Goal: Task Accomplishment & Management: Complete application form

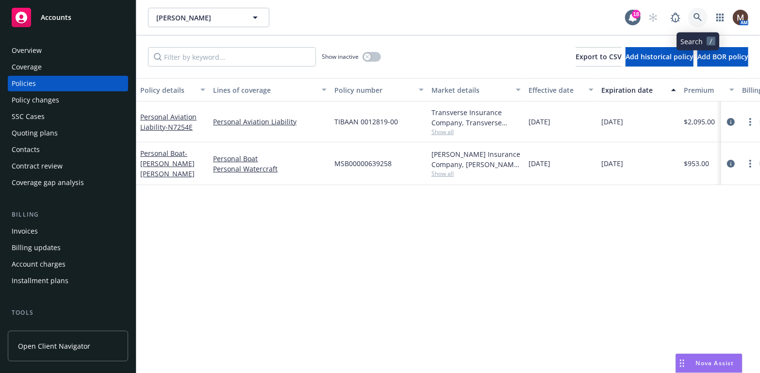
click at [696, 14] on icon at bounding box center [697, 17] width 8 height 8
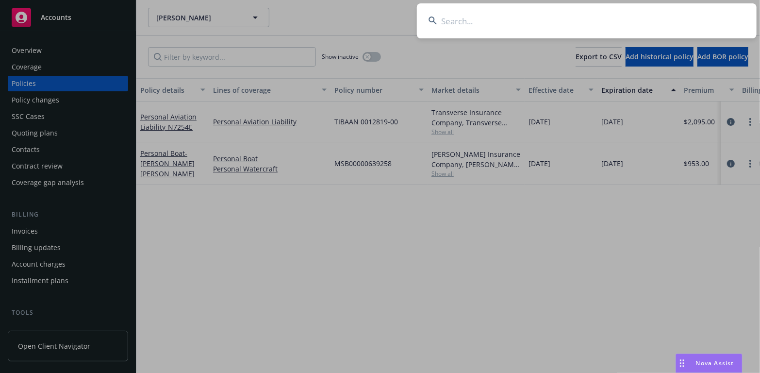
click at [448, 23] on input at bounding box center [587, 20] width 340 height 35
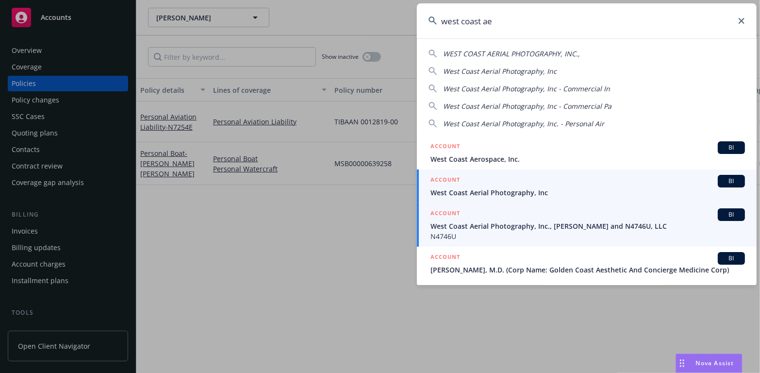
type input "west coast ae"
click at [478, 223] on span "West Coast Aerial Photography, Inc., Mark Holtzman and N4746U, LLC" at bounding box center [587, 226] width 314 height 10
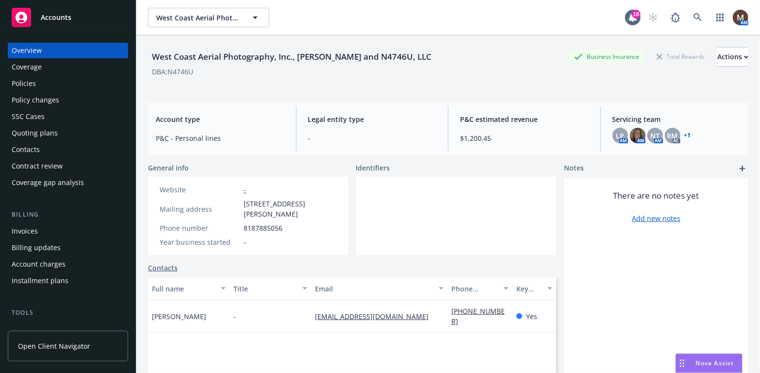
click at [27, 81] on div "Policies" at bounding box center [24, 84] width 24 height 16
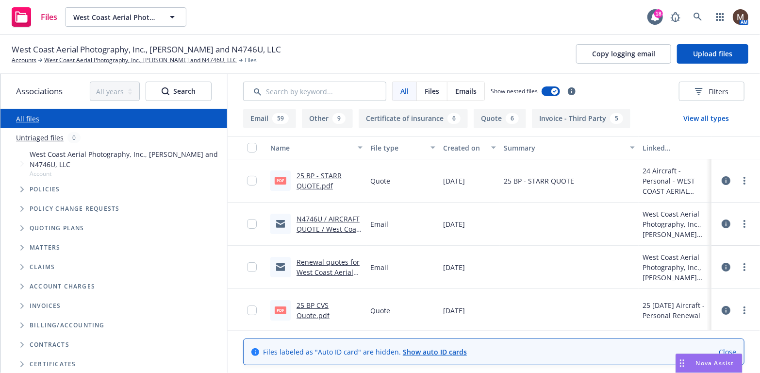
click at [321, 173] on link "25 BP - STARR QUOTE.pdf" at bounding box center [318, 180] width 45 height 19
click at [146, 59] on link "West Coast Aerial Photography, Inc., [PERSON_NAME] and N4746U, LLC" at bounding box center [140, 60] width 193 height 9
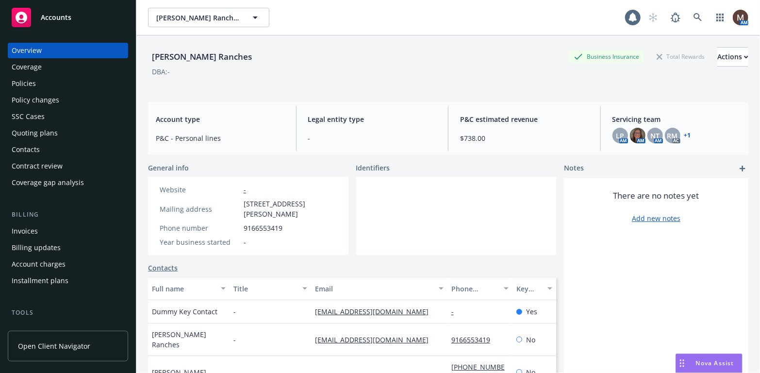
click at [34, 82] on div "Policies" at bounding box center [24, 84] width 24 height 16
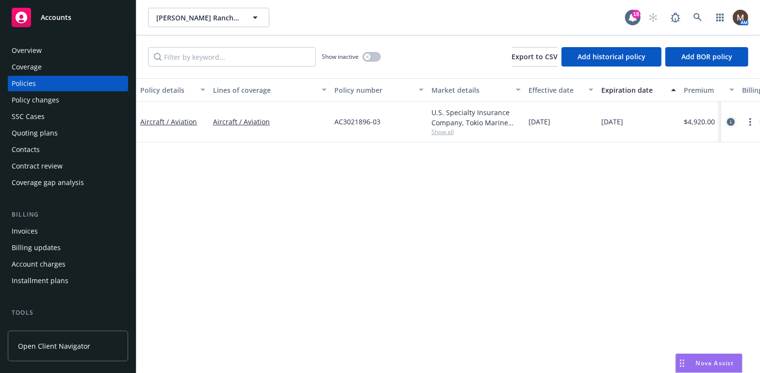
click at [732, 121] on icon "circleInformation" at bounding box center [731, 122] width 8 height 8
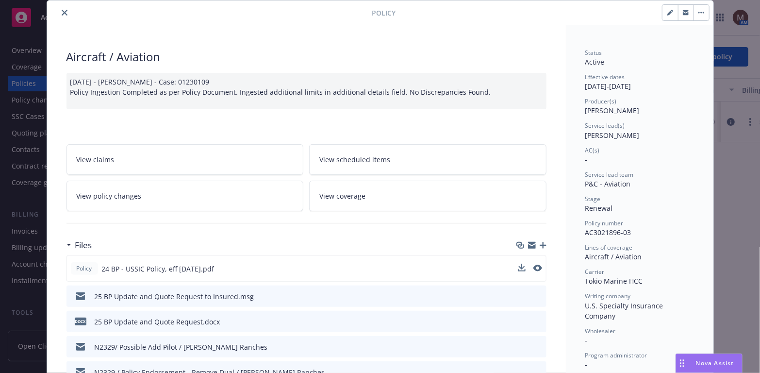
scroll to position [49, 0]
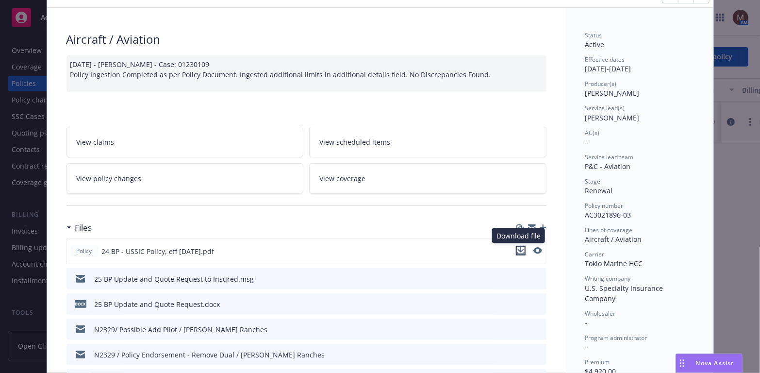
click at [518, 246] on icon "download file" at bounding box center [521, 250] width 8 height 8
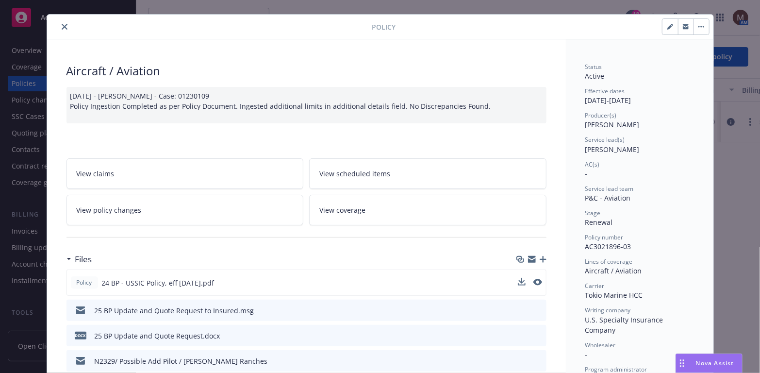
scroll to position [0, 0]
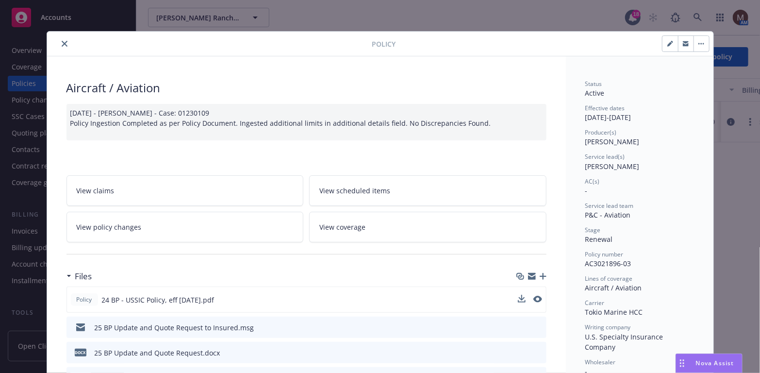
click at [62, 41] on icon "close" at bounding box center [65, 44] width 6 height 6
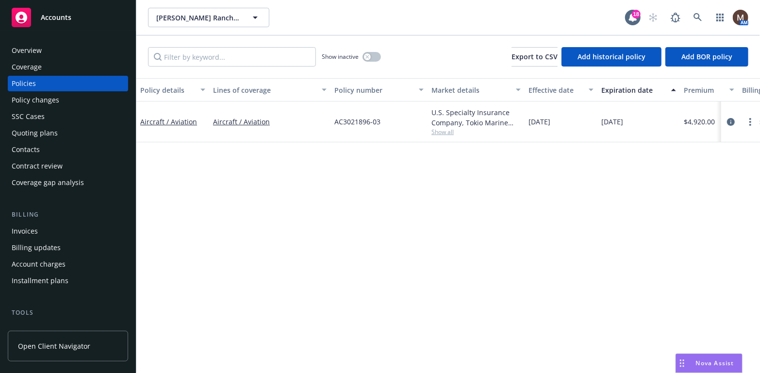
click at [30, 83] on div "Policies" at bounding box center [24, 84] width 24 height 16
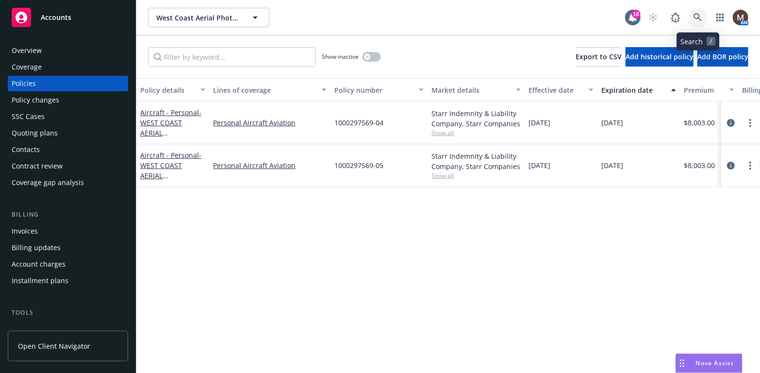
click at [696, 15] on icon at bounding box center [697, 17] width 9 height 9
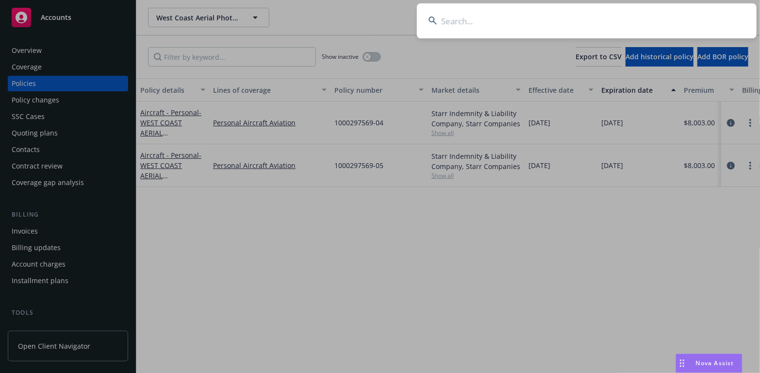
click at [472, 19] on input at bounding box center [587, 20] width 340 height 35
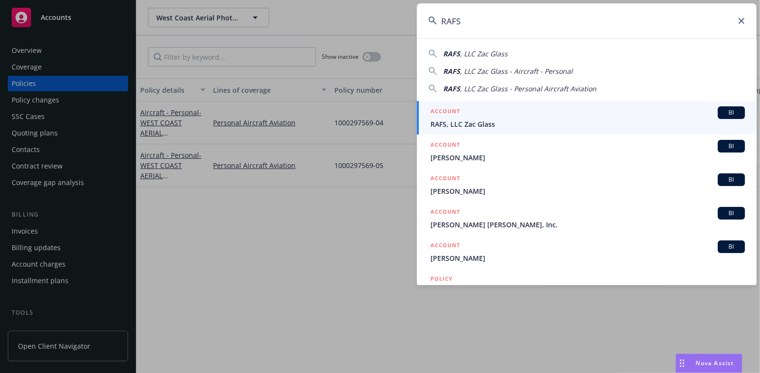
type input "RAFS"
click at [467, 124] on span "RAFS, LLC Zac Glass" at bounding box center [587, 124] width 314 height 10
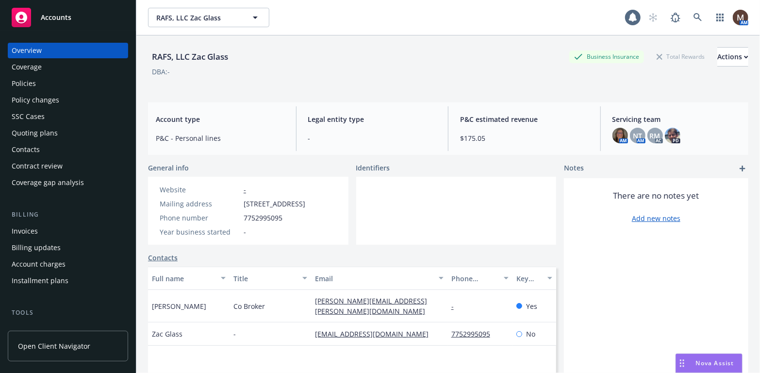
click at [35, 82] on div "Policies" at bounding box center [24, 84] width 24 height 16
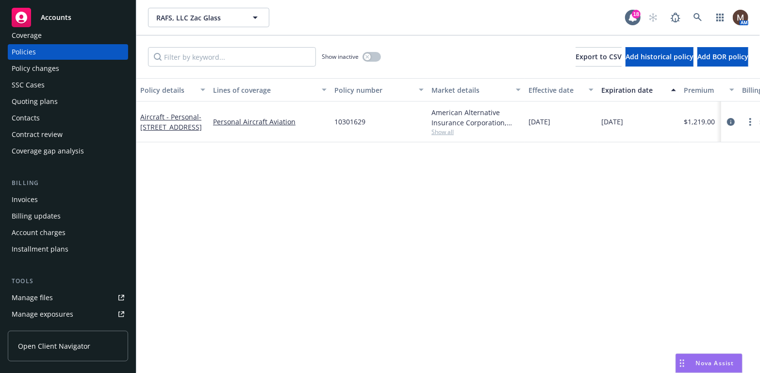
scroll to position [49, 0]
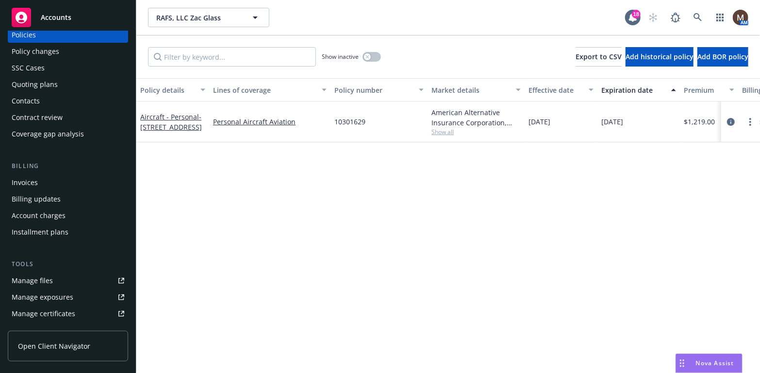
click at [47, 281] on div "Manage files" at bounding box center [32, 281] width 41 height 16
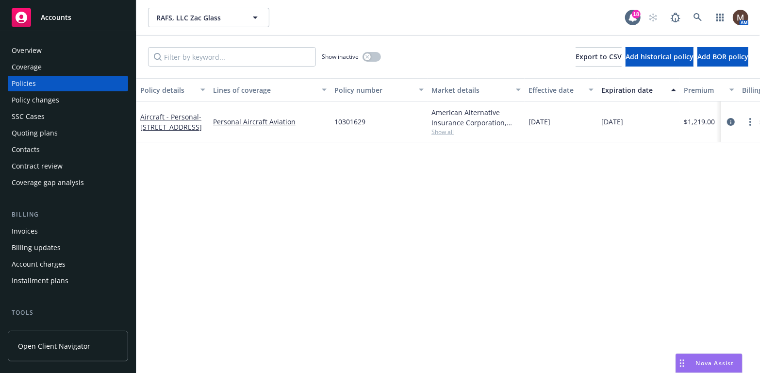
click at [37, 80] on div "Policies" at bounding box center [68, 84] width 113 height 16
click at [749, 122] on icon "more" at bounding box center [750, 122] width 2 height 8
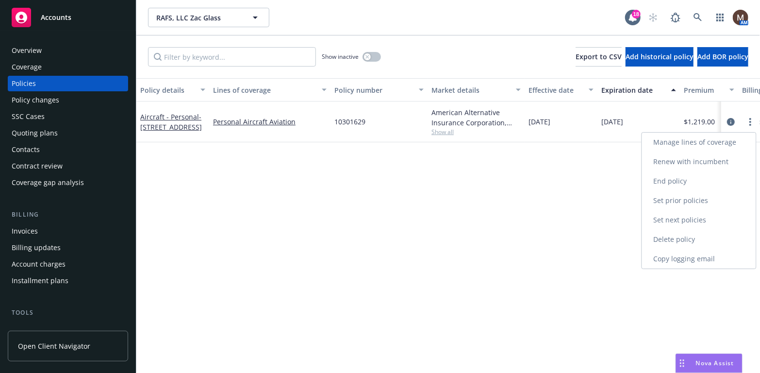
click at [691, 158] on link "Renew with incumbent" at bounding box center [699, 161] width 114 height 19
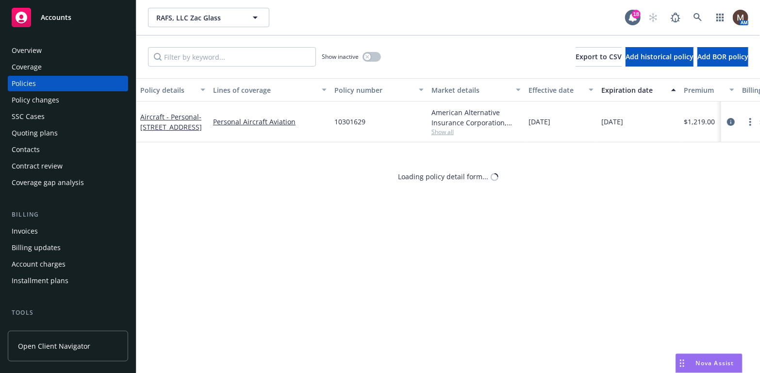
select select "12"
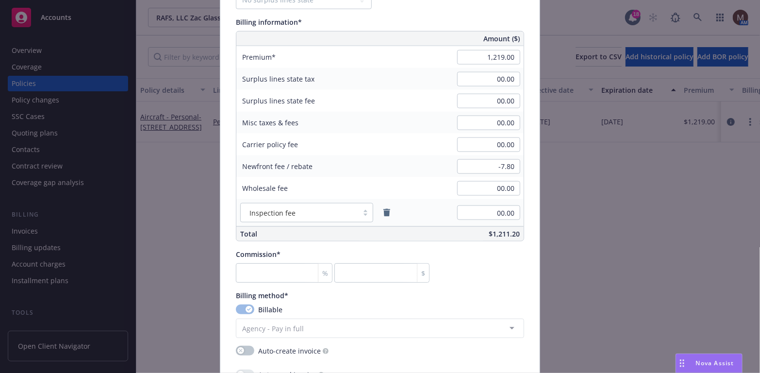
scroll to position [582, 0]
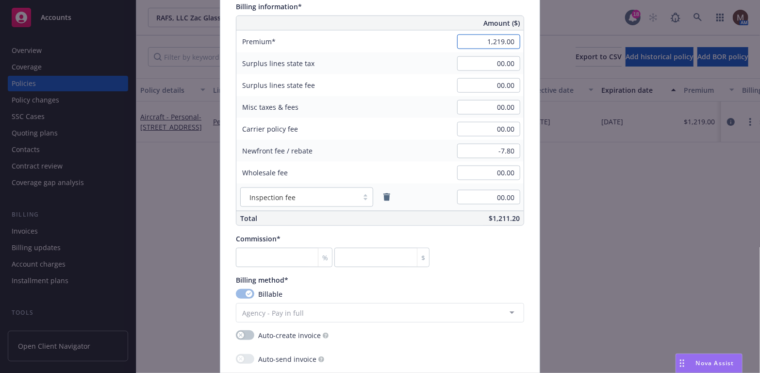
click at [500, 40] on input "1,219.00" at bounding box center [488, 41] width 63 height 15
type input "1,400.00"
click at [477, 109] on input "00.00" at bounding box center [488, 107] width 63 height 15
click at [511, 148] on input "-7.80" at bounding box center [488, 151] width 63 height 15
type input "-105.00"
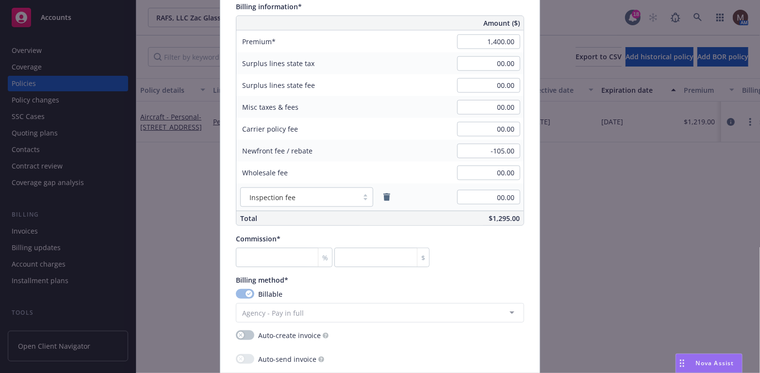
click at [469, 183] on div "Inspection fee 00.00" at bounding box center [379, 196] width 287 height 27
click at [261, 253] on input "number" at bounding box center [284, 256] width 97 height 19
type input "1"
type input "14"
type input "15"
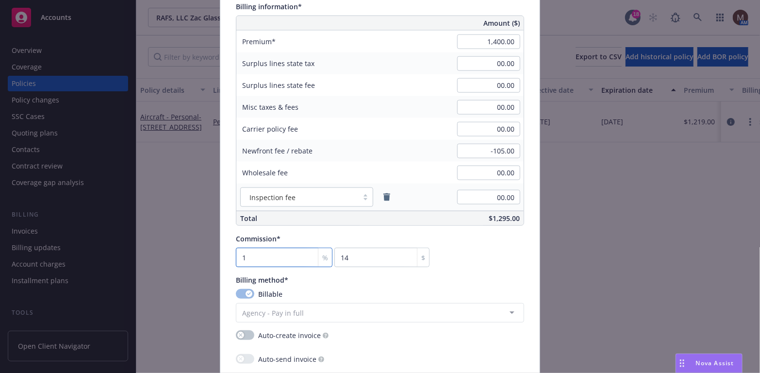
type input "210"
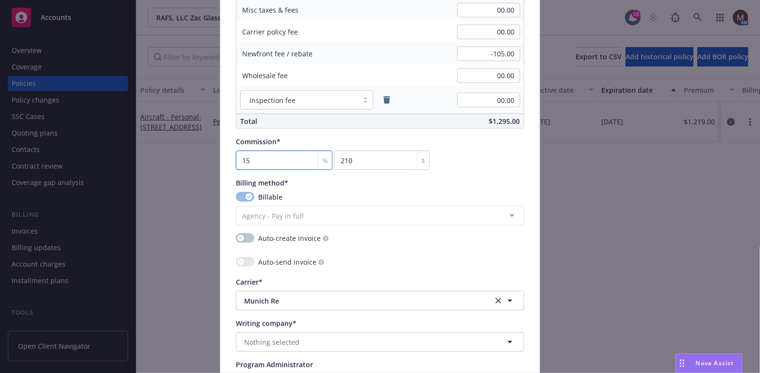
scroll to position [728, 0]
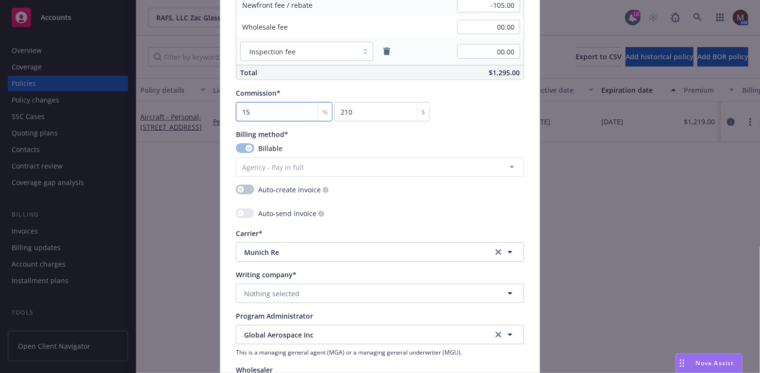
type input "15"
click at [267, 285] on button "Nothing selected" at bounding box center [380, 292] width 288 height 19
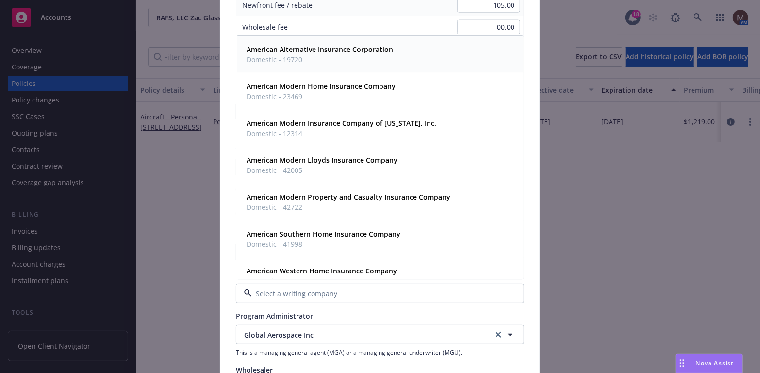
click at [332, 47] on strong "American Alternative Insurance Corporation" at bounding box center [319, 49] width 147 height 9
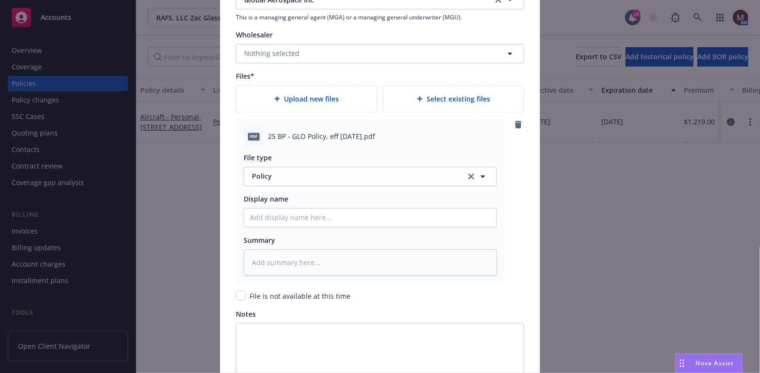
scroll to position [1116, 0]
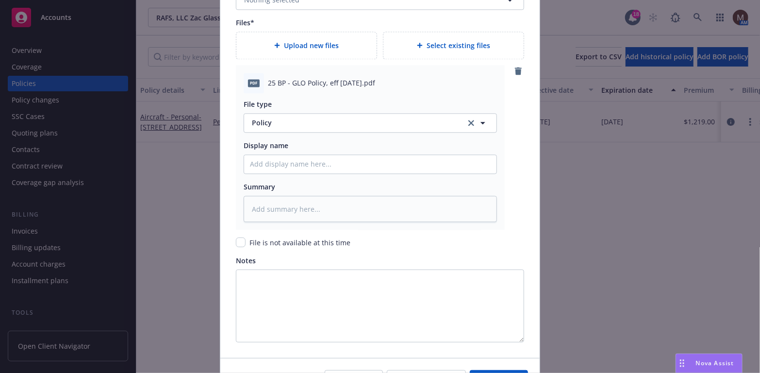
drag, startPoint x: 390, startPoint y: 79, endPoint x: 265, endPoint y: 77, distance: 125.2
click at [268, 78] on div "25 BP - GLO Policy, eff 09.11.2025.pdf" at bounding box center [382, 83] width 229 height 10
copy span "25 BP - GLO Policy, eff 09.11.2025.pdf"
click at [261, 165] on input "Policy display name" at bounding box center [370, 164] width 252 height 18
paste input "25 BP - GLO Policy, eff 09.11.2025.pdf"
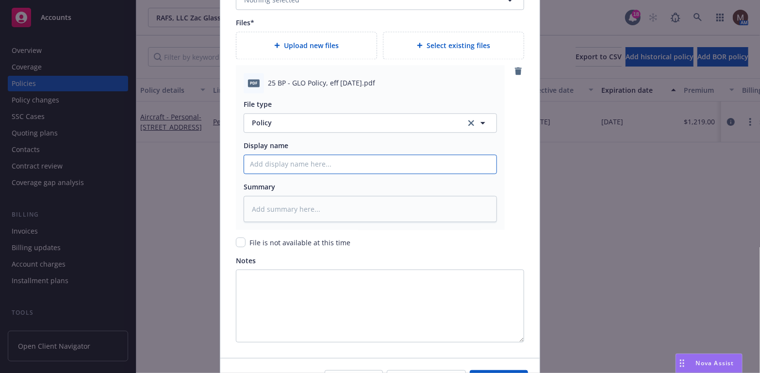
type textarea "x"
type input "25 BP - GLO Policy, eff 09.11.2025.pdf"
click at [267, 209] on textarea at bounding box center [370, 209] width 253 height 27
paste textarea "25 BP - GLO Policy, eff 09.11.2025.pdf"
type textarea "x"
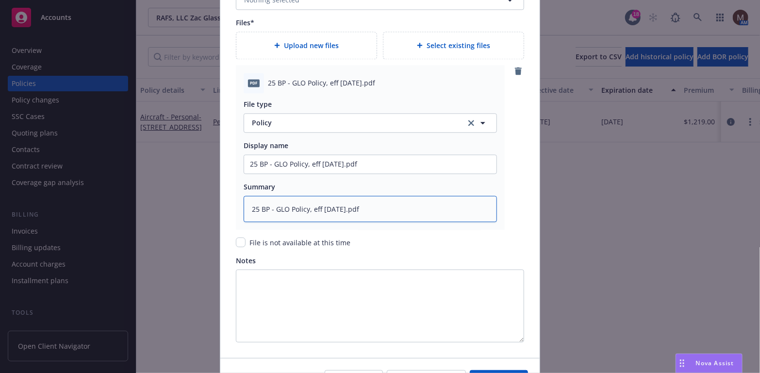
scroll to position [1164, 0]
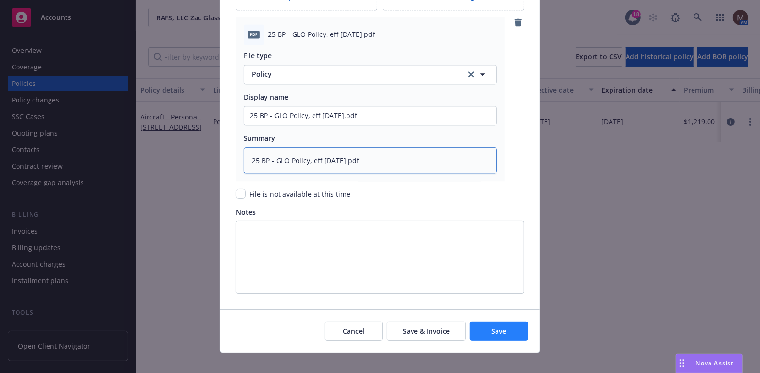
type textarea "25 BP - GLO Policy, eff 09.11.2025.pdf"
click at [485, 329] on button "Save" at bounding box center [499, 330] width 58 height 19
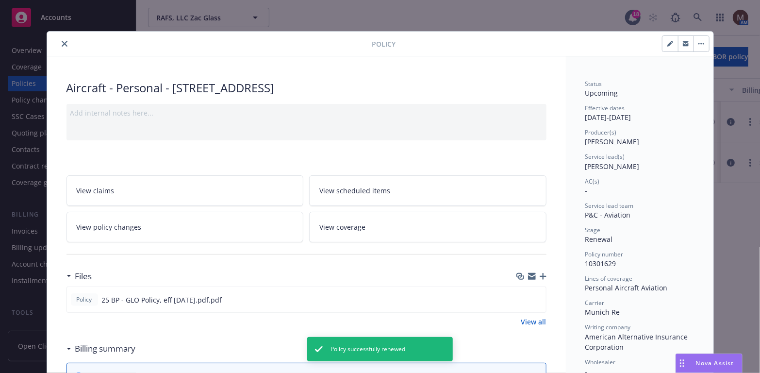
click at [63, 41] on icon "close" at bounding box center [65, 44] width 6 height 6
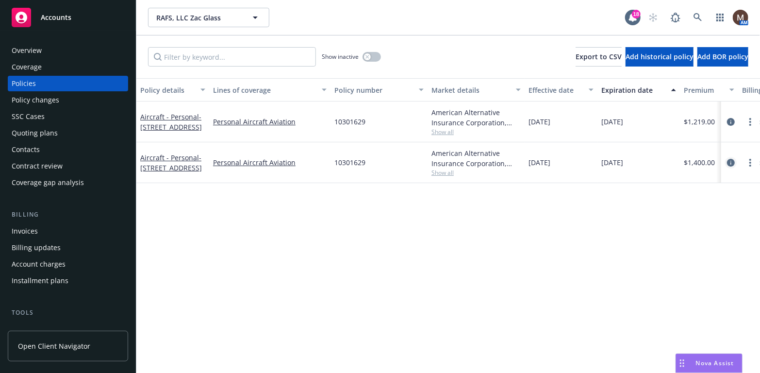
click at [730, 163] on icon "circleInformation" at bounding box center [731, 163] width 8 height 8
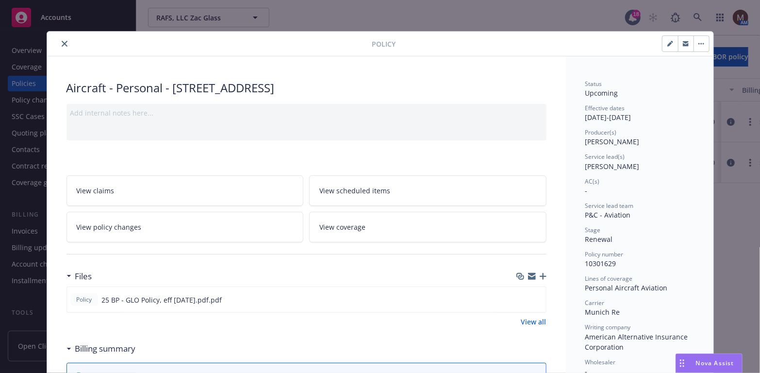
scroll to position [29, 0]
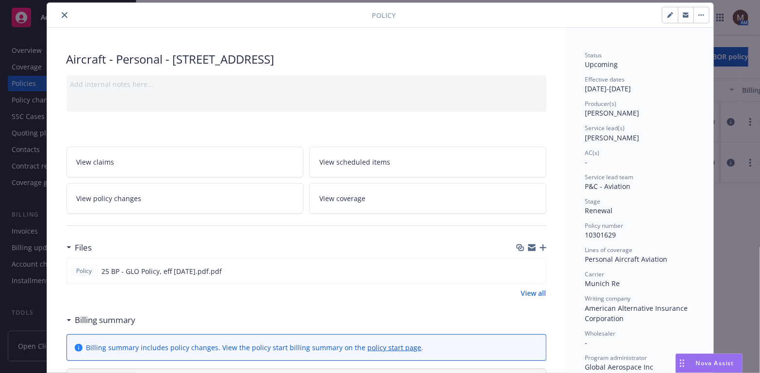
click at [539, 244] on icon "button" at bounding box center [542, 247] width 7 height 7
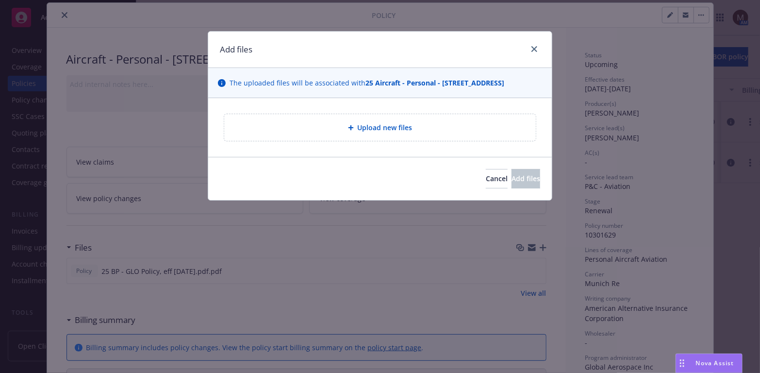
type textarea "x"
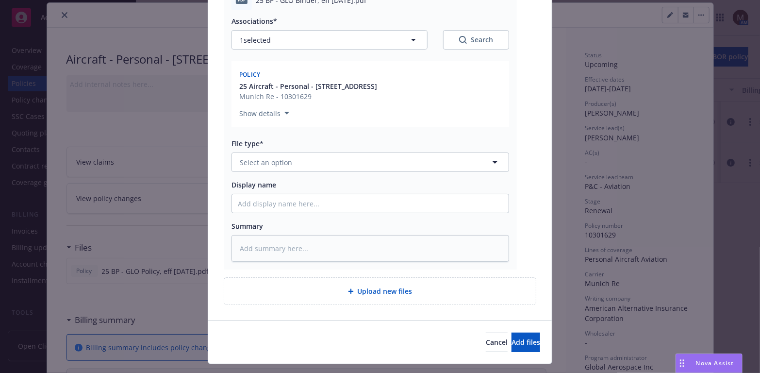
scroll to position [153, 0]
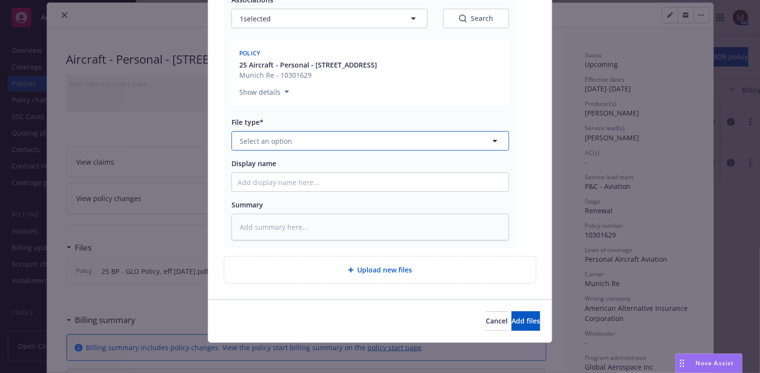
click at [492, 140] on icon "button" at bounding box center [494, 141] width 5 height 2
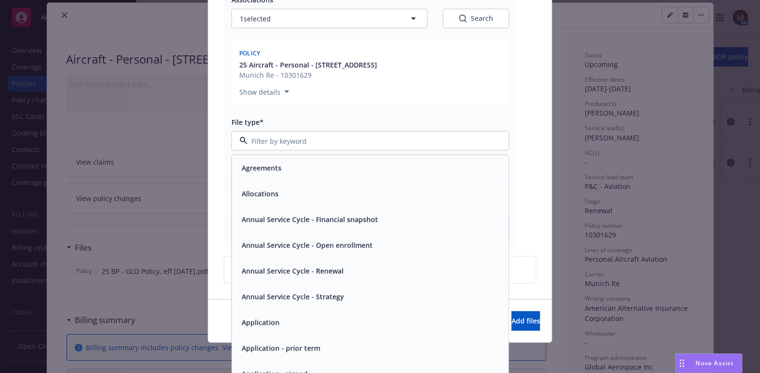
type input "b"
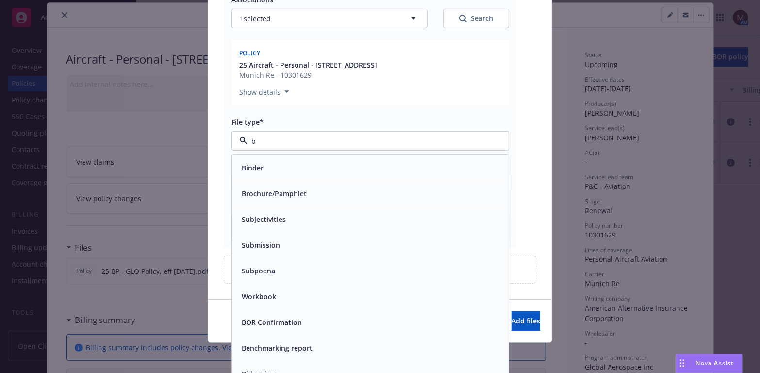
click at [311, 167] on div "Binder" at bounding box center [370, 168] width 265 height 14
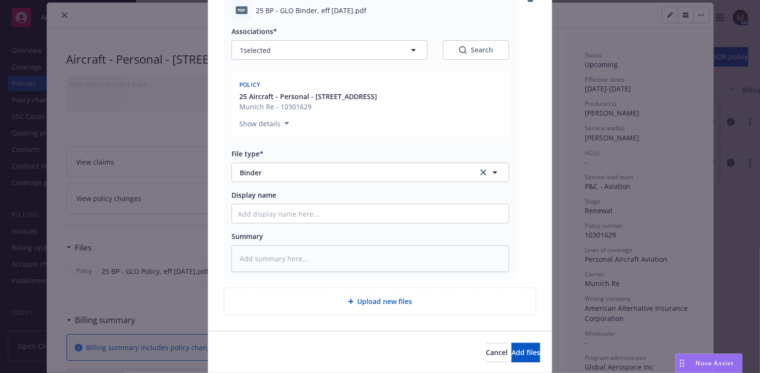
scroll to position [104, 0]
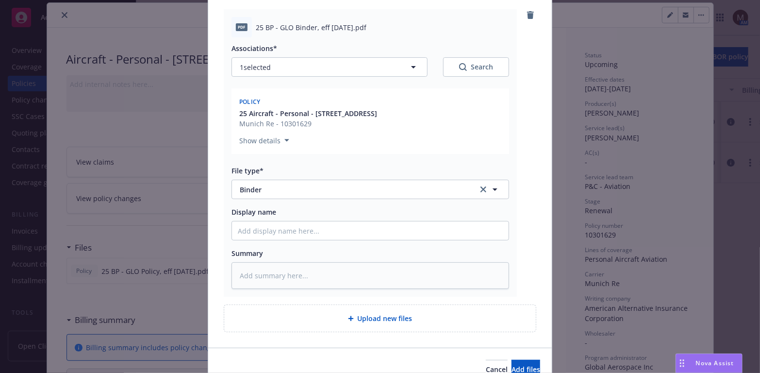
drag, startPoint x: 381, startPoint y: 27, endPoint x: 241, endPoint y: 33, distance: 140.3
click at [241, 33] on div "pdf 25 BP - GLO Binder, eff 09.11.2025.pdf" at bounding box center [369, 27] width 277 height 20
copy div "25 BP - GLO Binder, eff 09.11.2025.pdf"
click at [273, 224] on input "Display name" at bounding box center [370, 230] width 277 height 18
paste input "25 BP - GLO Binder, eff 09.11.2025.pdf"
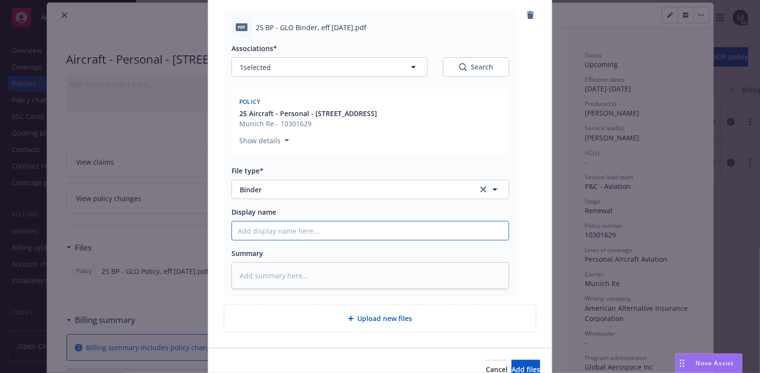
type textarea "x"
type input "25 BP - GLO Binder, eff 09.11.2025.pdf"
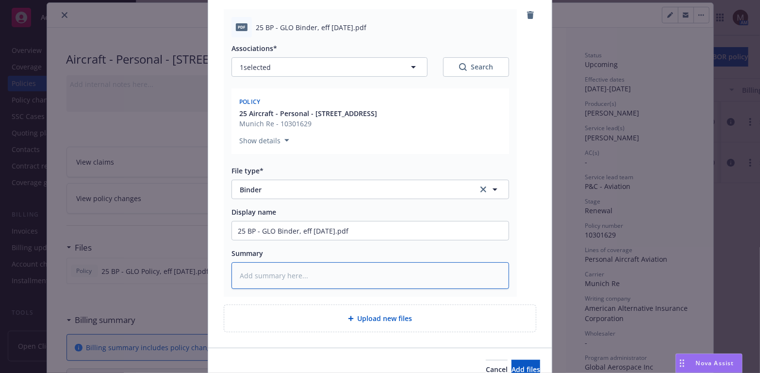
click at [272, 269] on textarea at bounding box center [369, 275] width 277 height 27
paste textarea "25 BP - GLO Binder, eff 09.11.2025.pdf"
type textarea "x"
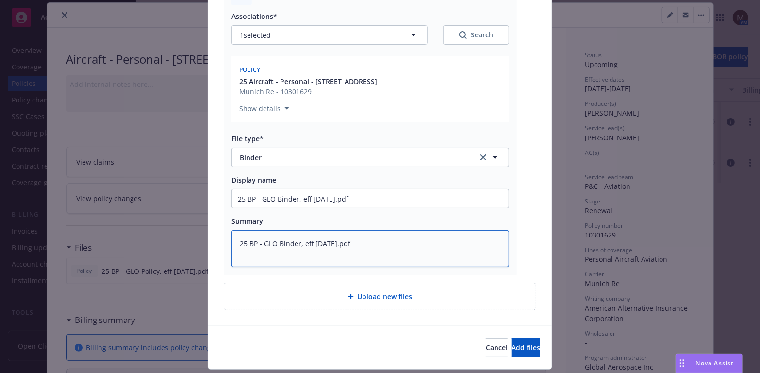
scroll to position [153, 0]
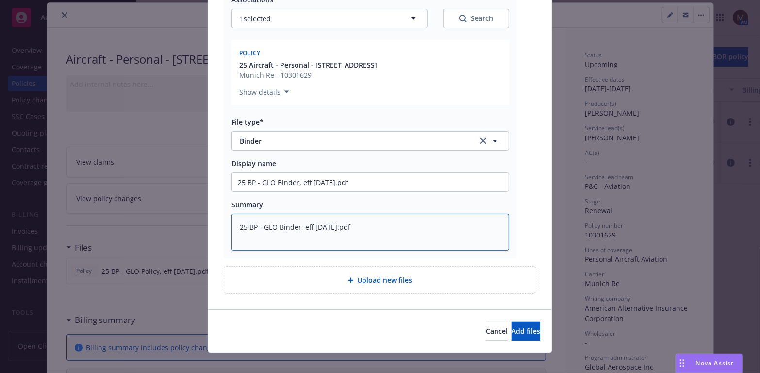
type textarea "25 BP - GLO Binder, eff 09.11.2025.pdf"
type textarea "x"
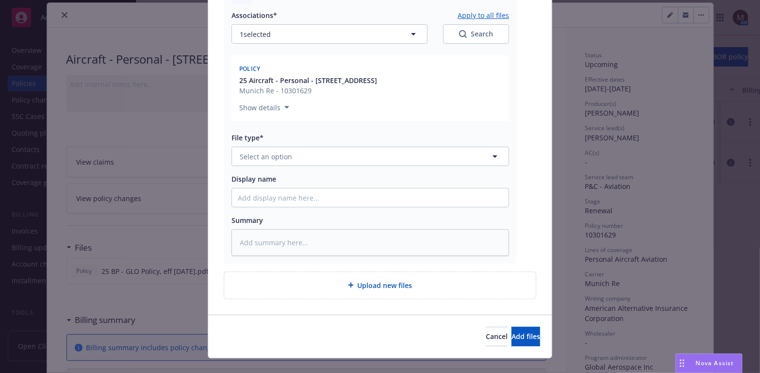
scroll to position [444, 0]
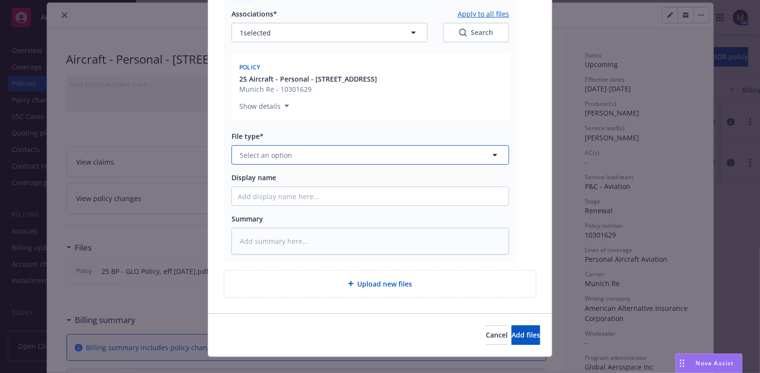
click at [490, 151] on icon "button" at bounding box center [495, 155] width 12 height 12
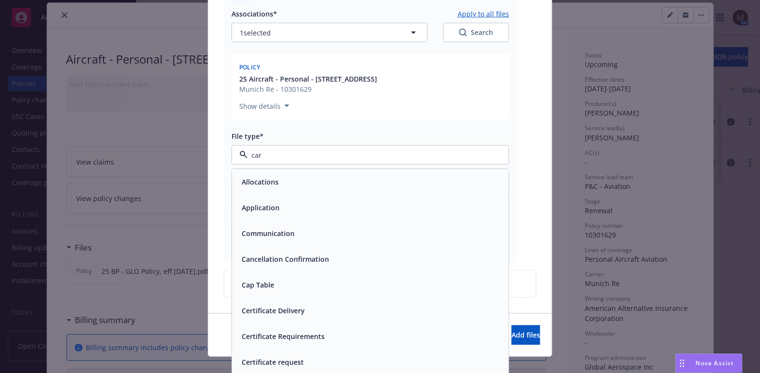
type input "carr"
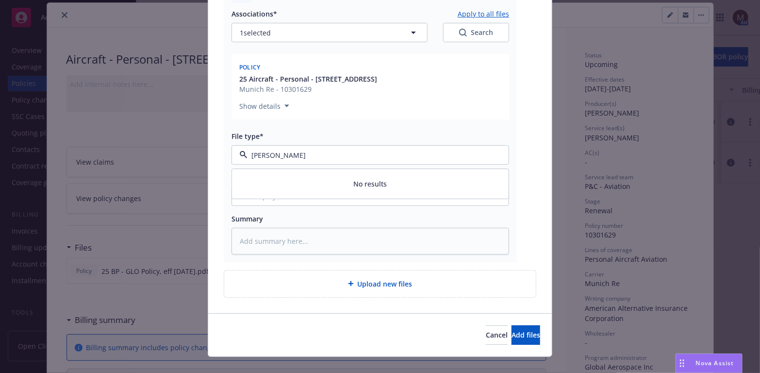
drag, startPoint x: 260, startPoint y: 154, endPoint x: 246, endPoint y: 154, distance: 14.1
click at [247, 154] on input "carr" at bounding box center [368, 155] width 242 height 10
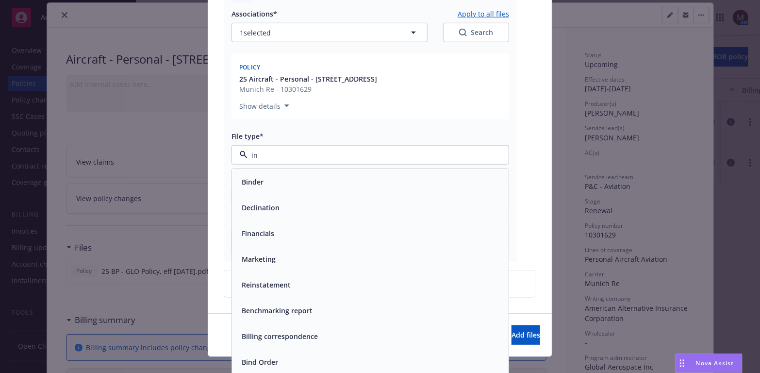
type input "inv"
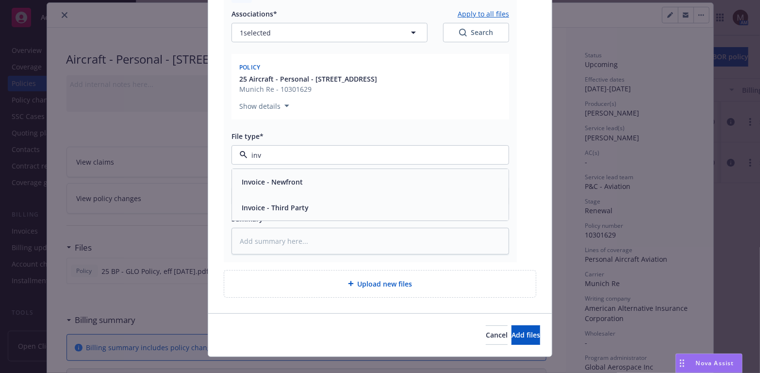
click at [280, 203] on span "Invoice - Third Party" at bounding box center [275, 207] width 67 height 10
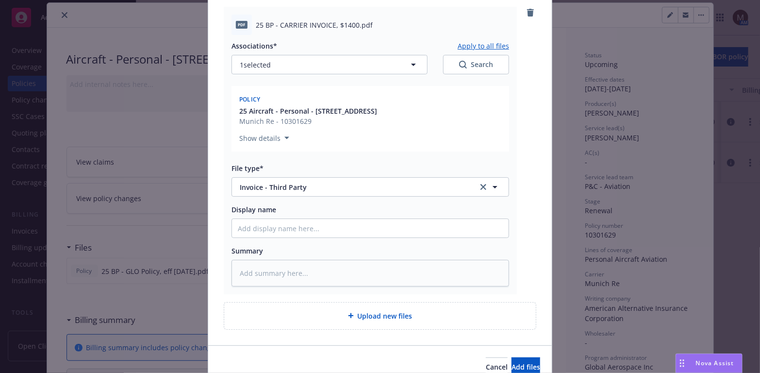
scroll to position [395, 0]
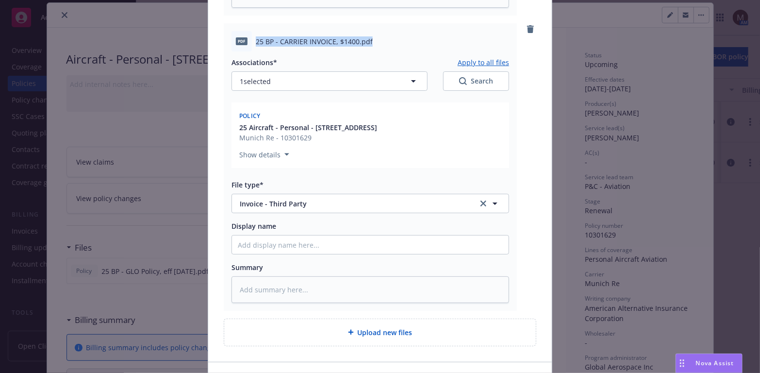
drag, startPoint x: 379, startPoint y: 34, endPoint x: 251, endPoint y: 41, distance: 128.3
click at [251, 41] on div "pdf 25 BP - CARRIER INVOICE, $1400.pdf" at bounding box center [369, 41] width 277 height 20
copy span "25 BP - CARRIER INVOICE, $1400.pdf"
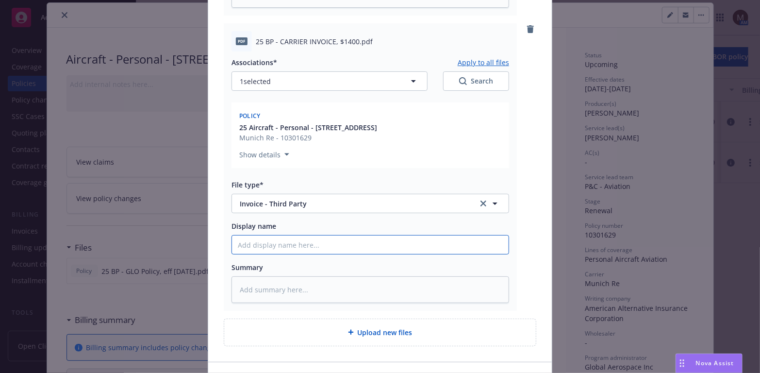
paste input "25 BP - CARRIER INVOICE, $1400.pdf"
type textarea "x"
type input "25 BP - CARRIER INVOICE, $1400.pdf"
click at [284, 293] on textarea at bounding box center [369, 289] width 277 height 27
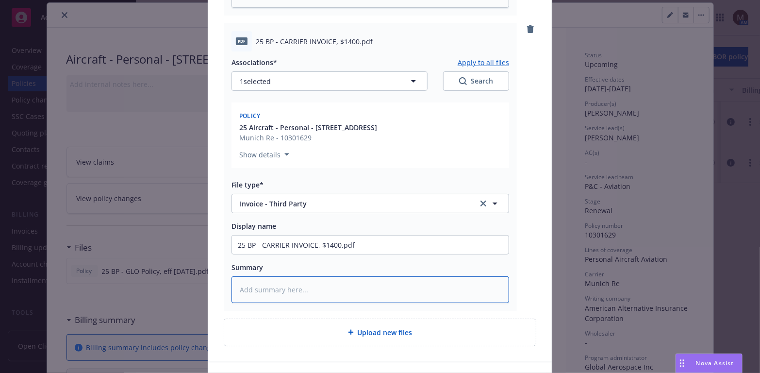
paste textarea "25 BP - CARRIER INVOICE, $1400.pdf"
type textarea "x"
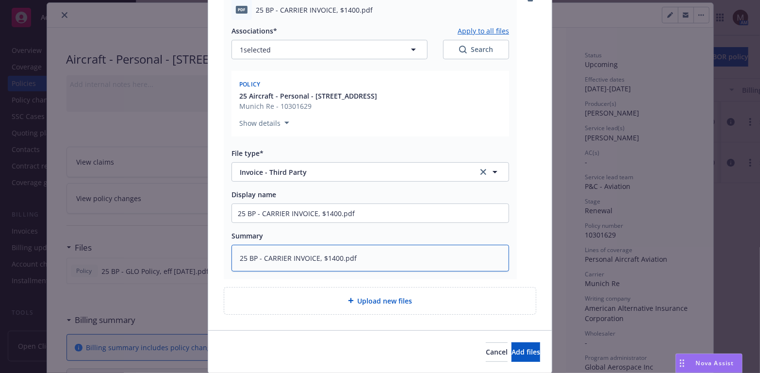
scroll to position [444, 0]
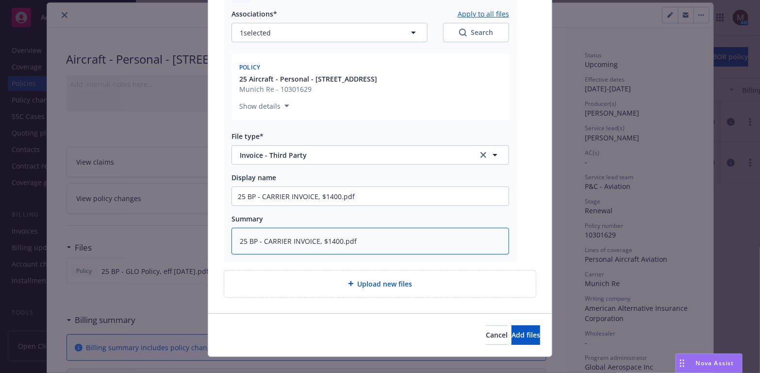
type textarea "25 BP - CARRIER INVOICE, $1400.pdf"
type textarea "x"
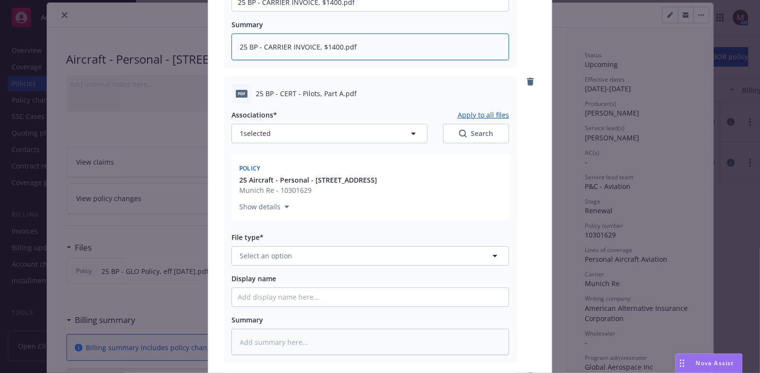
scroll to position [686, 0]
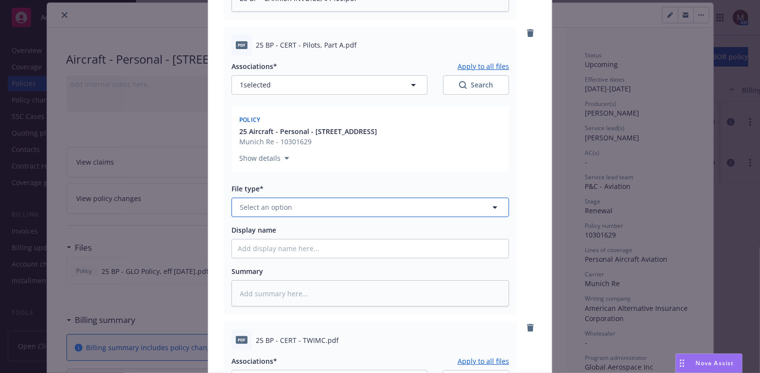
click at [492, 204] on icon "button" at bounding box center [495, 207] width 12 height 12
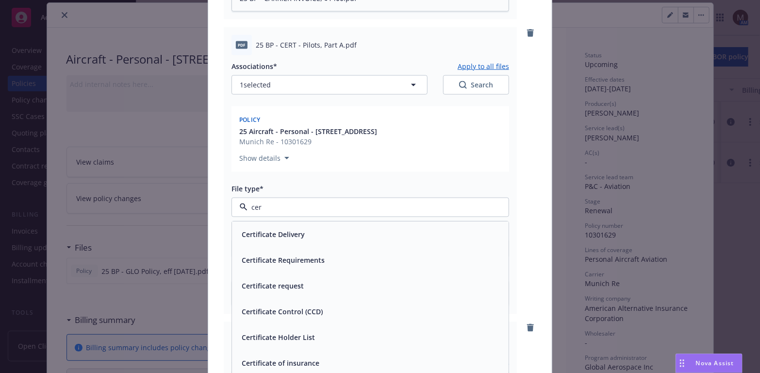
type input "cert"
drag, startPoint x: 316, startPoint y: 359, endPoint x: 337, endPoint y: 229, distance: 132.2
click at [315, 358] on div "Certificate of insurance" at bounding box center [279, 363] width 83 height 14
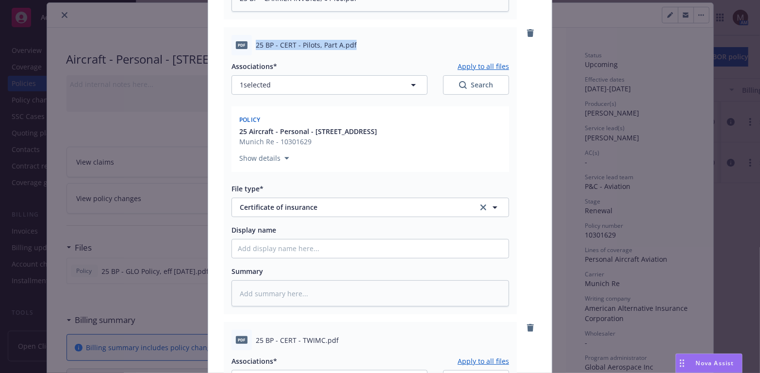
drag, startPoint x: 368, startPoint y: 48, endPoint x: 249, endPoint y: 51, distance: 119.4
click at [249, 51] on div "pdf 25 BP - CERT - Pilots, Part A.pdf" at bounding box center [369, 45] width 277 height 20
copy div "25 BP - CERT - Pilots, Part A.pdf"
paste input "25 BP - CERT - Pilots, Part A.pdf"
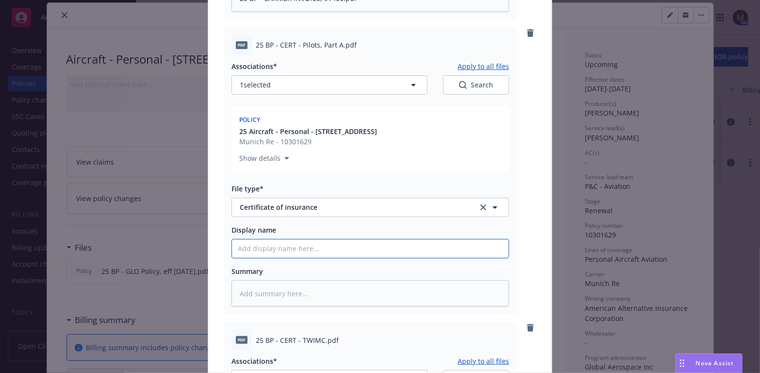
type textarea "x"
type input "25 BP - CERT - Pilots, Part A.pdf"
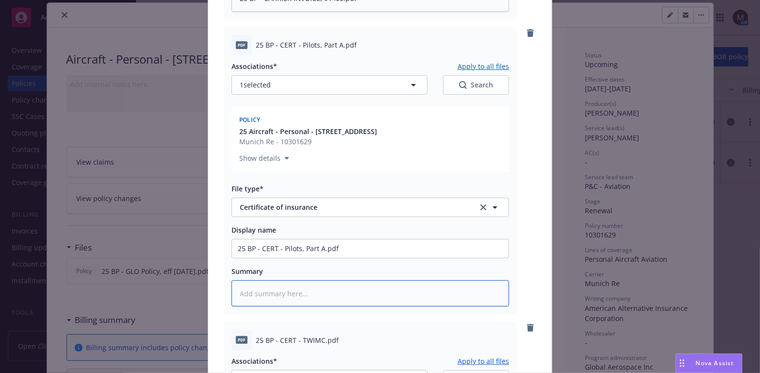
click at [274, 294] on textarea at bounding box center [369, 293] width 277 height 27
paste textarea "25 BP - CERT - Pilots, Part A.pdf"
type textarea "x"
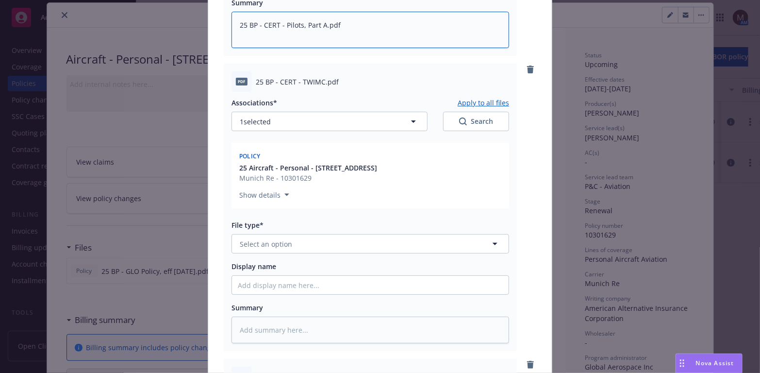
scroll to position [978, 0]
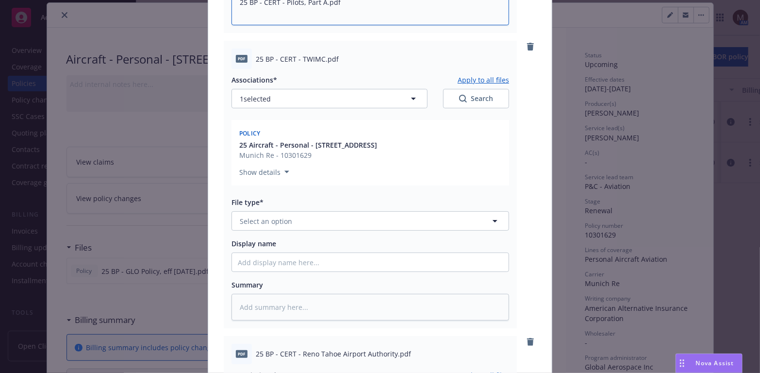
type textarea "25 BP - CERT - Pilots, Part A.pdf"
click at [489, 219] on icon "button" at bounding box center [495, 221] width 12 height 12
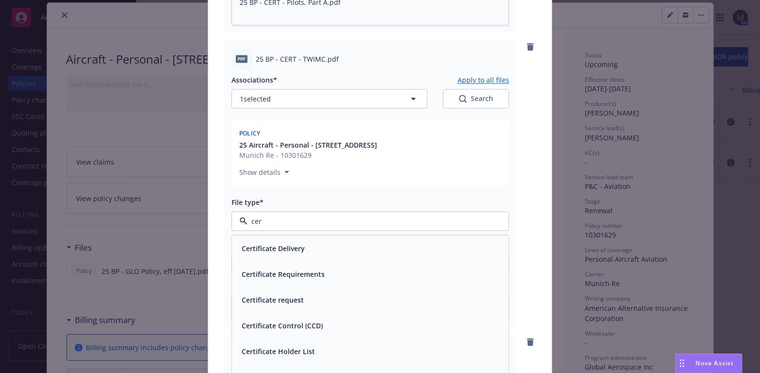
type input "cert"
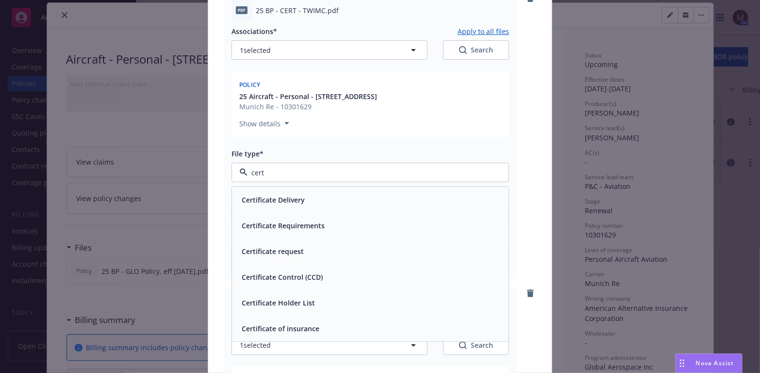
click at [337, 328] on div "Certificate of insurance" at bounding box center [370, 328] width 265 height 14
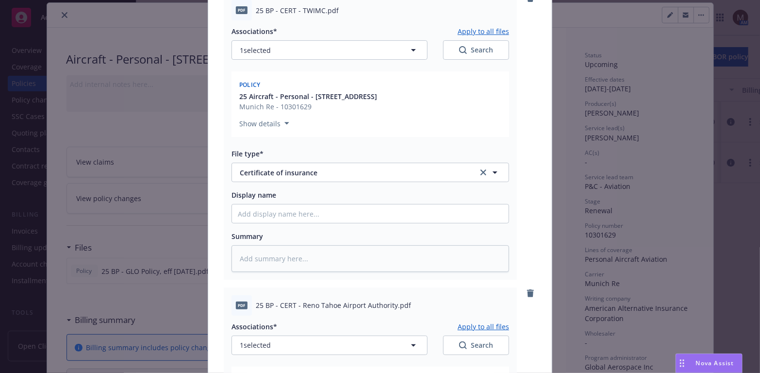
scroll to position [978, 0]
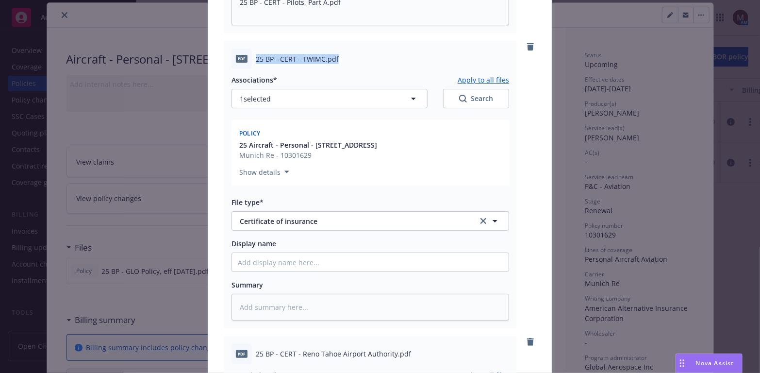
drag, startPoint x: 344, startPoint y: 58, endPoint x: 251, endPoint y: 60, distance: 92.7
click at [256, 60] on div "25 BP - CERT - TWIMC.pdf" at bounding box center [382, 59] width 253 height 10
copy span "25 BP - CERT - TWIMC.pdf"
paste input "25 BP - CERT - TWIMC.pdf"
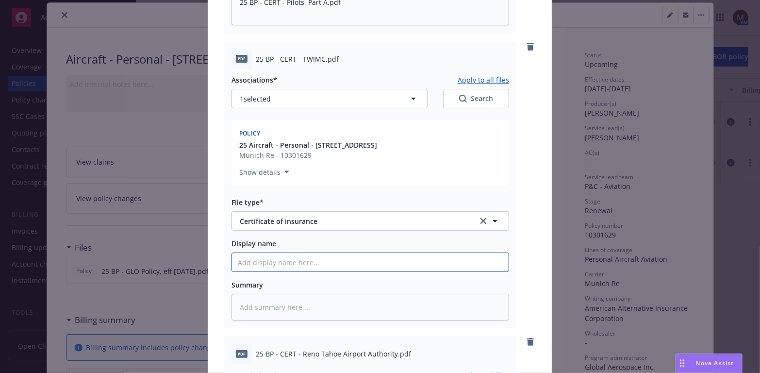
type textarea "x"
type input "25 BP - CERT - TWIMC.pdf"
click at [249, 297] on textarea at bounding box center [369, 306] width 277 height 27
paste textarea "25 BP - CERT - TWIMC.pdf"
type textarea "x"
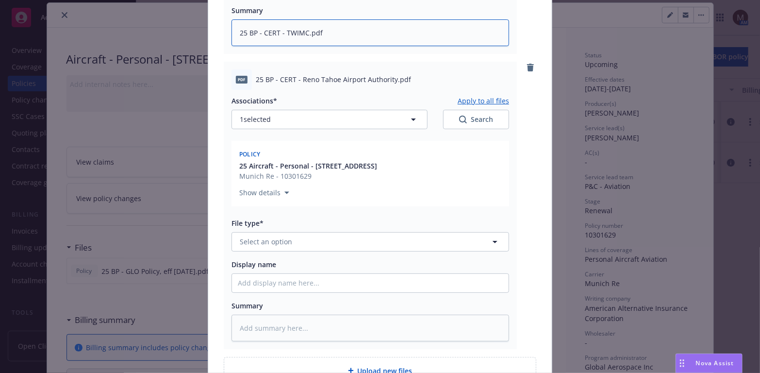
scroll to position [1269, 0]
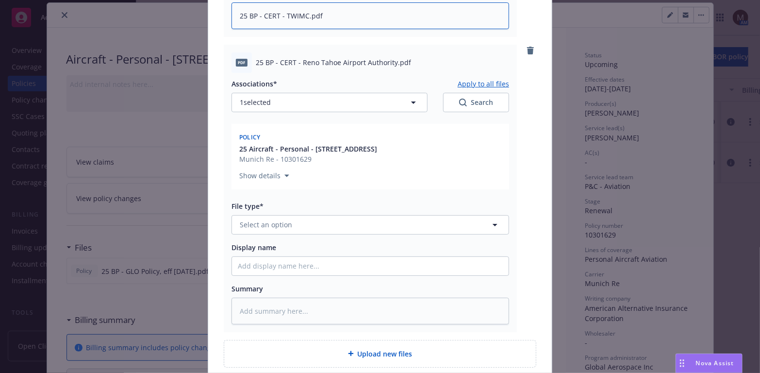
type textarea "25 BP - CERT - TWIMC.pdf"
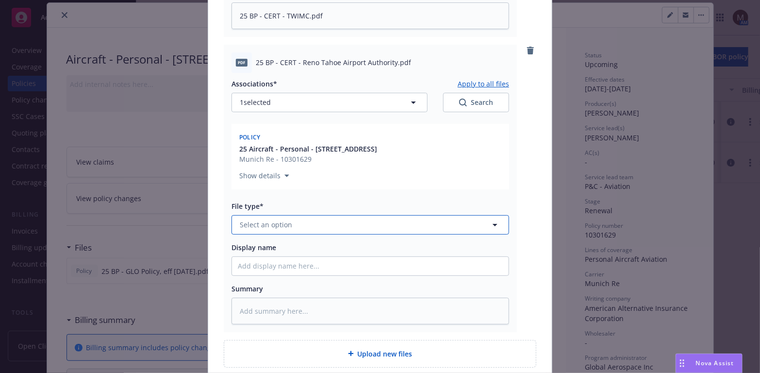
click at [492, 222] on icon "button" at bounding box center [495, 225] width 12 height 12
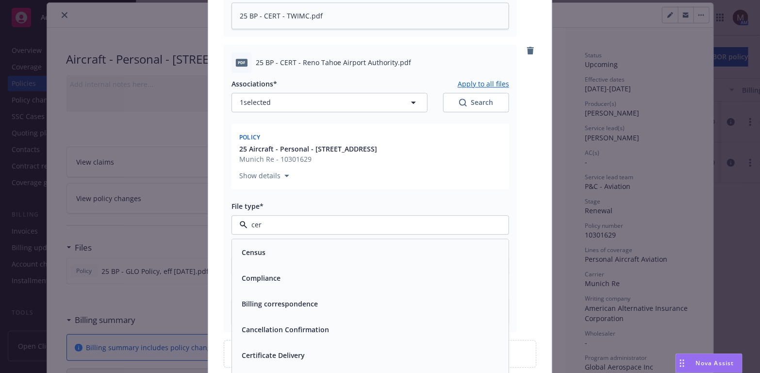
type input "cert"
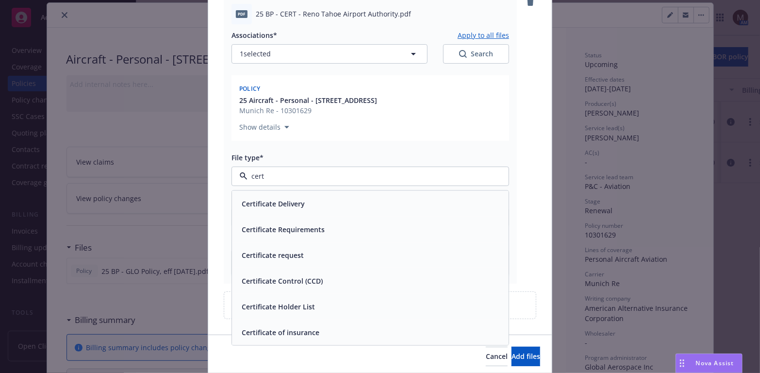
click at [311, 329] on span "Certificate of insurance" at bounding box center [281, 331] width 78 height 10
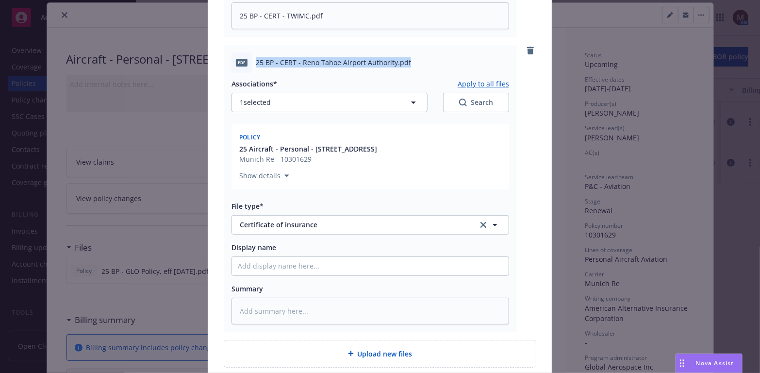
drag, startPoint x: 406, startPoint y: 61, endPoint x: 244, endPoint y: 52, distance: 162.7
click at [244, 52] on div "pdf 25 BP - CERT - Reno Tahoe Airport Authority.pdf" at bounding box center [369, 62] width 277 height 20
copy div "25 BP - CERT - Reno Tahoe Airport Authority.pdf"
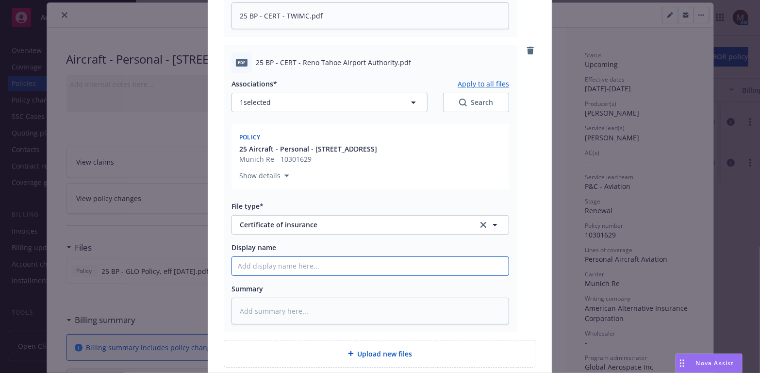
paste input "25 BP - CERT - Reno Tahoe Airport Authority.pdf"
type textarea "x"
type input "25 BP - CERT - Reno Tahoe Airport Authority.pdf"
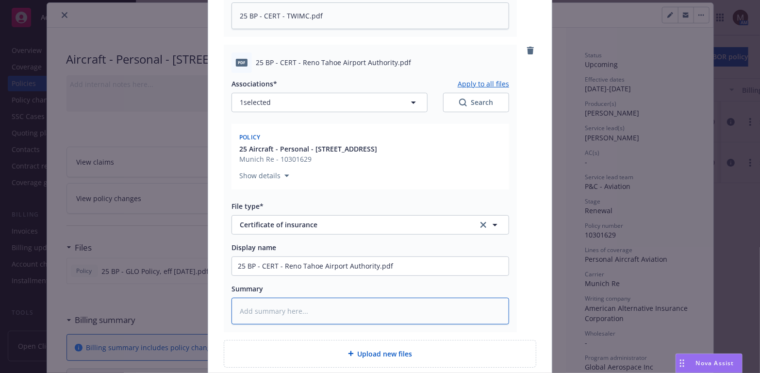
click at [277, 301] on textarea at bounding box center [369, 310] width 277 height 27
paste textarea "25 BP - CERT - Reno Tahoe Airport Authority.pdf"
type textarea "x"
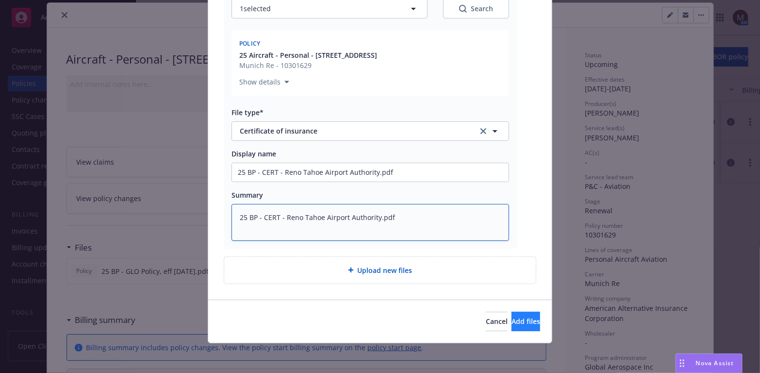
type textarea "25 BP - CERT - Reno Tahoe Airport Authority.pdf"
click at [511, 318] on span "Add files" at bounding box center [525, 320] width 29 height 9
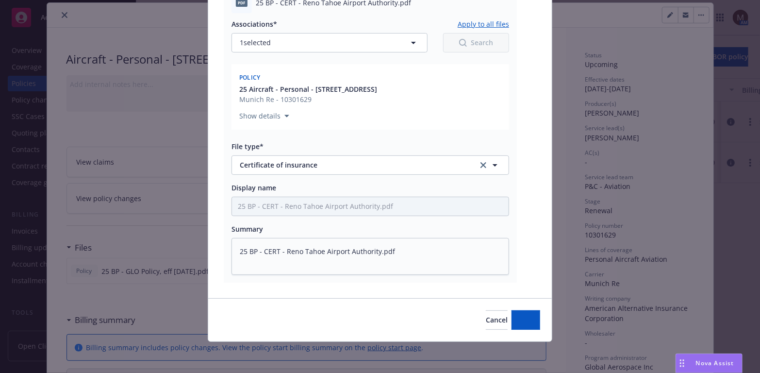
scroll to position [1327, 0]
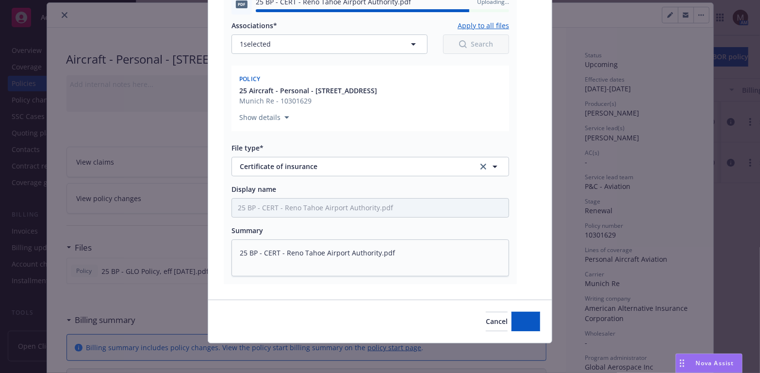
type textarea "x"
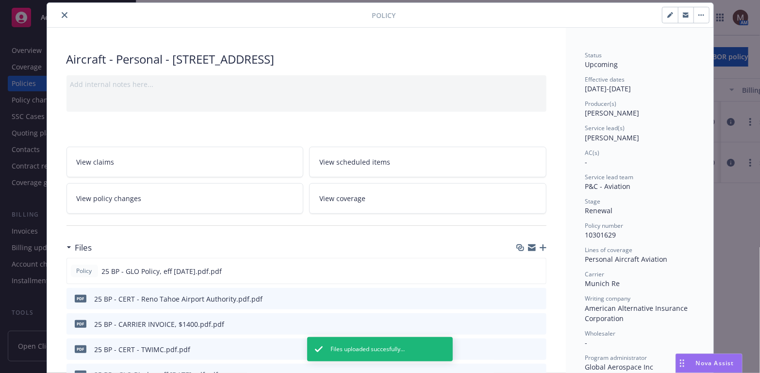
click at [62, 16] on icon "close" at bounding box center [65, 15] width 6 height 6
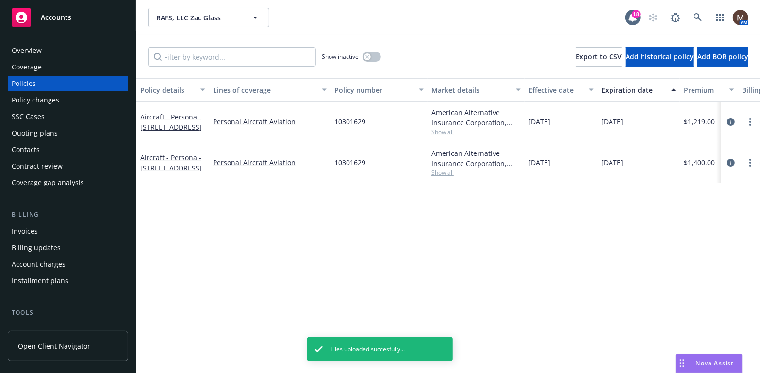
click at [42, 230] on div "Invoices" at bounding box center [68, 231] width 113 height 16
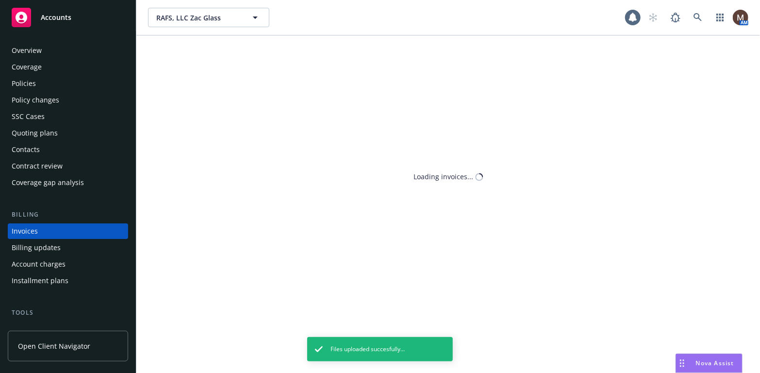
scroll to position [29, 0]
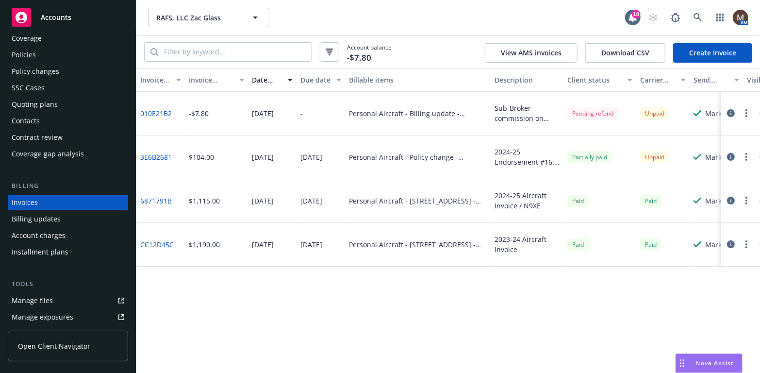
click at [155, 197] on link "6871791B" at bounding box center [156, 201] width 32 height 10
click at [163, 245] on link "CC12D45C" at bounding box center [156, 244] width 33 height 10
click at [38, 54] on div "Policies" at bounding box center [68, 55] width 113 height 16
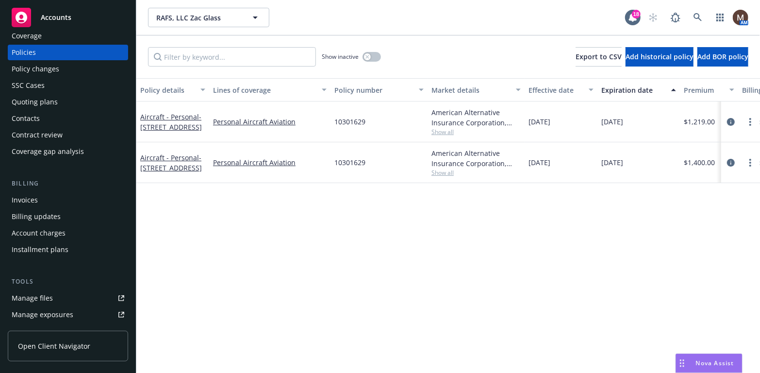
scroll to position [49, 0]
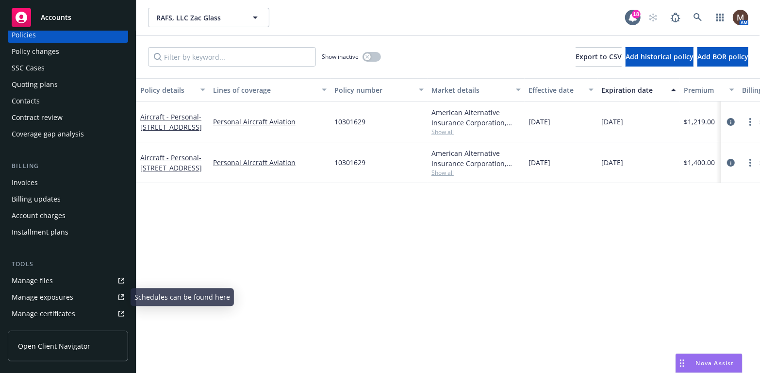
click at [57, 279] on link "Manage files" at bounding box center [68, 281] width 120 height 16
click at [731, 163] on icon "circleInformation" at bounding box center [731, 163] width 8 height 8
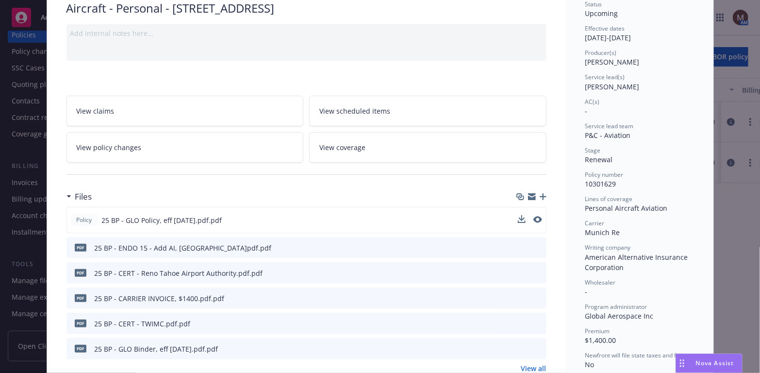
scroll to position [97, 0]
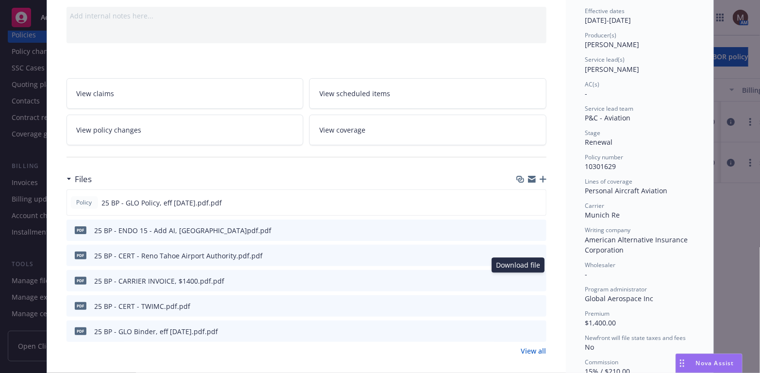
click at [517, 278] on icon "download file" at bounding box center [521, 280] width 8 height 8
click at [277, 75] on div "View claims View scheduled items View policy changes View coverage" at bounding box center [306, 105] width 480 height 79
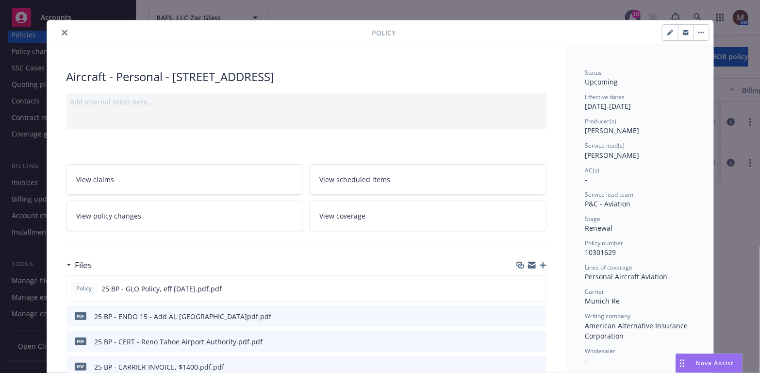
scroll to position [0, 0]
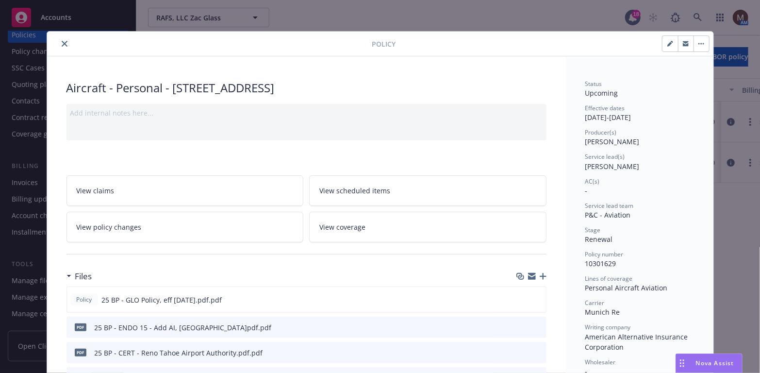
click at [59, 41] on button "close" at bounding box center [65, 44] width 12 height 12
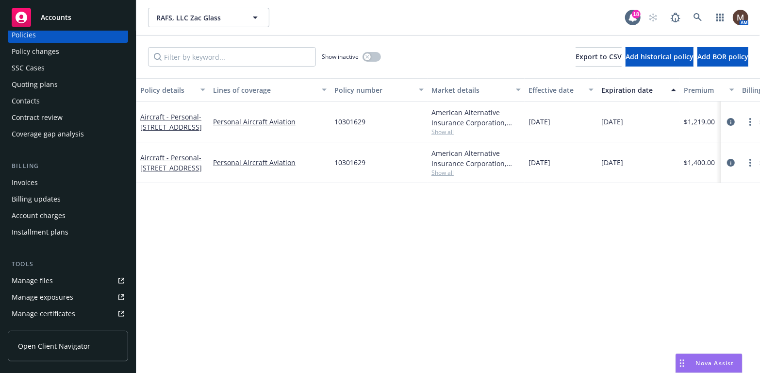
click at [45, 280] on div "Manage files" at bounding box center [32, 281] width 41 height 16
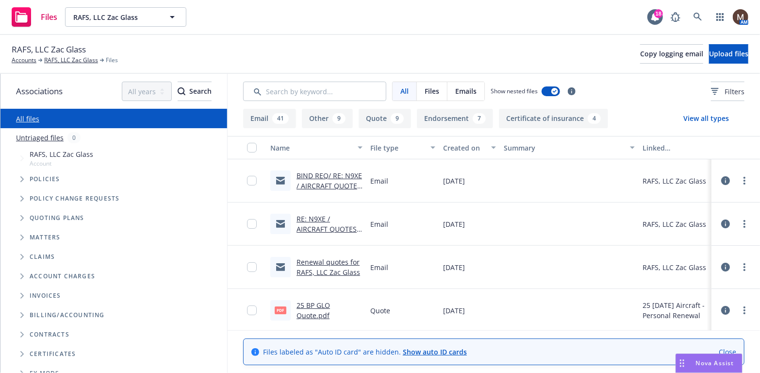
click at [318, 180] on div "BIND REQ/ RE: N9XE / AIRCRAFT QUOTES / RAFS, LLC" at bounding box center [329, 180] width 66 height 20
click at [317, 183] on link "BIND REQ/ RE: N9XE / AIRCRAFT QUOTES / RAFS, LLC" at bounding box center [328, 186] width 65 height 30
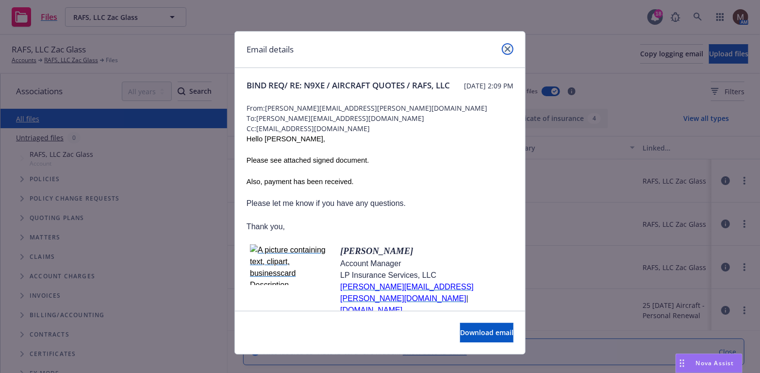
click at [506, 45] on link "close" at bounding box center [508, 49] width 12 height 12
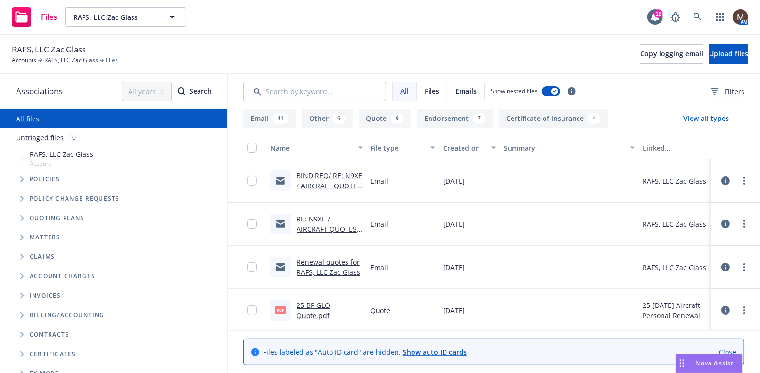
scroll to position [49, 0]
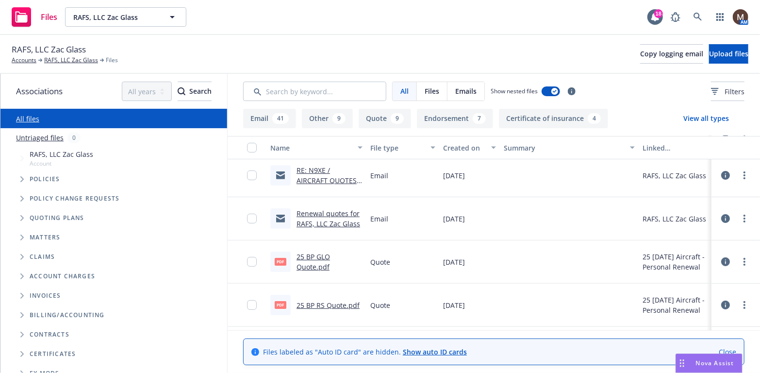
click at [530, 113] on button "Certificate of insurance 4" at bounding box center [553, 118] width 109 height 19
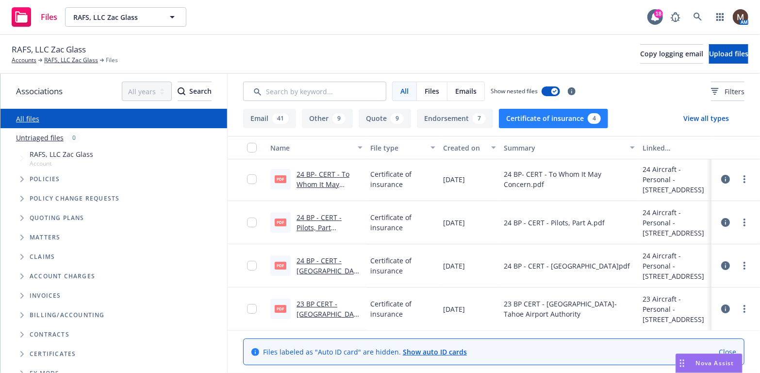
scroll to position [1, 0]
click at [326, 259] on link "24 BP - CERT - Reno Tahoe Airport.pdf.pdf" at bounding box center [328, 271] width 65 height 30
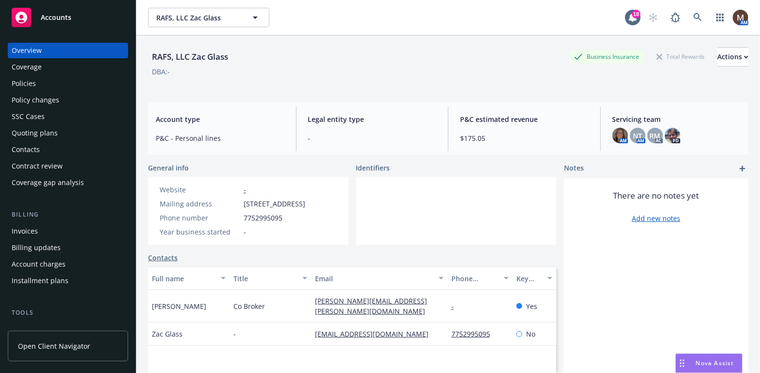
click at [48, 97] on div "Policy changes" at bounding box center [36, 100] width 48 height 16
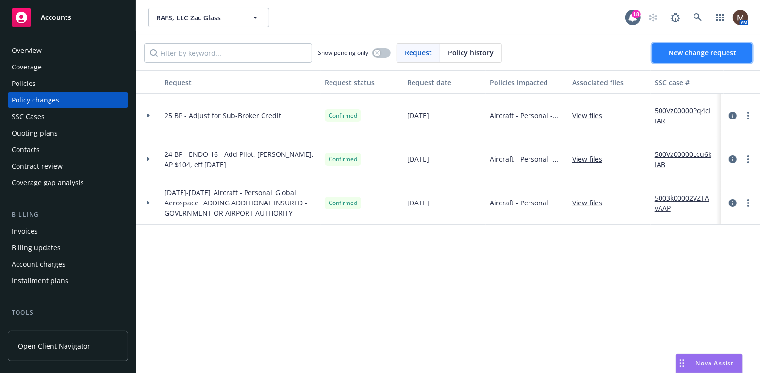
click at [688, 49] on span "New change request" at bounding box center [702, 52] width 68 height 9
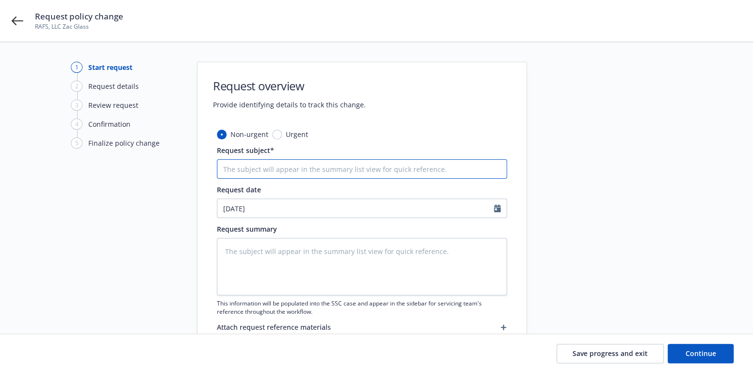
click at [249, 169] on input "Request subject*" at bounding box center [362, 168] width 290 height 19
type textarea "x"
type input "2"
type textarea "x"
type input "25"
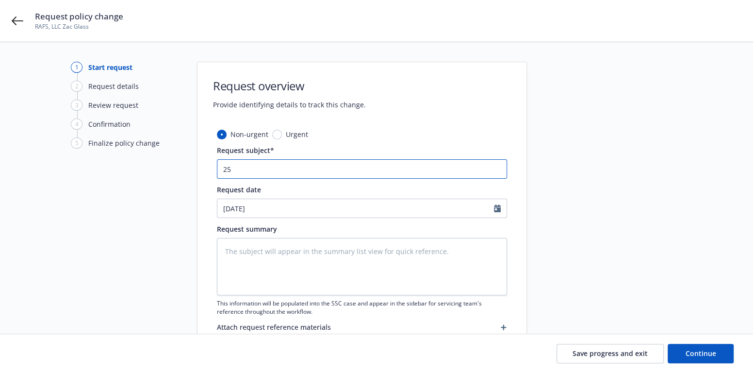
type textarea "x"
type input "25"
type textarea "x"
type input "25 B"
type textarea "x"
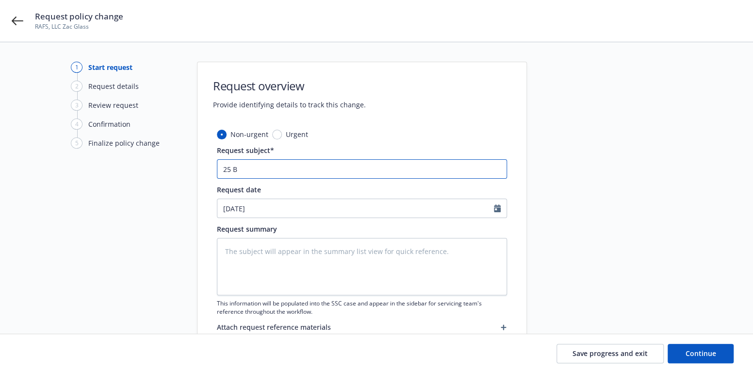
type input "25 BP"
type textarea "x"
type input "25 BP"
type textarea "x"
type input "25 BP -"
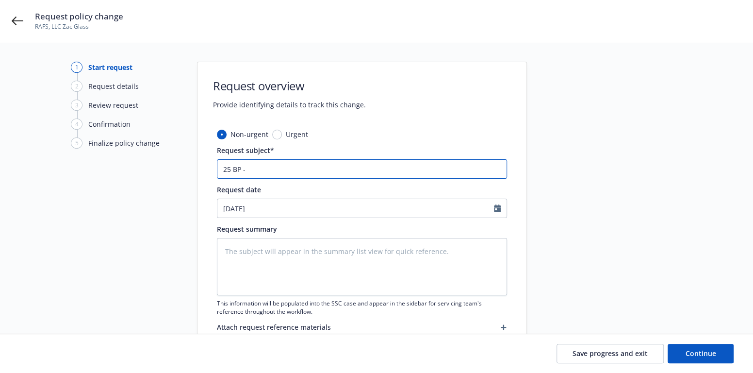
type textarea "x"
type input "25 BP -"
type textarea "x"
type input "25 BP - E"
type textarea "x"
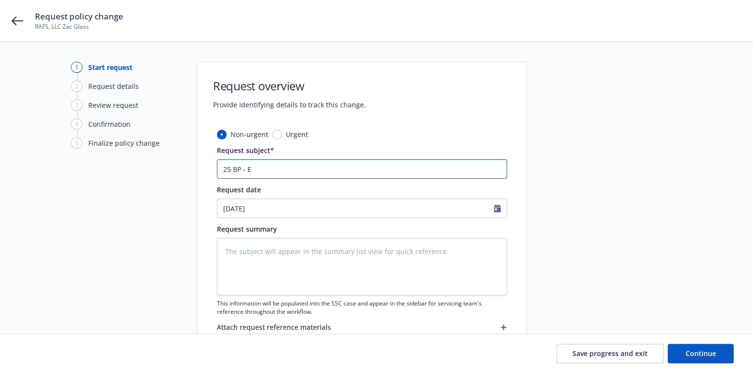
type input "25 BP - EN"
type textarea "x"
type input "25 BP - END"
type textarea "x"
type input "25 BP - ENDO"
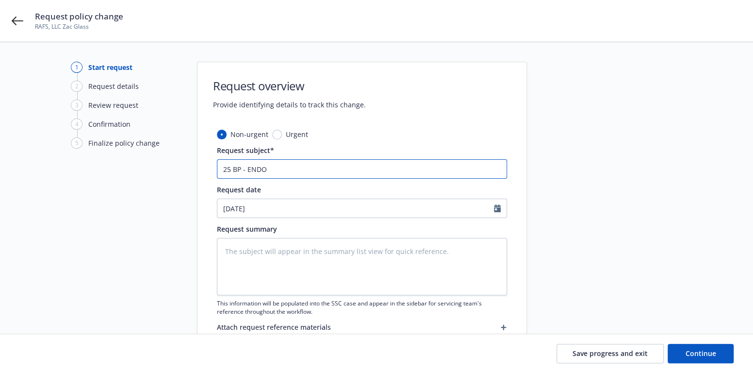
type textarea "x"
type input "25 BP - ENDO"
type textarea "x"
type input "25 BP - ENDO 1"
type textarea "x"
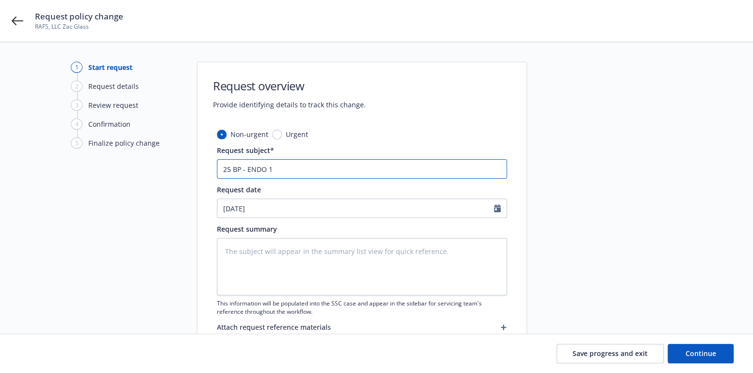
type input "25 BP - ENDO 15"
type textarea "x"
type input "25 BP - ENDO 15"
type textarea "x"
type input "25 BP - ENDO 15 -"
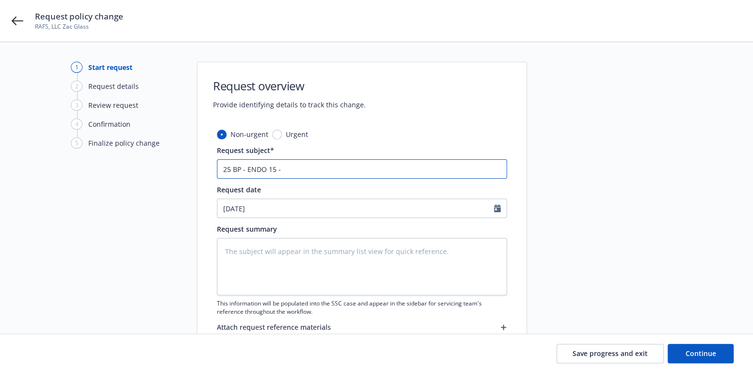
type textarea "x"
type input "25 BP - ENDO 15 -"
type textarea "x"
type input "25 BP - ENDO 15 - A"
type textarea "x"
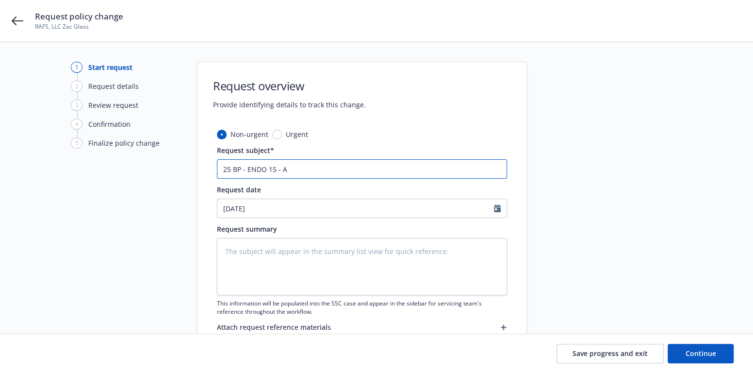
type input "25 BP - ENDO 15 - Ad"
type textarea "x"
type input "25 BP - ENDO 15 - Add"
type textarea "x"
type input "25 BP - ENDO 15 - Add"
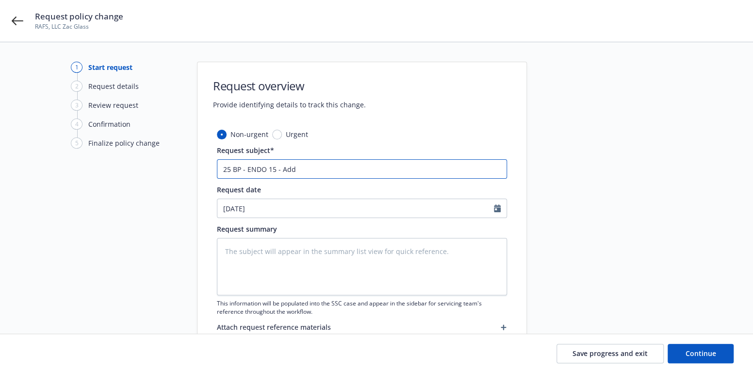
type textarea "x"
type input "25 BP - ENDO 15 - Add A"
type textarea "x"
type input "25 BP - ENDO 15 - Add AI"
type textarea "x"
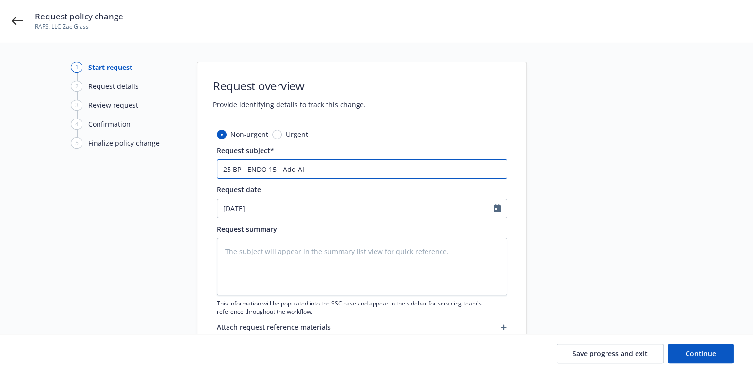
type input "25 BP - ENDO 15 - Add AI,"
type textarea "x"
type input "25 BP - ENDO 15 - Add AI,"
type textarea "x"
type input "25 BP - ENDO 15 - Add AI, R"
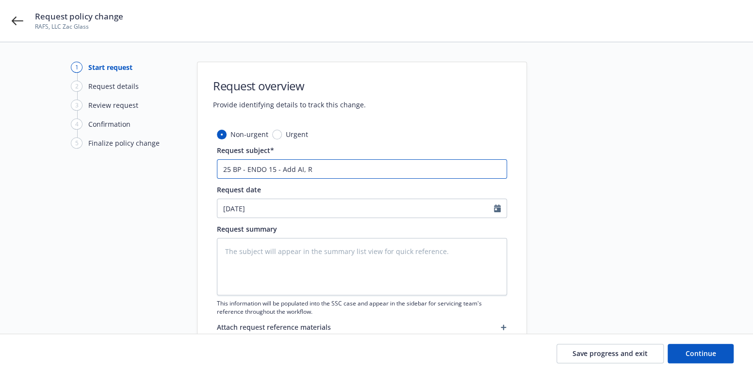
type textarea "x"
type input "25 BP - ENDO 15 - Add AI, Re"
type textarea "x"
type input "25 BP - ENDO 15 - Add AI, Ren"
type textarea "x"
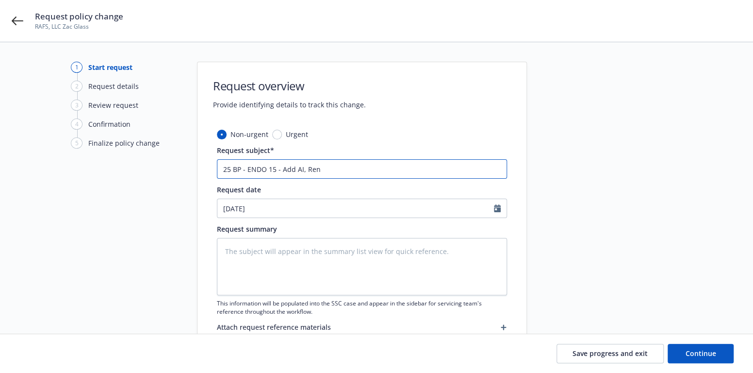
type input "25 BP - ENDO 15 - Add AI, Reno"
type textarea "x"
type input "25 BP - ENDO 15 - Add AI, Reno-"
type textarea "x"
type input "25 BP - ENDO 15 - Add AI, Reno-T"
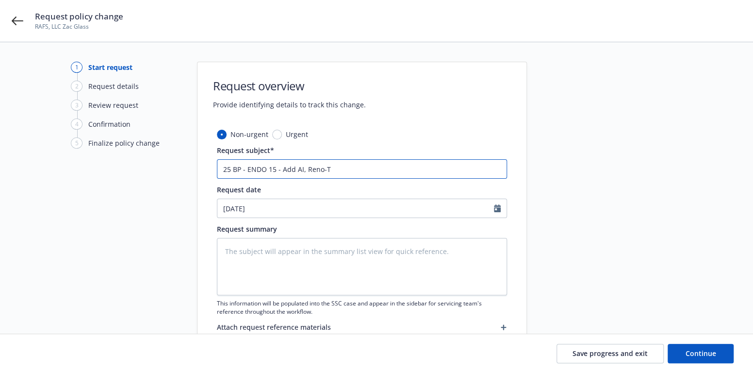
type textarea "x"
type input "25 BP - ENDO 15 - Add AI, Reno-Ta"
type textarea "x"
type input "25 BP - ENDO 15 - Add AI, Reno-Tah"
type textarea "x"
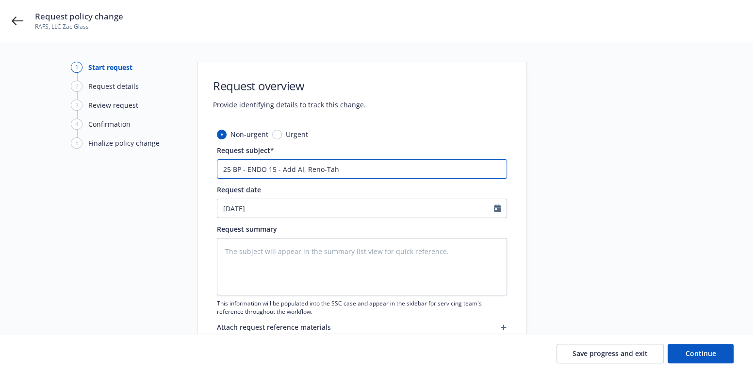
type input "25 BP - ENDO 15 - Add AI, Reno-Taho"
type textarea "x"
type input "25 BP - ENDO 15 - Add AI, Reno-Tahoe"
type textarea "x"
type input "25 BP - ENDO 15 - Add AI, Reno-Tahoe"
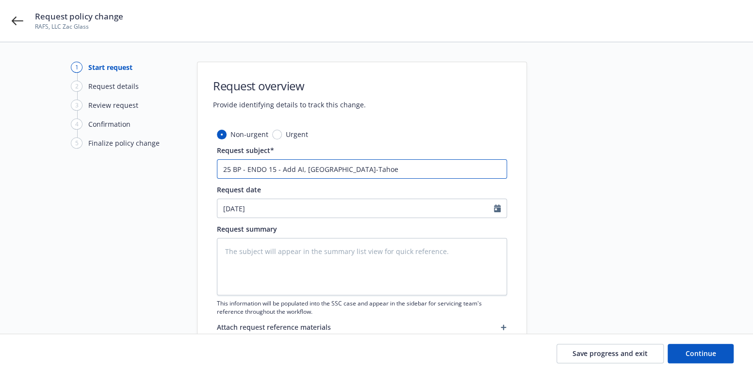
type textarea "x"
type input "25 BP - ENDO 15 - Add AI, Reno-Tahoe A"
type textarea "x"
type input "25 BP - ENDO 15 - Add AI, Reno-Tahoe Ai"
type textarea "x"
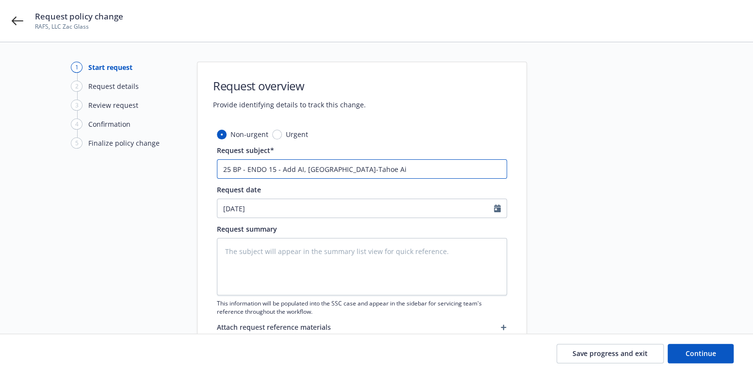
type input "25 BP - ENDO 15 - Add AI, Reno-Tahoe Air"
type textarea "x"
type input "25 BP - ENDO 15 - Add AI, Reno-Tahoe Airp"
type textarea "x"
type input "25 BP - ENDO 15 - Add AI, Reno-Tahoe Airpo"
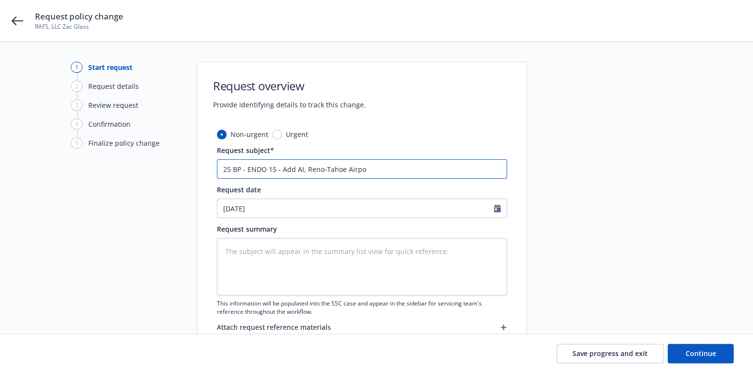
type textarea "x"
type input "25 BP - ENDO 15 - Add AI, Reno-Tahoe Airpor"
type textarea "x"
type input "25 BP - ENDO 15 - Add AI, Reno-Tahoe Airport"
type textarea "x"
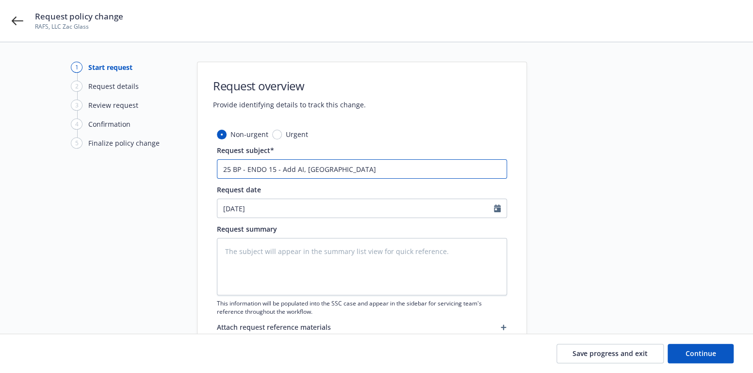
drag, startPoint x: 377, startPoint y: 164, endPoint x: 210, endPoint y: 166, distance: 167.4
click at [210, 166] on div "Non-urgent Urgent Request subject* 25 BP - ENDO 15 - Add AI, Reno-Tahoe Airport…" at bounding box center [361, 245] width 329 height 233
type input "25 BP - ENDO 15 - Add AI, Reno-Tahoe Airport"
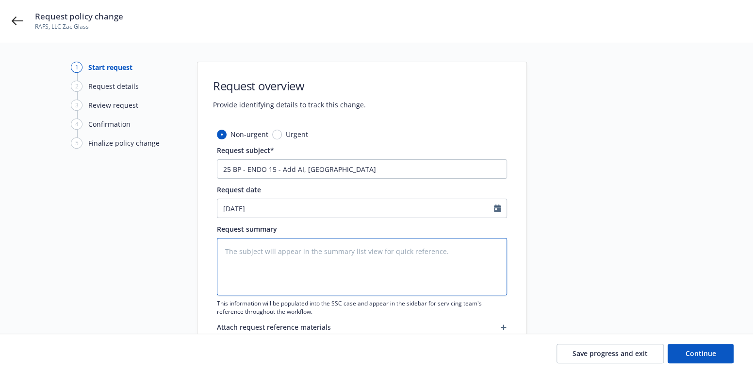
click at [250, 257] on textarea at bounding box center [362, 266] width 290 height 57
paste textarea "25 BP - ENDO 15 - Add AI, Reno-Tahoe Airport"
type textarea "x"
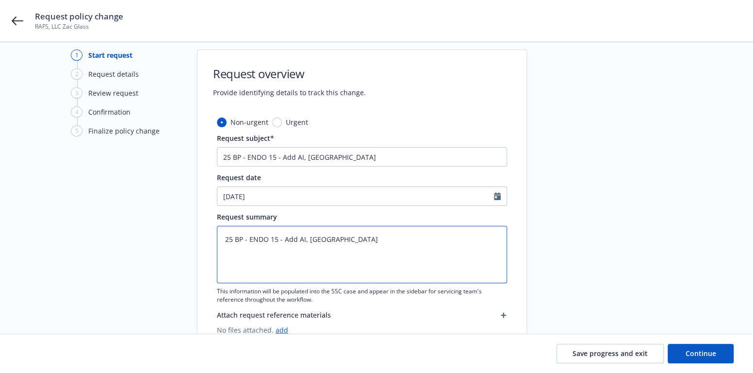
scroll to position [49, 0]
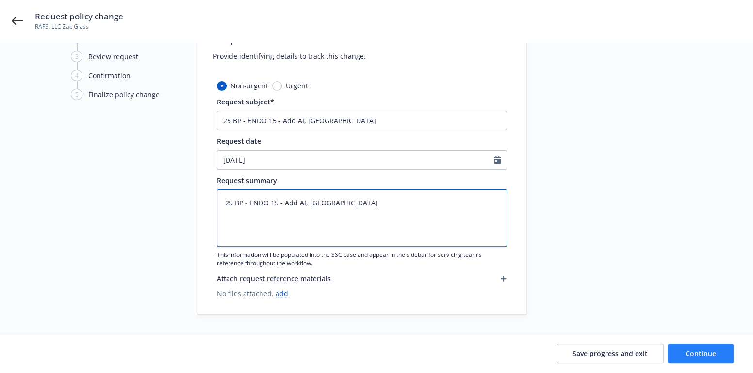
type textarea "25 BP - ENDO 15 - Add AI, Reno-Tahoe Airport"
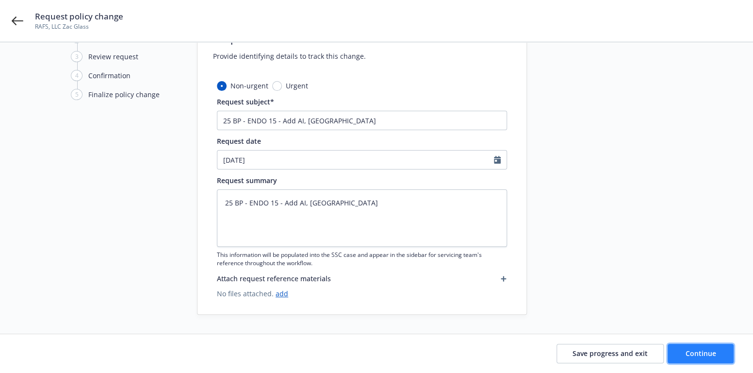
click at [688, 352] on span "Continue" at bounding box center [700, 352] width 31 height 9
type textarea "x"
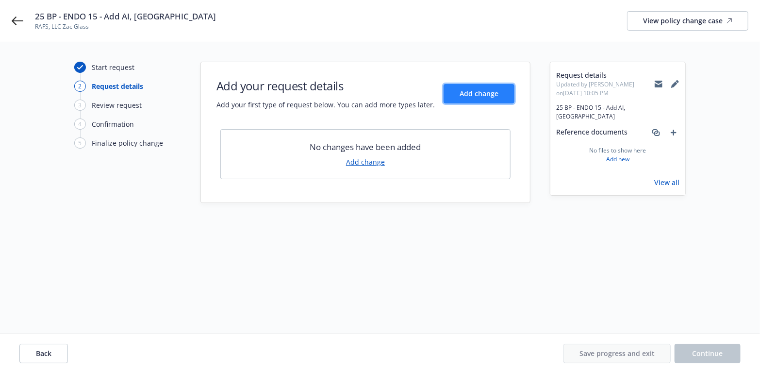
click at [466, 94] on span "Add change" at bounding box center [478, 93] width 39 height 9
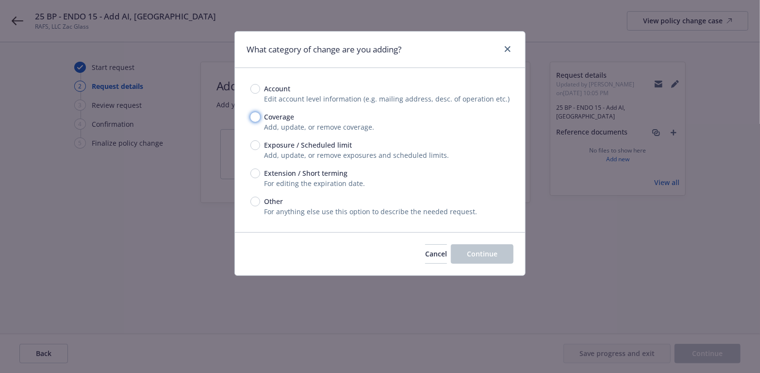
click at [254, 116] on input "Coverage" at bounding box center [255, 117] width 10 height 10
radio input "true"
click at [492, 253] on span "Continue" at bounding box center [482, 253] width 31 height 9
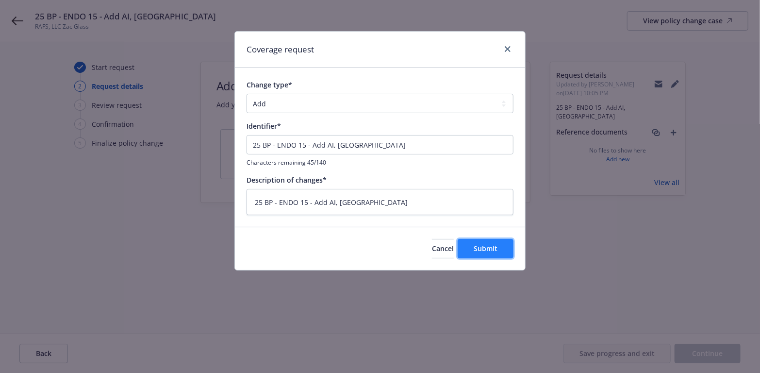
click at [478, 246] on span "Submit" at bounding box center [485, 248] width 24 height 9
type textarea "x"
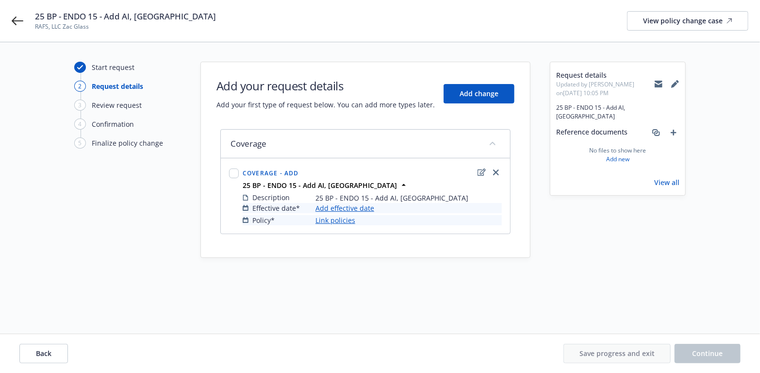
click at [358, 208] on link "Add effective date" at bounding box center [344, 208] width 59 height 10
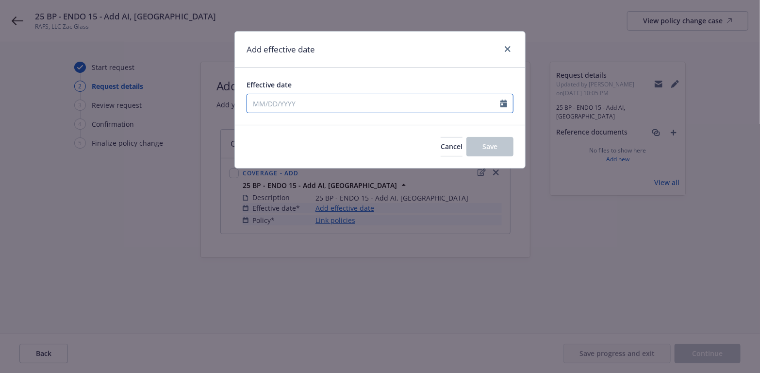
click at [501, 102] on icon "Calendar" at bounding box center [503, 103] width 7 height 8
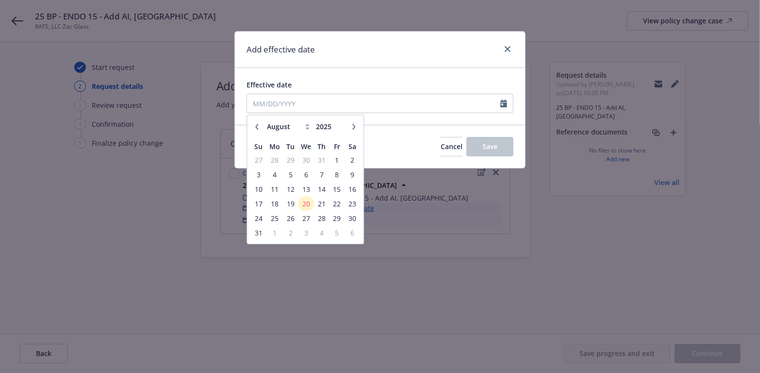
click at [354, 126] on icon "button" at bounding box center [354, 127] width 6 height 6
select select "9"
click at [323, 175] on span "11" at bounding box center [321, 174] width 13 height 12
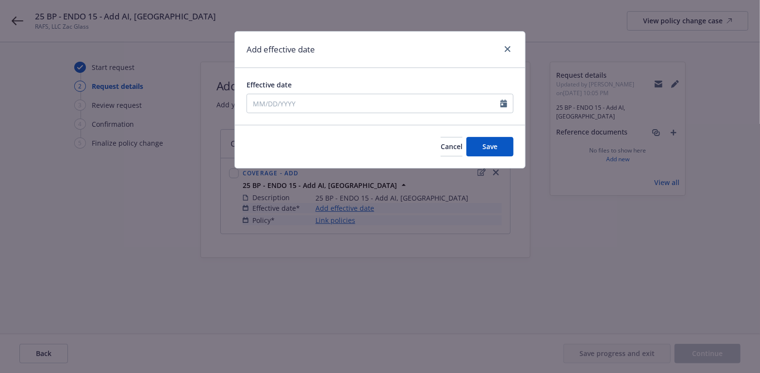
type input "[DATE]"
click at [499, 146] on button "Save" at bounding box center [489, 146] width 47 height 19
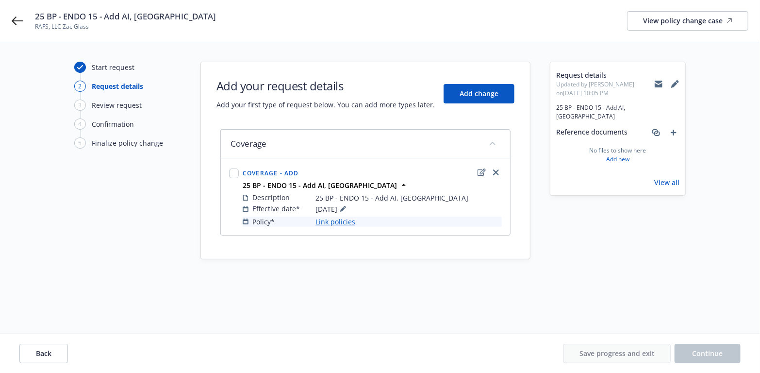
click at [336, 219] on link "Link policies" at bounding box center [335, 221] width 40 height 10
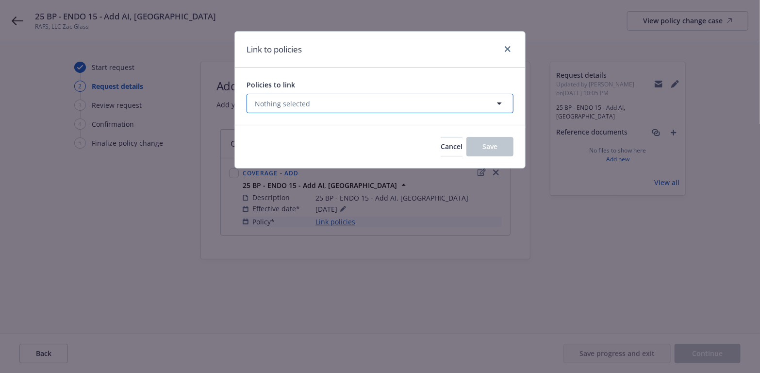
click at [493, 102] on button "Nothing selected" at bounding box center [379, 103] width 267 height 19
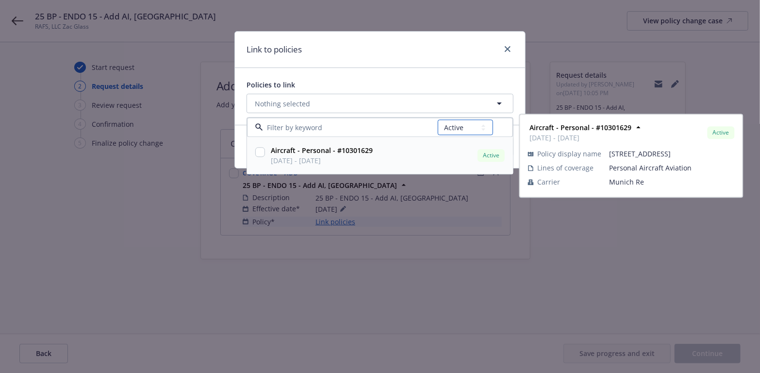
click at [487, 130] on select "All Active Upcoming Expired Cancelled" at bounding box center [465, 128] width 55 height 16
select select "UPCOMING"
click at [438, 120] on select "All Active Upcoming Expired Cancelled" at bounding box center [465, 128] width 55 height 16
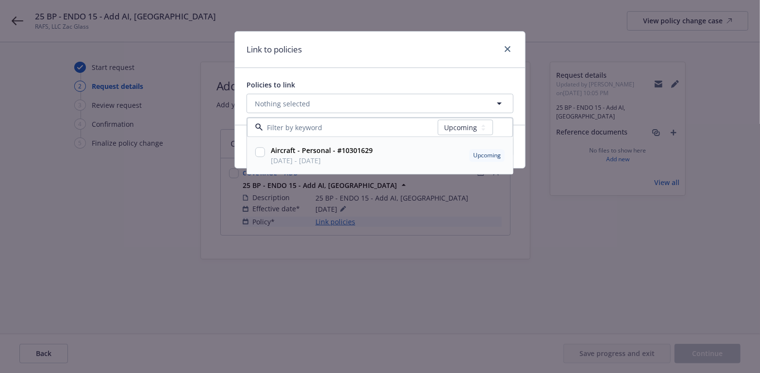
drag, startPoint x: 261, startPoint y: 152, endPoint x: 267, endPoint y: 172, distance: 20.7
click at [261, 152] on input "checkbox" at bounding box center [260, 152] width 10 height 10
checkbox input "true"
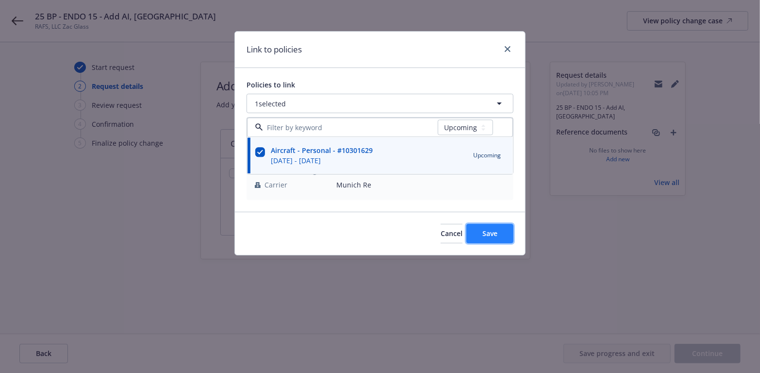
click at [491, 231] on span "Save" at bounding box center [489, 232] width 15 height 9
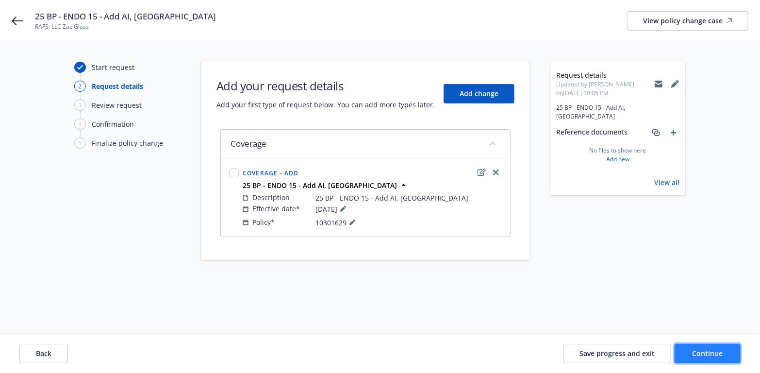
click at [691, 351] on button "Continue" at bounding box center [707, 352] width 66 height 19
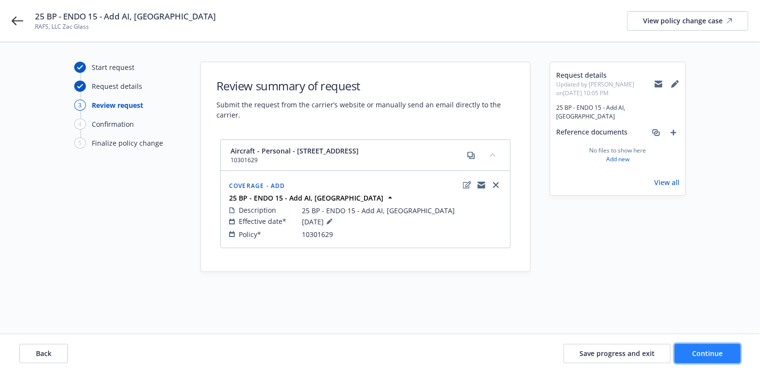
click at [689, 352] on button "Continue" at bounding box center [707, 352] width 66 height 19
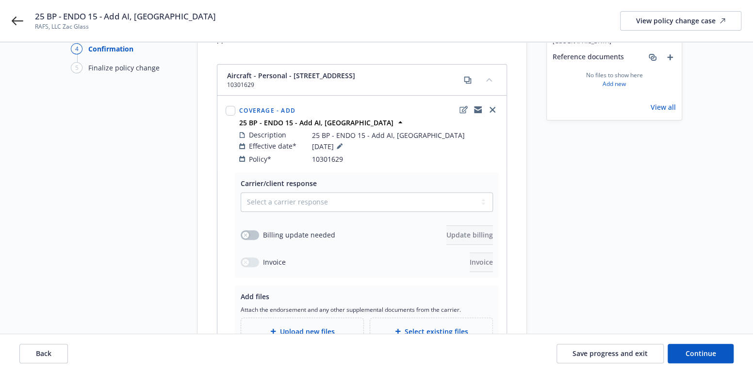
scroll to position [49, 0]
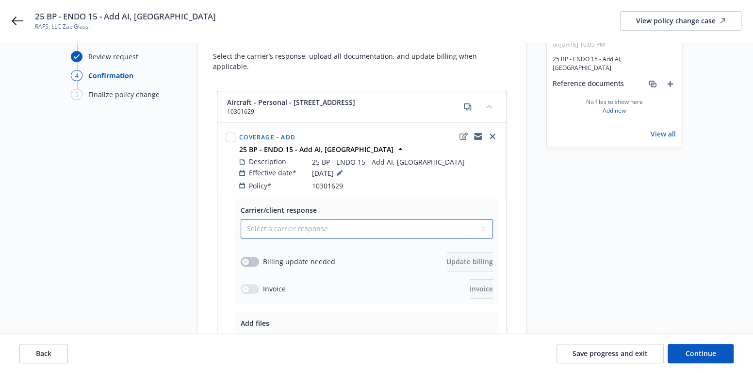
drag, startPoint x: 483, startPoint y: 219, endPoint x: 448, endPoint y: 219, distance: 34.9
click at [483, 219] on select "Select a carrier response Accepted Accepted with revision No endorsement needed…" at bounding box center [367, 228] width 252 height 19
select select "ACCEPTED"
click at [241, 219] on select "Select a carrier response Accepted Accepted with revision No endorsement needed…" at bounding box center [367, 228] width 252 height 19
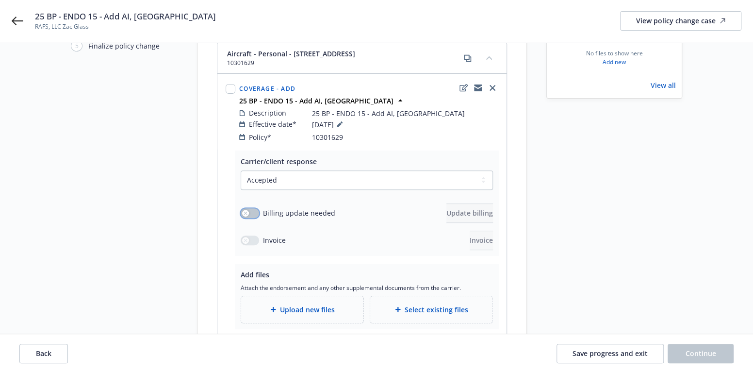
click at [247, 210] on div "button" at bounding box center [245, 213] width 7 height 7
click at [247, 208] on button "button" at bounding box center [250, 213] width 18 height 10
click at [483, 170] on select "Select a carrier response Accepted Accepted with revision No endorsement needed…" at bounding box center [367, 179] width 252 height 19
click at [229, 84] on input "checkbox" at bounding box center [231, 89] width 10 height 10
click at [231, 84] on input "checkbox" at bounding box center [231, 89] width 10 height 10
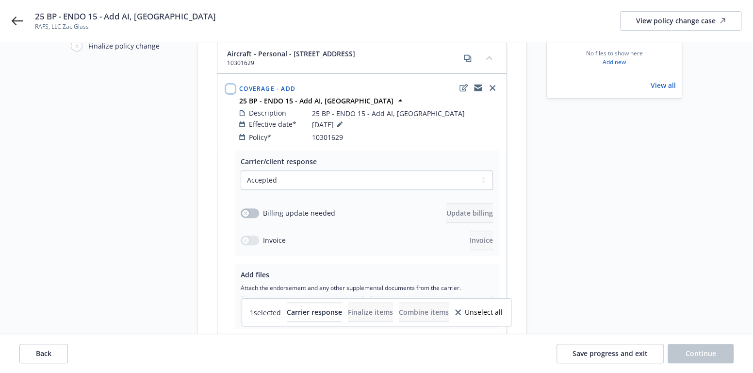
checkbox input "false"
click at [250, 208] on button "button" at bounding box center [250, 213] width 18 height 10
click at [250, 210] on div "button" at bounding box center [253, 213] width 7 height 7
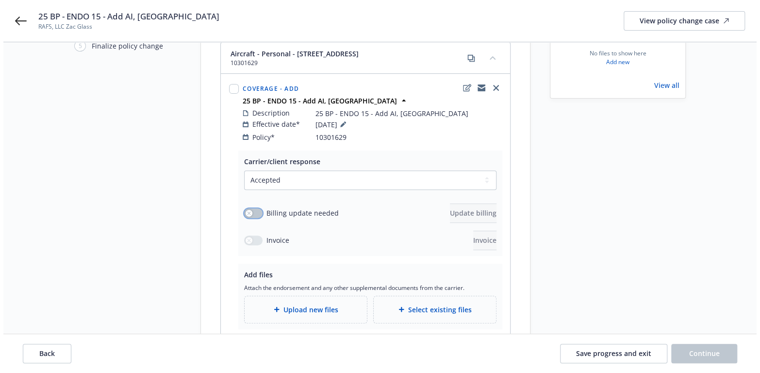
scroll to position [146, 0]
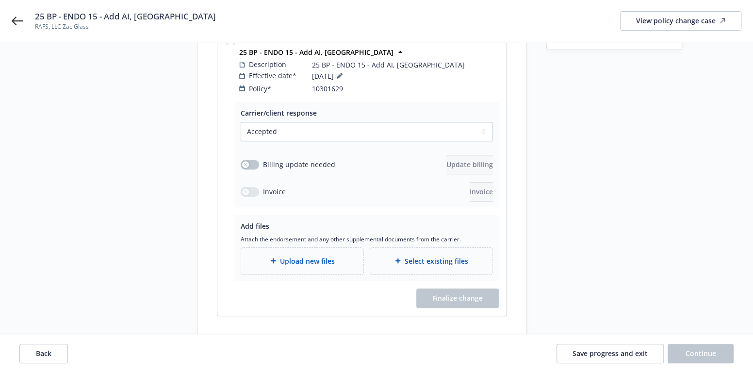
click at [297, 258] on div "Upload new files" at bounding box center [302, 260] width 122 height 27
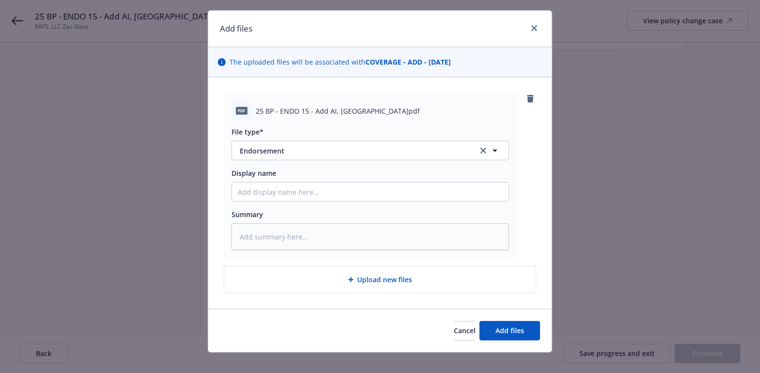
scroll to position [31, 0]
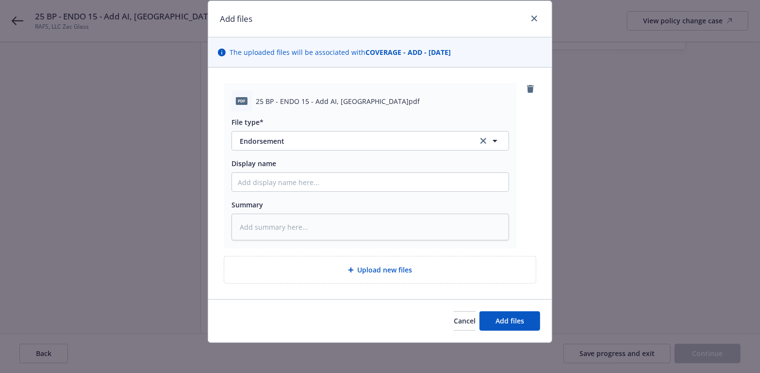
drag, startPoint x: 366, startPoint y: 107, endPoint x: 249, endPoint y: 108, distance: 116.4
click at [249, 108] on div "pdf 25 BP - ENDO 15 - Add AI, Reno-Tahoe Airport.pdf" at bounding box center [369, 101] width 277 height 20
copy div "25 BP - ENDO 15 - Add AI, Reno-Tahoe Airport.pdf"
click at [243, 182] on input "Display name" at bounding box center [370, 182] width 277 height 18
paste input "25 BP - ENDO 15 - Add AI, Reno-Tahoe Airport.pdf"
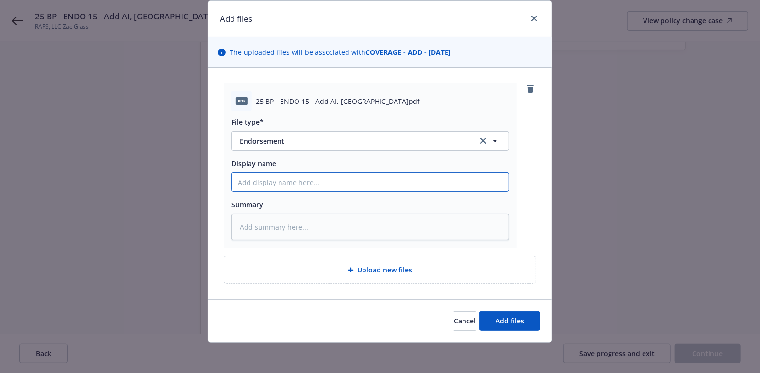
type textarea "x"
type input "25 BP - ENDO 15 - Add AI, Reno-Tahoe Airport.pdf"
click at [235, 222] on textarea at bounding box center [369, 226] width 277 height 27
paste textarea "25 BP - ENDO 15 - Add AI, Reno-Tahoe Airport.pdf"
type textarea "x"
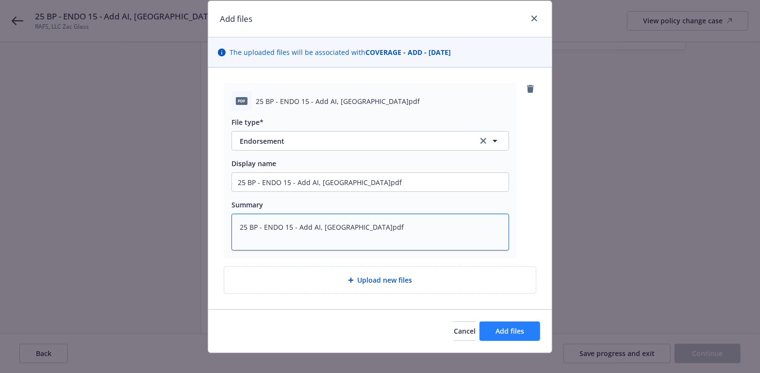
type textarea "25 BP - ENDO 15 - Add AI, Reno-Tahoe Airport.pdf"
click at [498, 326] on span "Add files" at bounding box center [509, 330] width 29 height 9
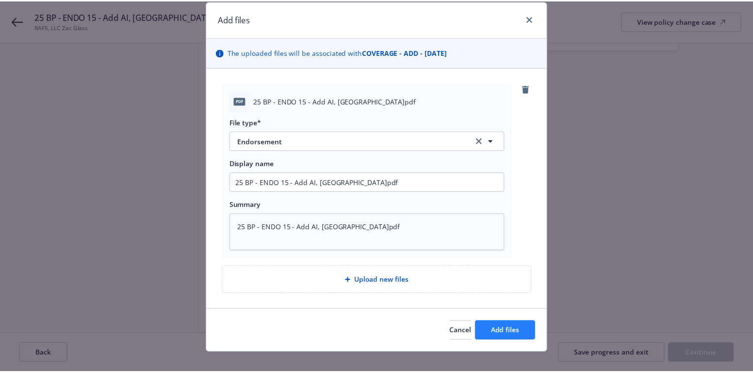
scroll to position [6, 0]
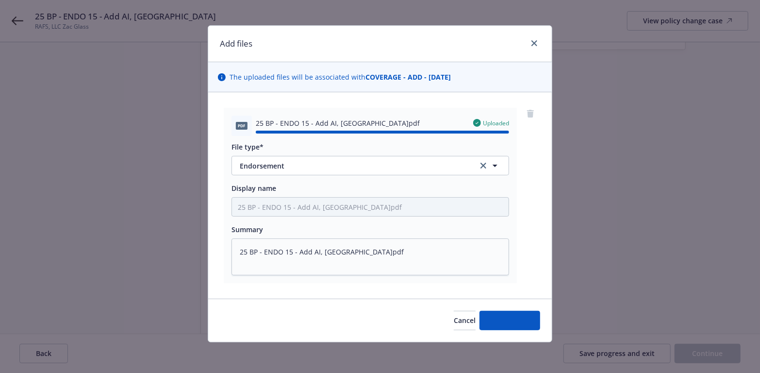
type textarea "x"
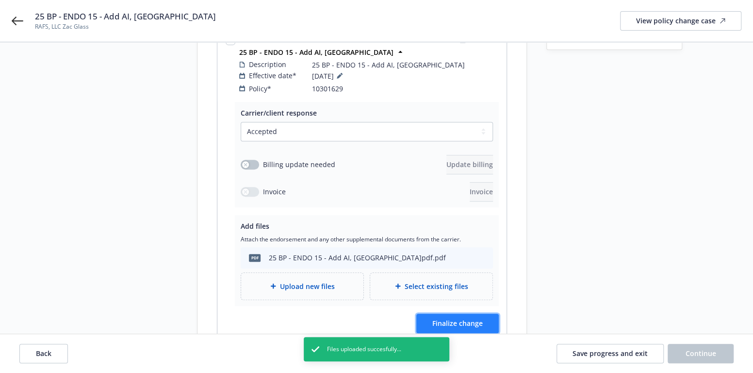
click at [441, 318] on span "Finalize change" at bounding box center [457, 322] width 50 height 9
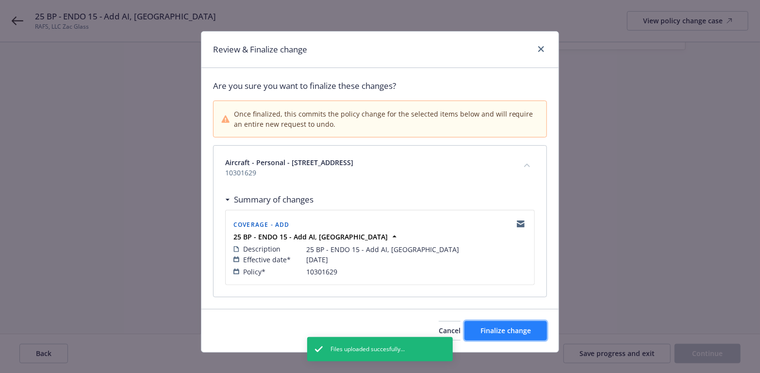
click at [503, 330] on span "Finalize change" at bounding box center [505, 330] width 50 height 9
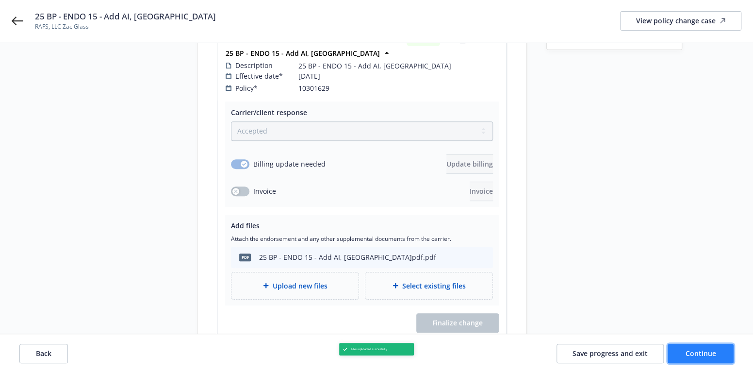
click at [675, 354] on button "Continue" at bounding box center [701, 352] width 66 height 19
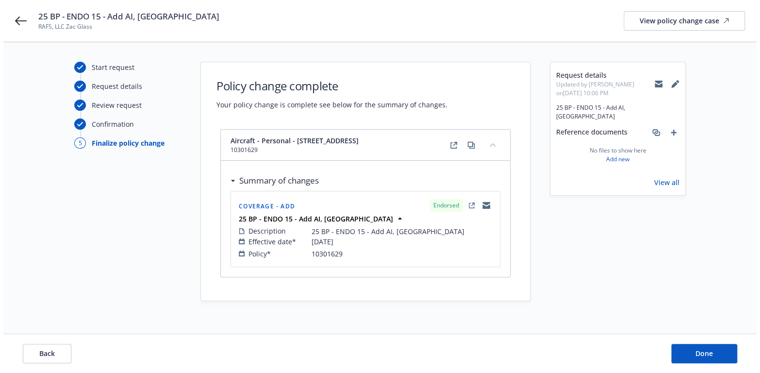
scroll to position [0, 0]
click at [681, 353] on button "Done" at bounding box center [707, 352] width 66 height 19
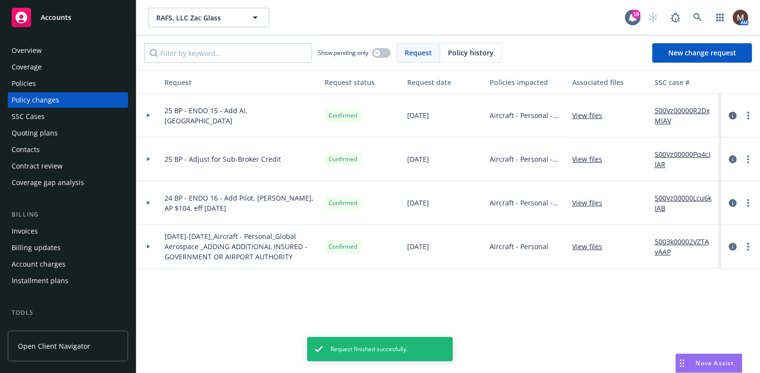
click at [24, 83] on div "Policies" at bounding box center [24, 84] width 24 height 16
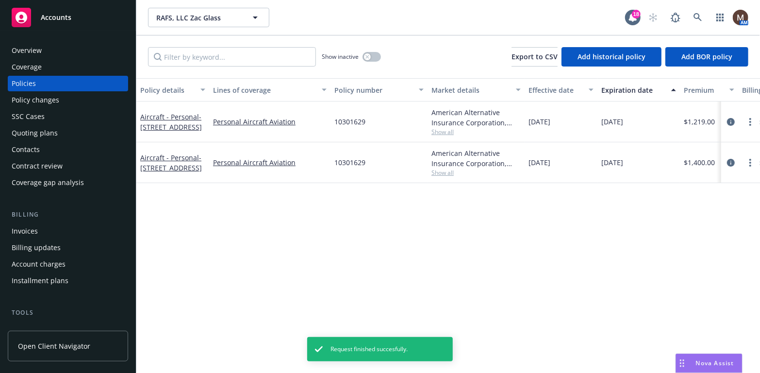
click at [34, 229] on div "Invoices" at bounding box center [25, 231] width 26 height 16
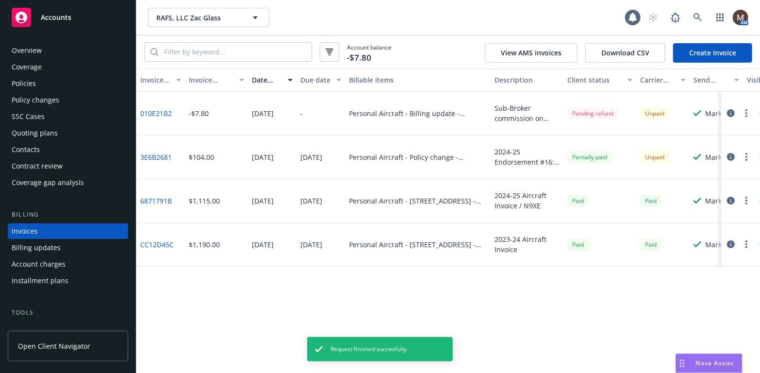
scroll to position [29, 0]
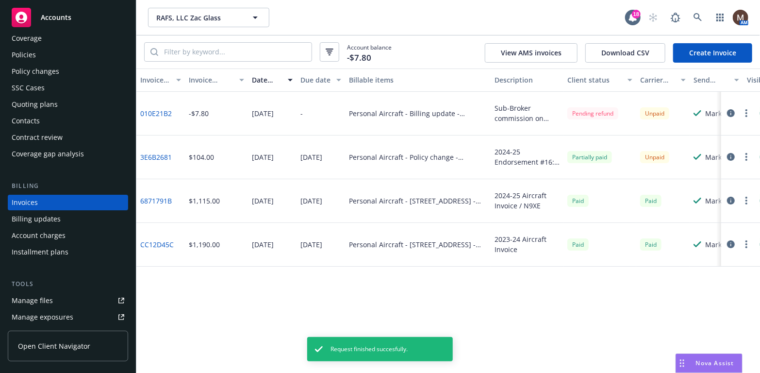
click at [689, 52] on link "Create Invoice" at bounding box center [712, 52] width 79 height 19
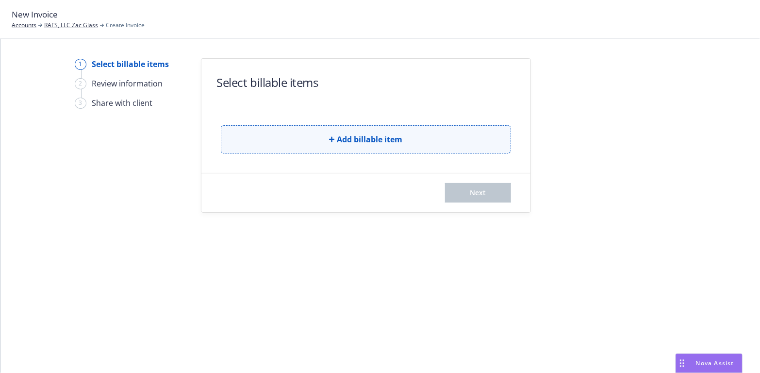
click at [302, 134] on button "Add billable item" at bounding box center [366, 139] width 290 height 28
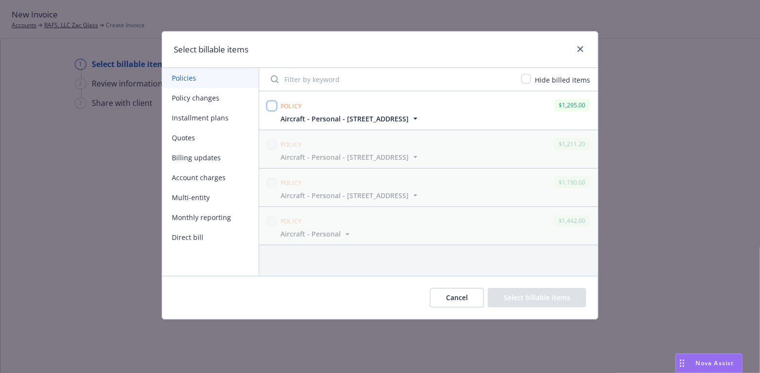
click at [274, 107] on input "checkbox" at bounding box center [272, 106] width 10 height 10
checkbox input "true"
click at [524, 290] on button "Select billable items" at bounding box center [537, 297] width 98 height 19
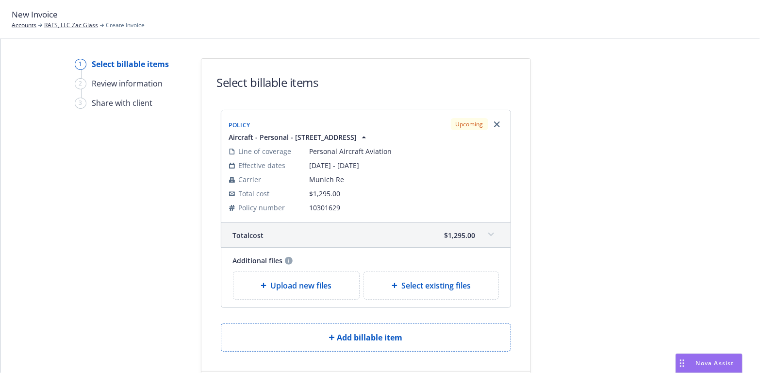
click at [488, 235] on icon at bounding box center [491, 234] width 6 height 4
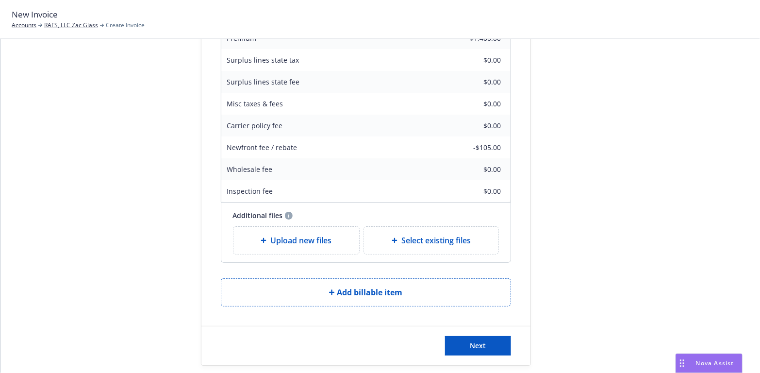
scroll to position [230, 0]
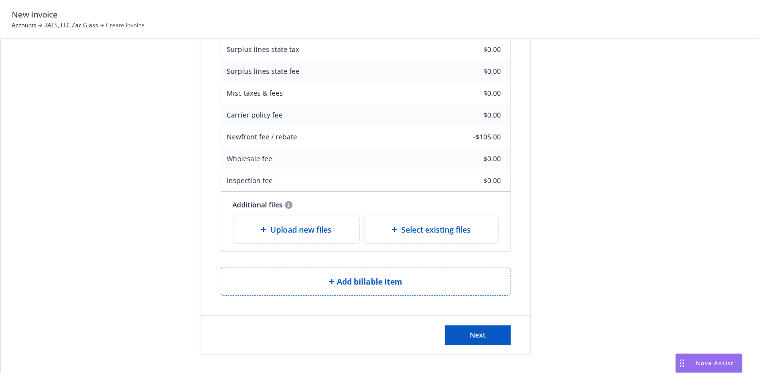
click at [412, 227] on span "Select existing files" at bounding box center [435, 230] width 69 height 12
select select "Invoice - Third Party"
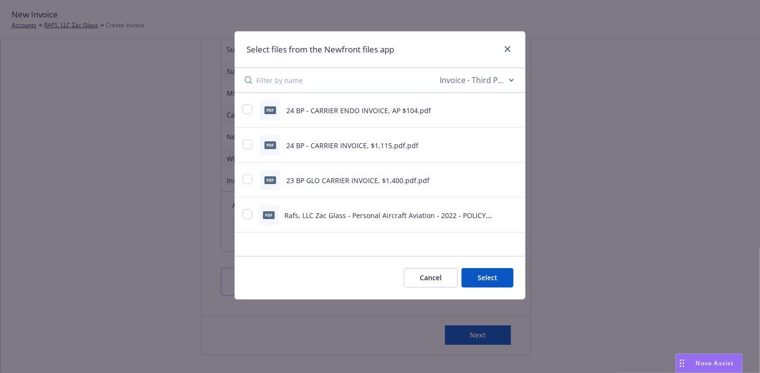
click at [509, 81] on select "All file types Agreements Allocations Annual Service Cycle - Financial snapshot…" at bounding box center [477, 79] width 78 height 19
click at [136, 174] on div "Select files from the Newfront files app All file types Agreements Allocations …" at bounding box center [380, 186] width 760 height 373
click at [440, 278] on button "Cancel" at bounding box center [431, 277] width 54 height 19
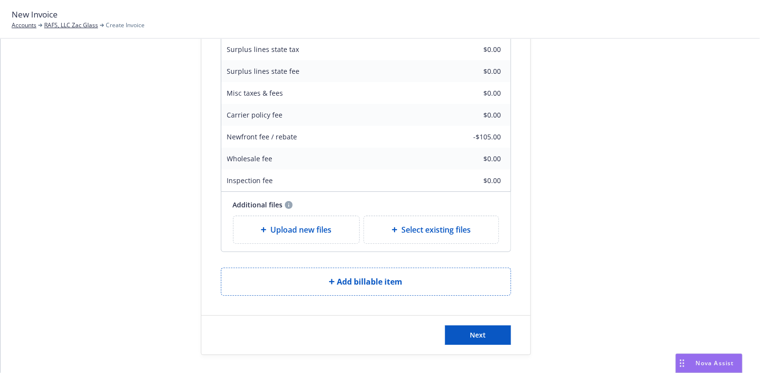
click at [312, 231] on span "Upload new files" at bounding box center [300, 230] width 61 height 12
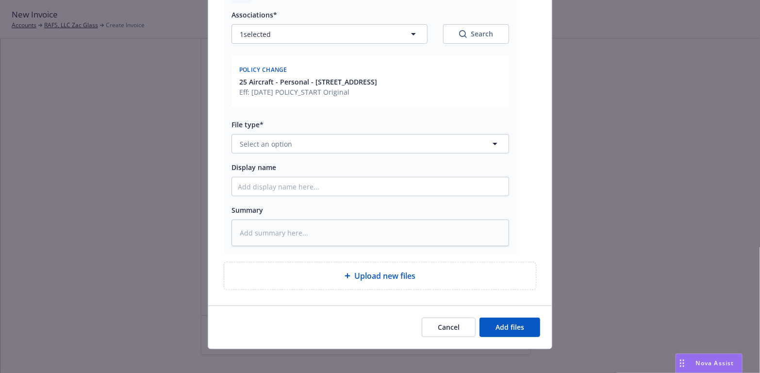
scroll to position [145, 0]
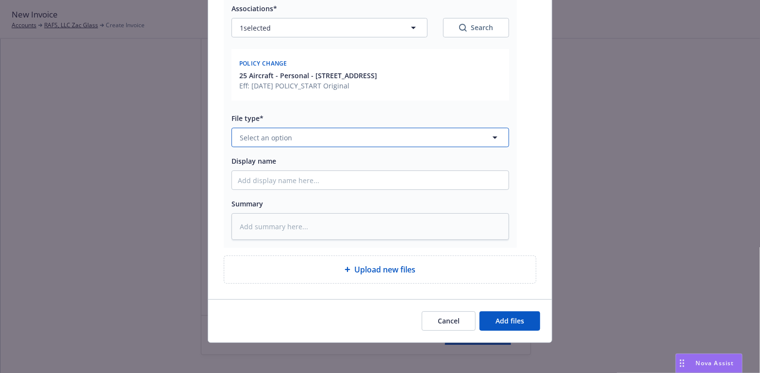
click at [489, 136] on icon "button" at bounding box center [495, 137] width 12 height 12
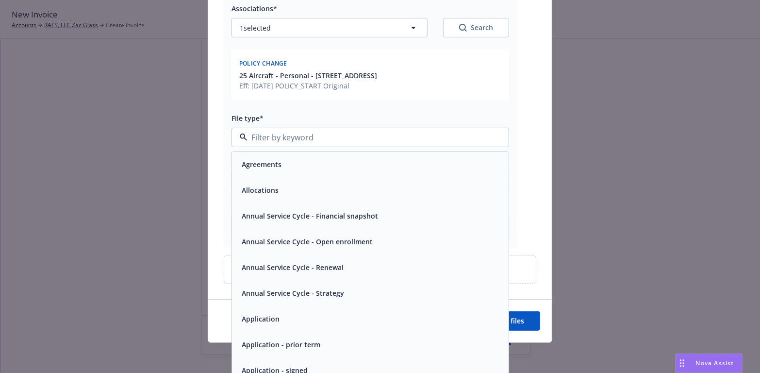
type input "c"
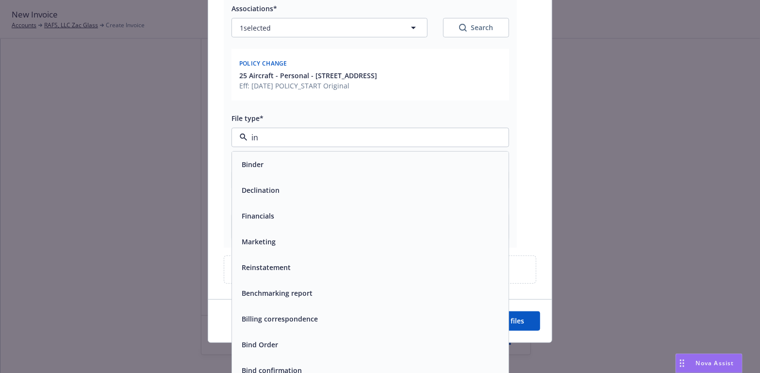
scroll to position [49, 0]
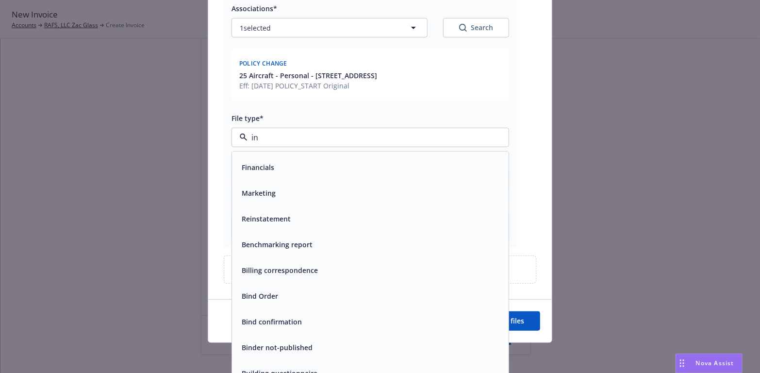
type input "inv"
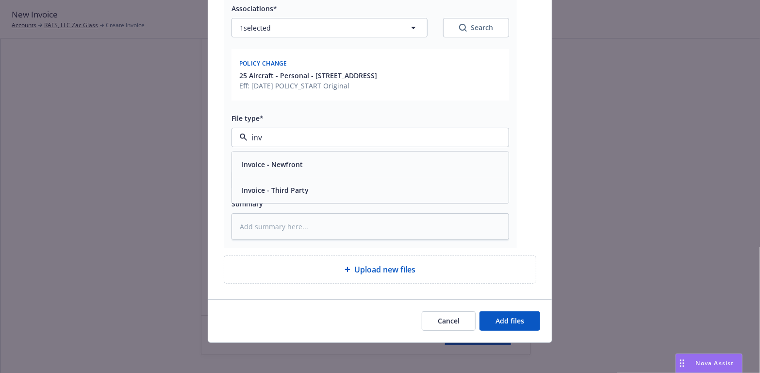
scroll to position [0, 0]
click at [302, 193] on span "Invoice - Third Party" at bounding box center [275, 190] width 67 height 10
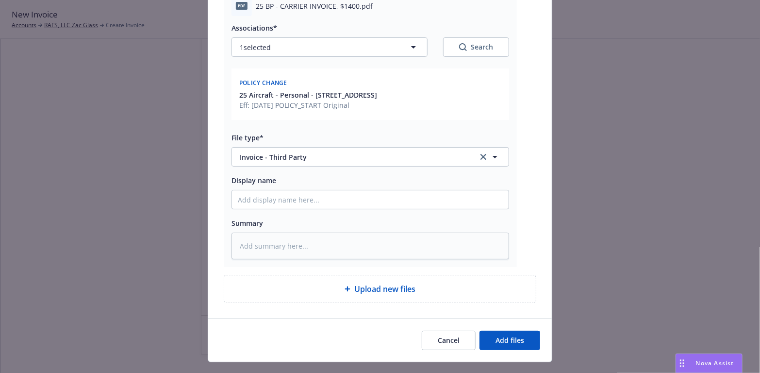
scroll to position [97, 0]
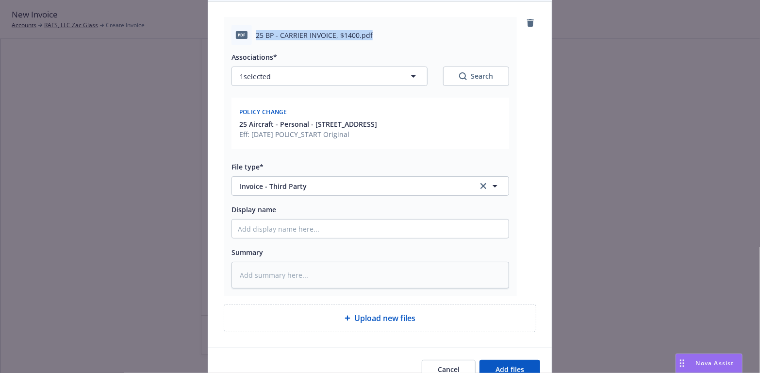
drag, startPoint x: 368, startPoint y: 32, endPoint x: 253, endPoint y: 37, distance: 115.1
click at [256, 37] on div "25 BP - CARRIER INVOICE, $1400.pdf" at bounding box center [382, 35] width 253 height 10
copy span "25 BP - CARRIER INVOICE, $1400.pdf"
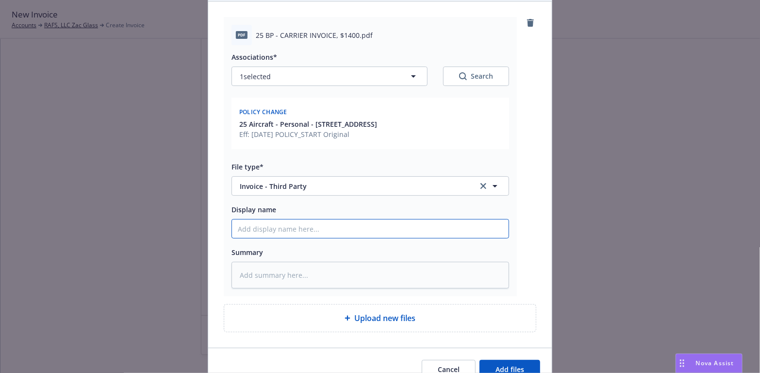
click at [259, 229] on input "Display name" at bounding box center [370, 228] width 277 height 18
paste input "25 BP - CARRIER INVOICE, $1400.pdf"
type textarea "x"
type input "25 BP - CARRIER INVOICE, $1400.pdf"
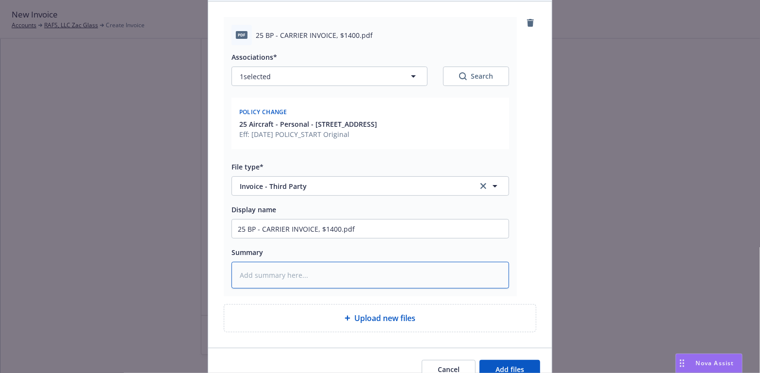
click at [261, 276] on textarea at bounding box center [369, 274] width 277 height 27
paste textarea "25 BP - CARRIER INVOICE, $1400.pdf"
type textarea "x"
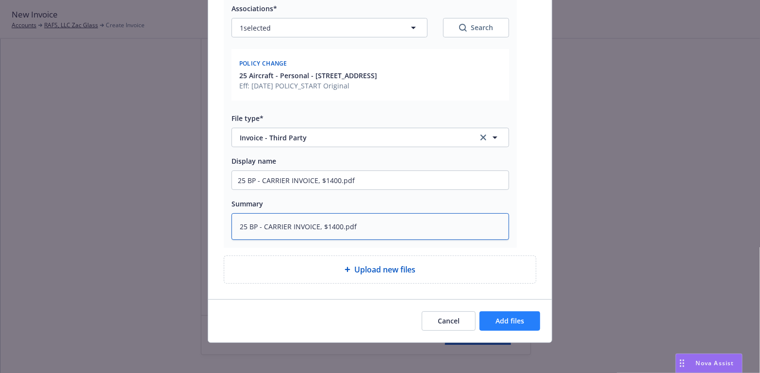
type textarea "25 BP - CARRIER INVOICE, $1400.pdf"
drag, startPoint x: 514, startPoint y: 318, endPoint x: 269, endPoint y: 305, distance: 244.9
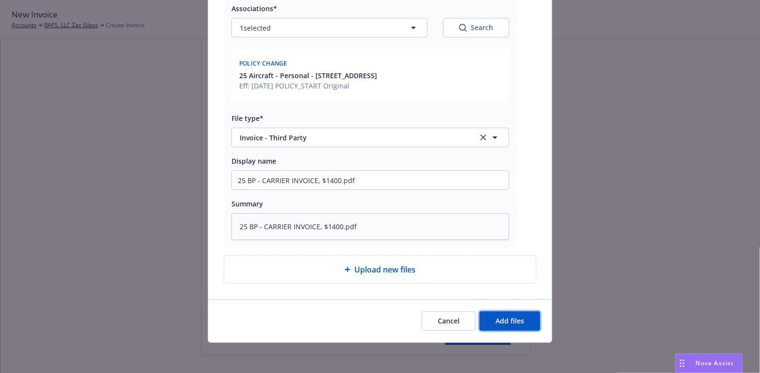
click at [513, 318] on span "Add files" at bounding box center [509, 320] width 29 height 9
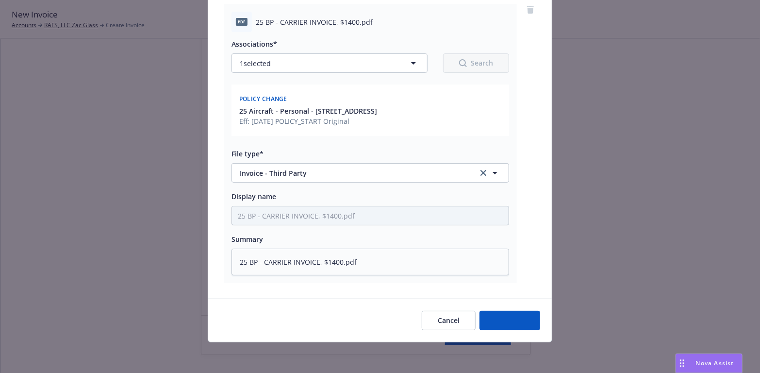
type textarea "x"
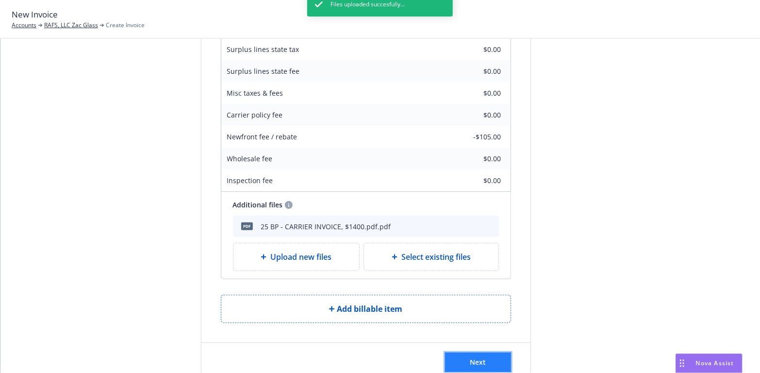
click at [463, 362] on button "Next" at bounding box center [478, 361] width 66 height 19
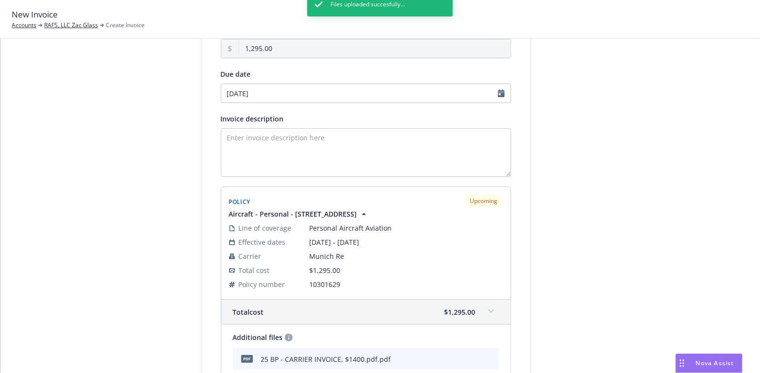
scroll to position [57, 0]
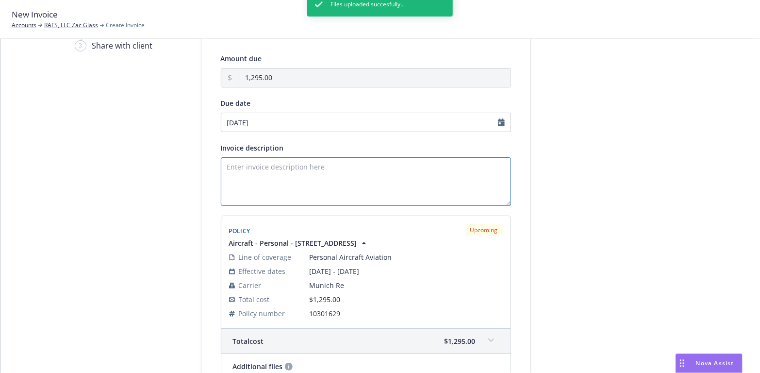
click at [239, 163] on textarea "Invoice description" at bounding box center [366, 181] width 290 height 49
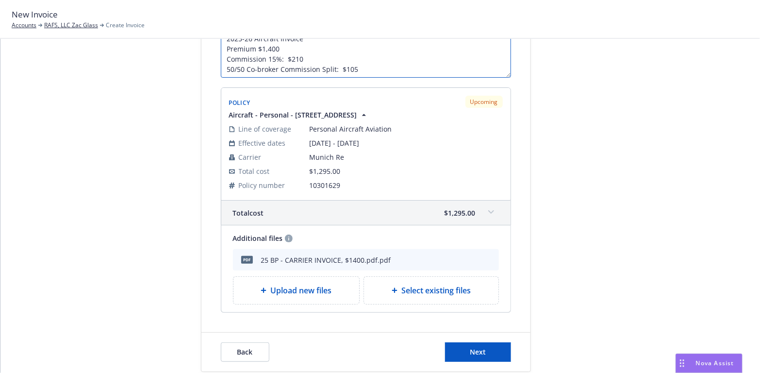
scroll to position [203, 0]
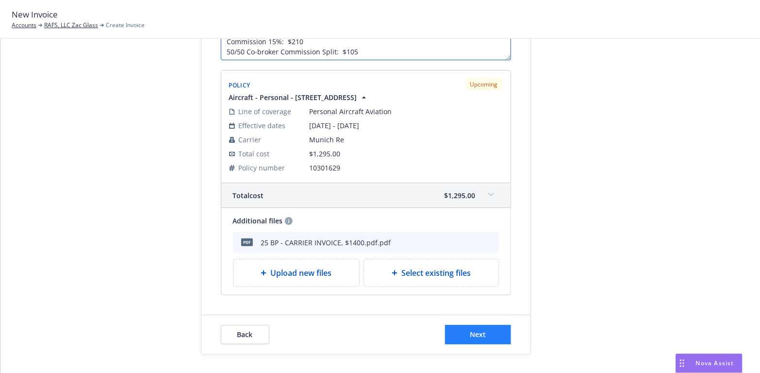
type textarea "2025-26 Aircraft Invoice Premium $1,400 Commission 15%: $210 50/50 Co-broker Co…"
click at [458, 331] on button "Next" at bounding box center [478, 334] width 66 height 19
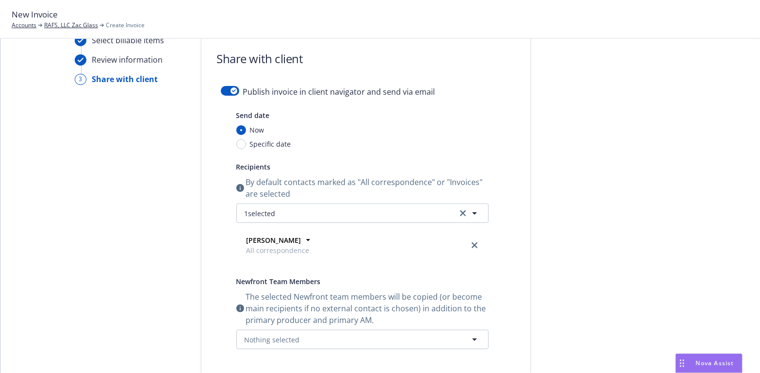
scroll to position [0, 0]
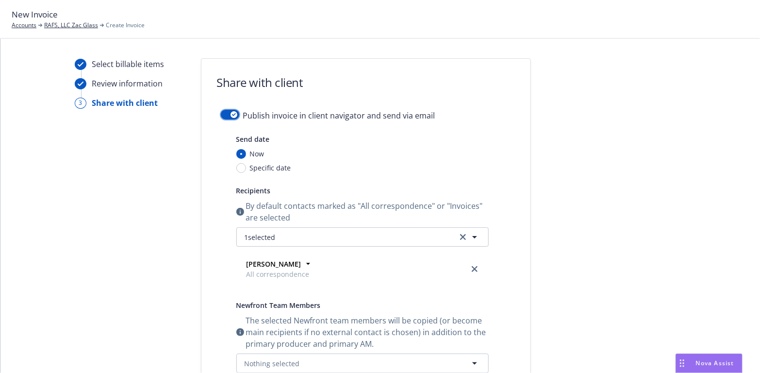
click at [230, 112] on div "button" at bounding box center [233, 114] width 7 height 7
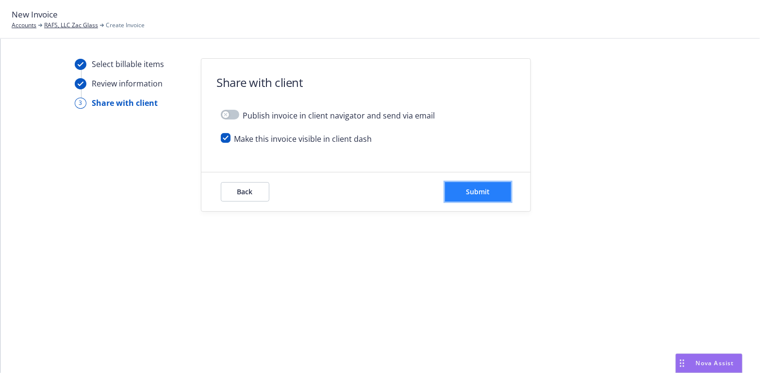
click at [499, 188] on button "Submit" at bounding box center [478, 191] width 66 height 19
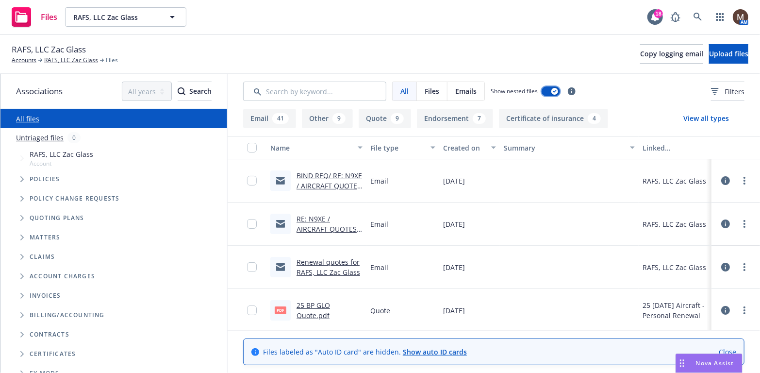
click at [549, 87] on button "button" at bounding box center [550, 91] width 18 height 10
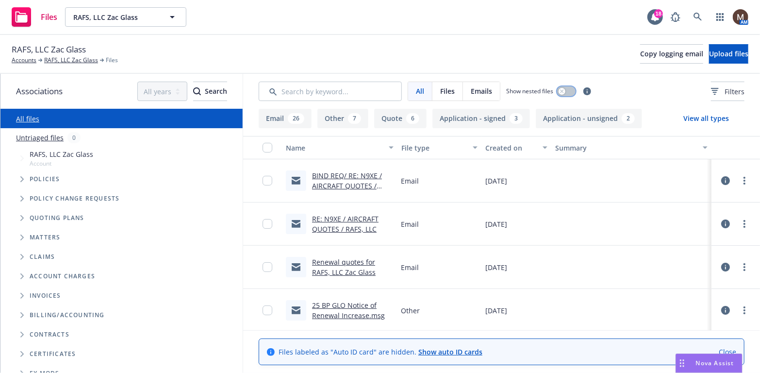
click at [564, 90] on div "button" at bounding box center [561, 91] width 7 height 7
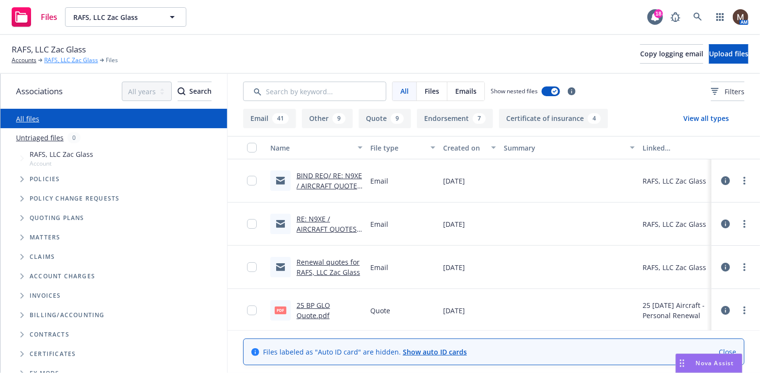
click at [81, 59] on link "RAFS, LLC Zac Glass" at bounding box center [71, 60] width 54 height 9
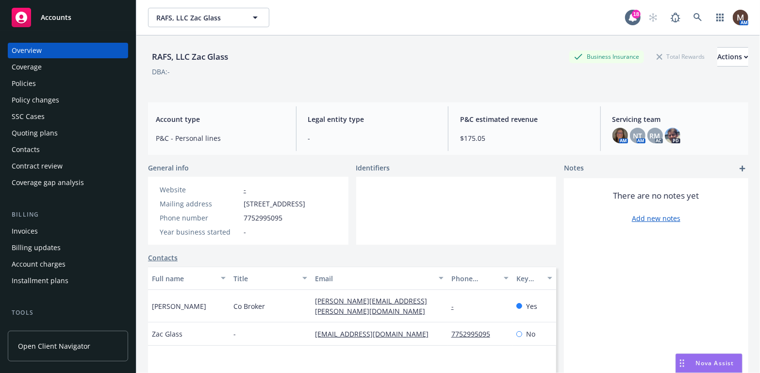
click at [40, 81] on div "Policies" at bounding box center [68, 84] width 113 height 16
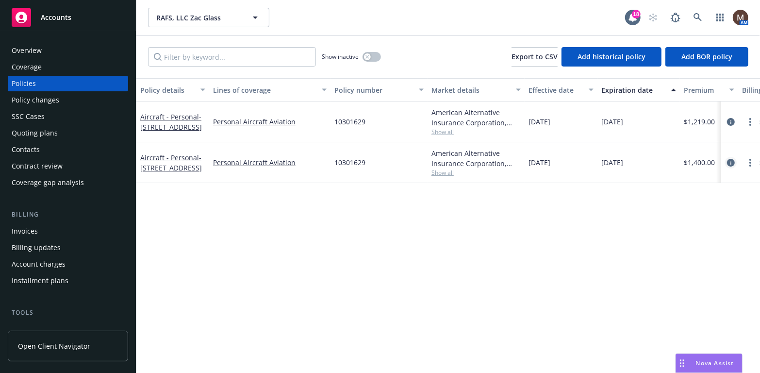
click at [730, 164] on icon "circleInformation" at bounding box center [731, 163] width 8 height 8
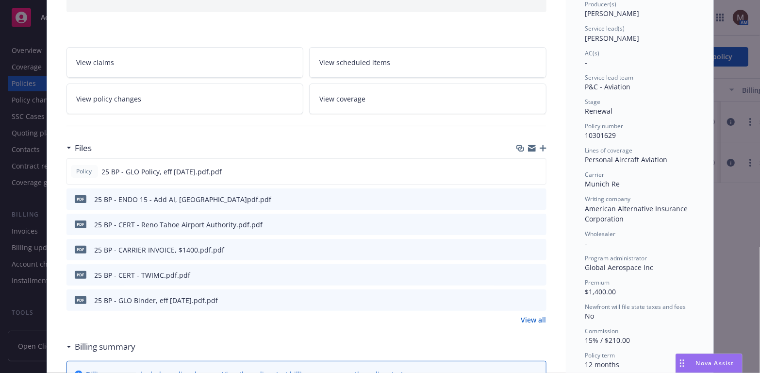
scroll to position [146, 0]
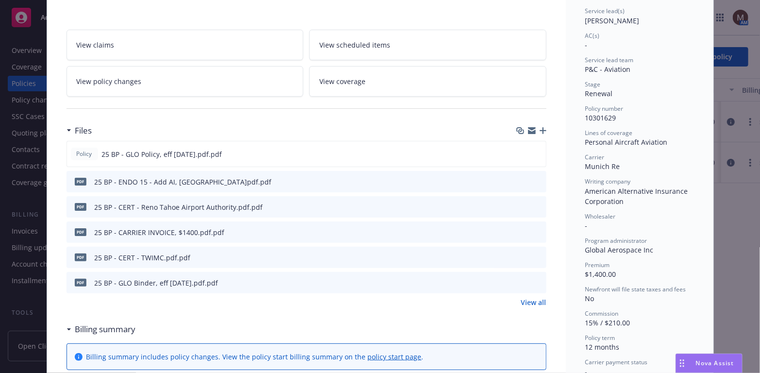
click icon "download file"
click div "pdf 25 BP - CERT - Reno Tahoe Airport Authority.pdf.pdf"
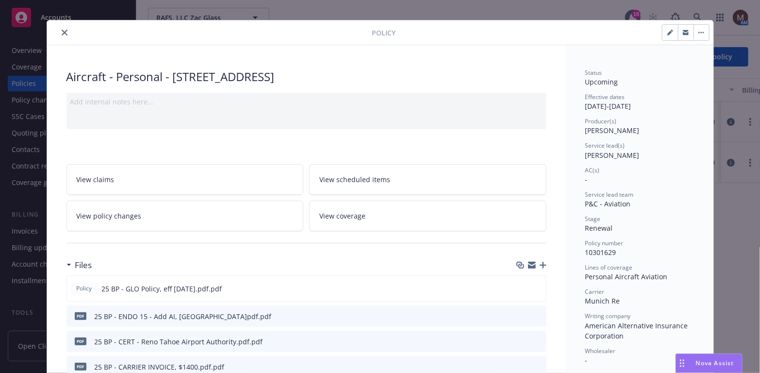
scroll to position [0, 0]
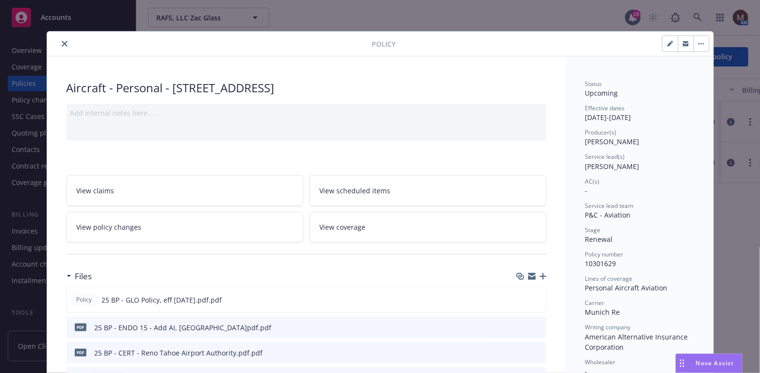
click icon "close"
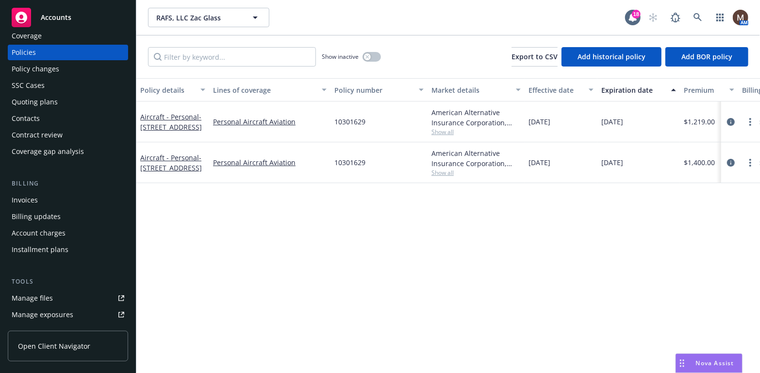
scroll to position [49, 0]
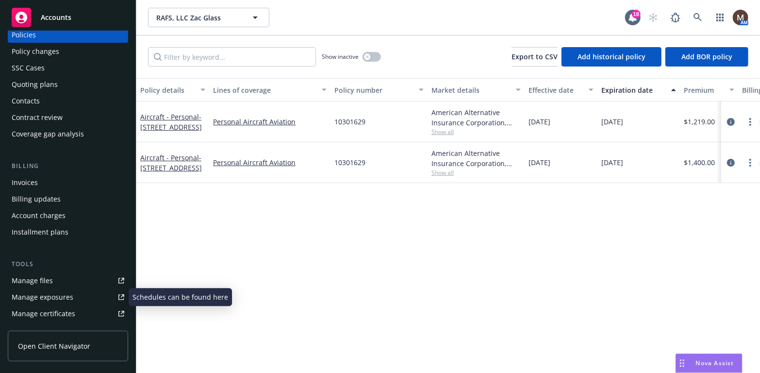
click link "Manage files"
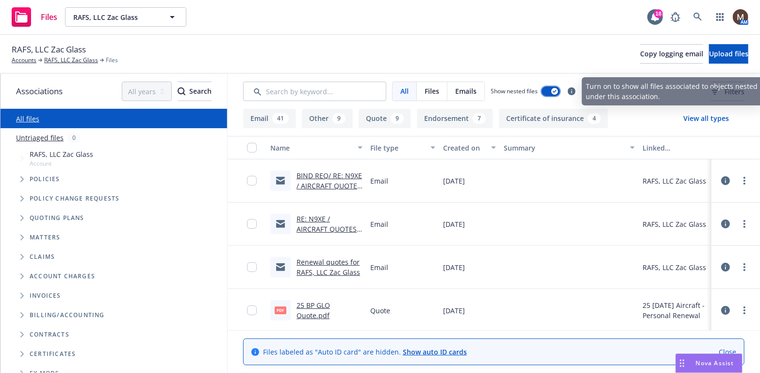
click at [551, 88] on div "button" at bounding box center [554, 91] width 7 height 7
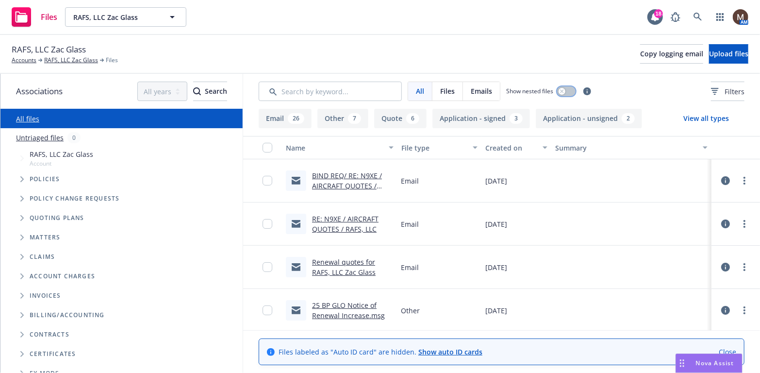
click at [565, 88] on button "button" at bounding box center [566, 91] width 18 height 10
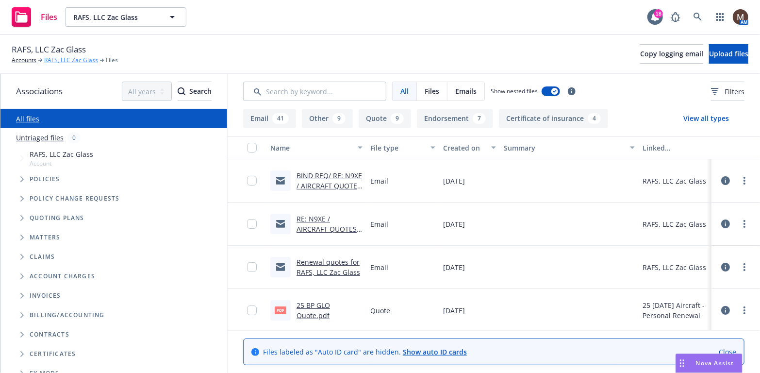
click at [75, 59] on link "RAFS, LLC Zac Glass" at bounding box center [71, 60] width 54 height 9
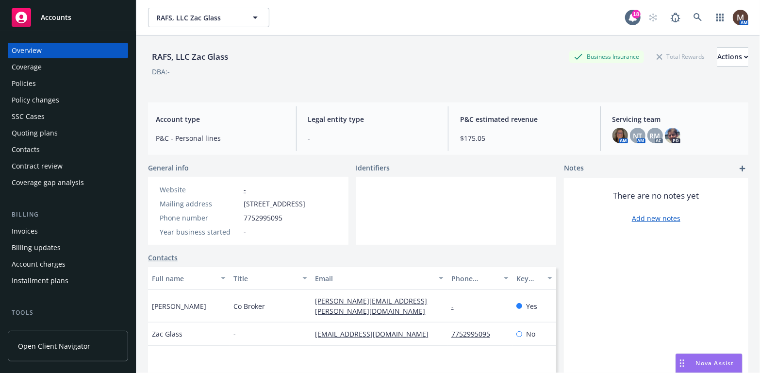
click at [30, 79] on div "Policies" at bounding box center [24, 84] width 24 height 16
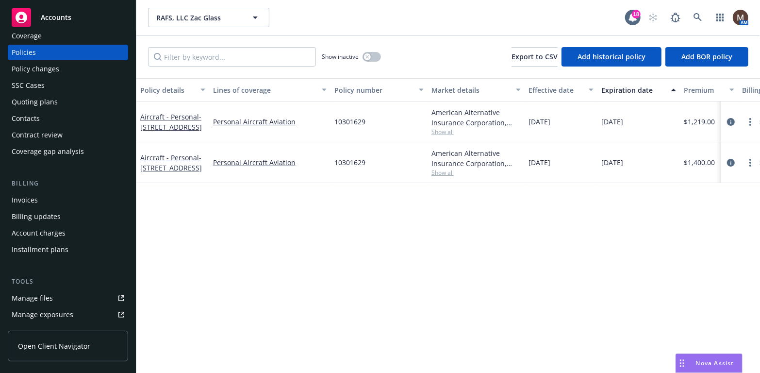
scroll to position [49, 0]
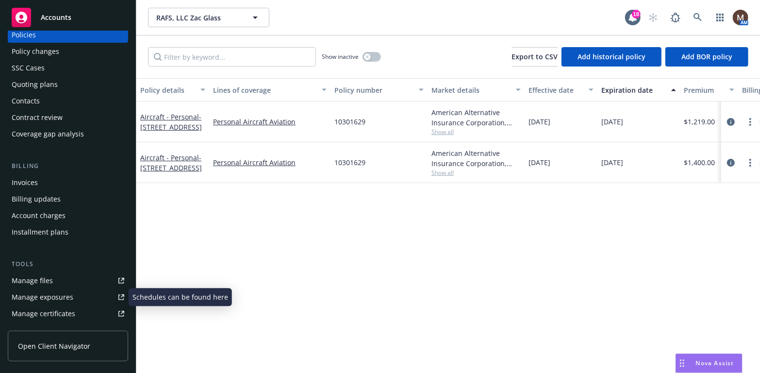
click at [49, 278] on div "Manage files" at bounding box center [32, 281] width 41 height 16
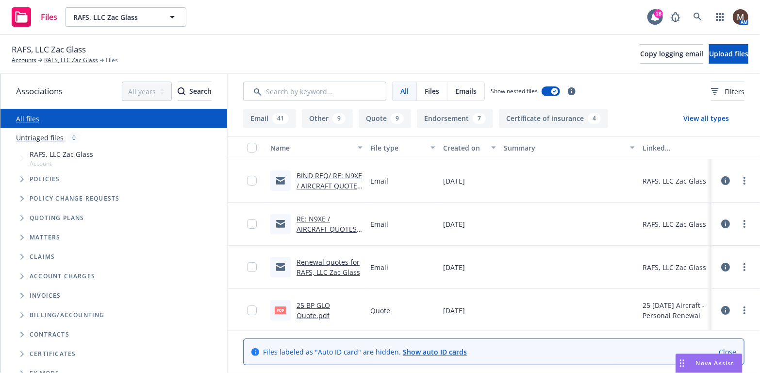
click at [342, 177] on link "BIND REQ/ RE: N9XE / AIRCRAFT QUOTES / RAFS, LLC" at bounding box center [328, 186] width 65 height 30
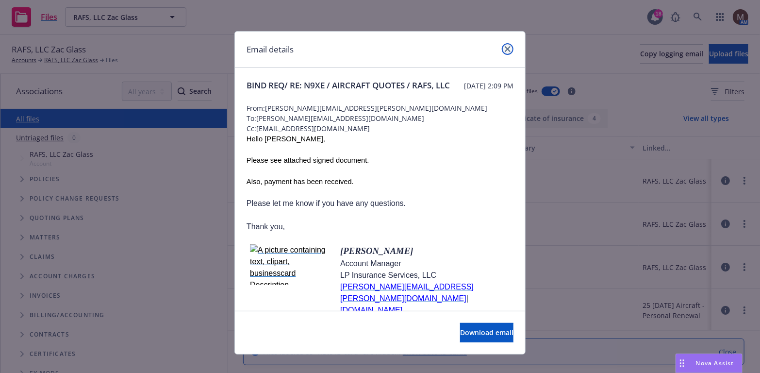
click at [505, 50] on icon "close" at bounding box center [508, 49] width 6 height 6
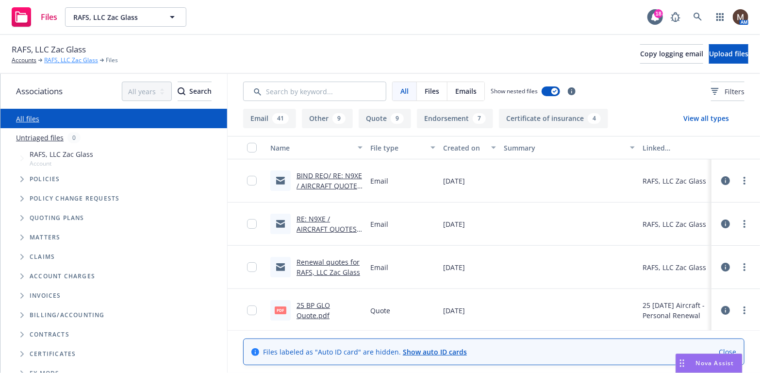
click at [86, 58] on link "RAFS, LLC Zac Glass" at bounding box center [71, 60] width 54 height 9
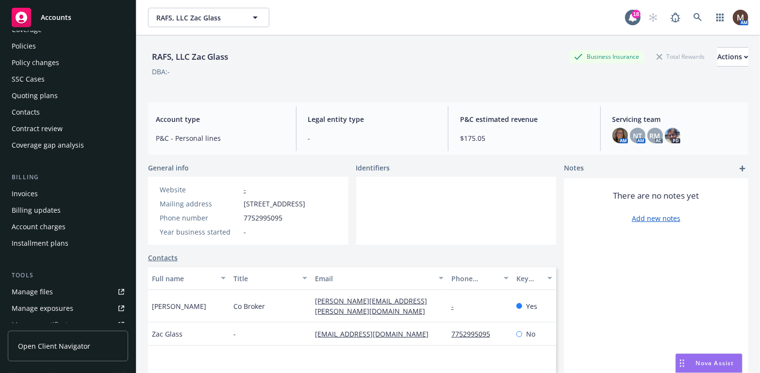
scroll to position [49, 0]
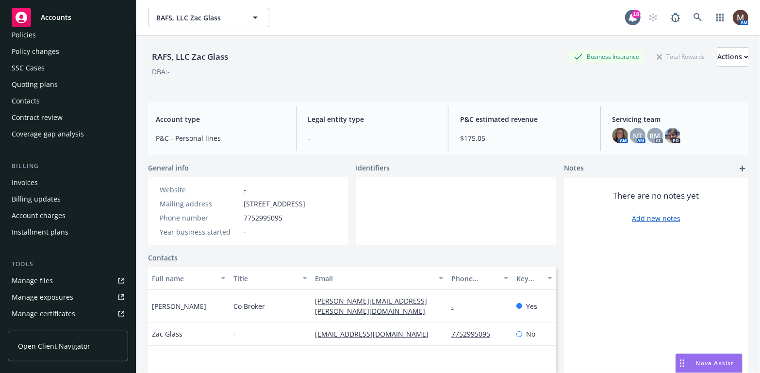
click at [43, 278] on div "Manage files" at bounding box center [32, 281] width 41 height 16
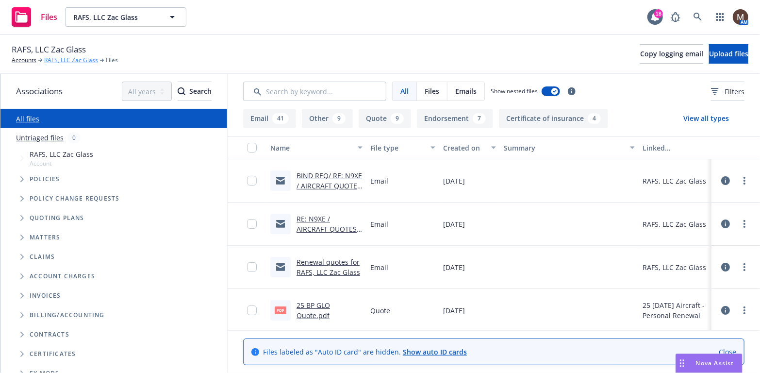
click at [70, 58] on link "RAFS, LLC Zac Glass" at bounding box center [71, 60] width 54 height 9
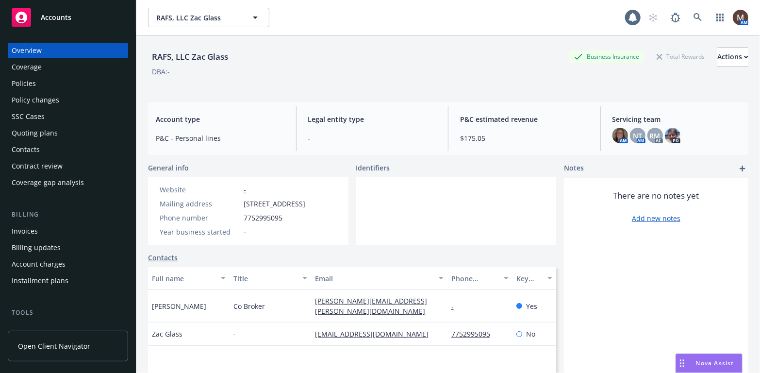
click at [40, 83] on div "Policies" at bounding box center [68, 84] width 113 height 16
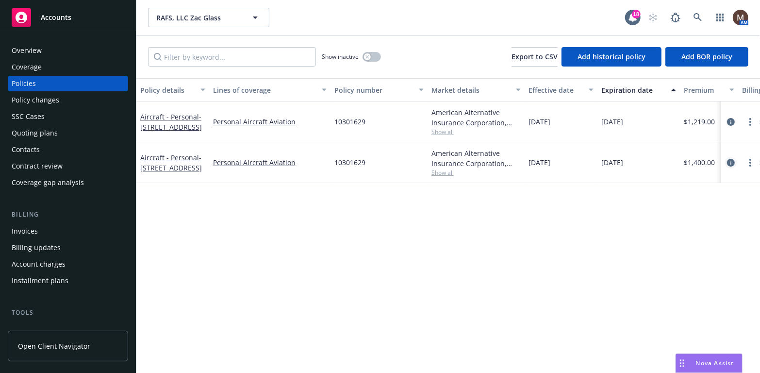
click at [732, 163] on icon "circleInformation" at bounding box center [731, 163] width 8 height 8
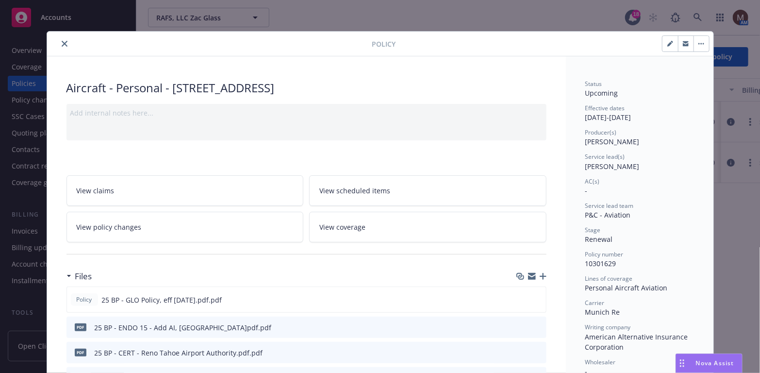
drag, startPoint x: 59, startPoint y: 43, endPoint x: 182, endPoint y: 27, distance: 124.3
click at [62, 42] on icon "close" at bounding box center [65, 44] width 6 height 6
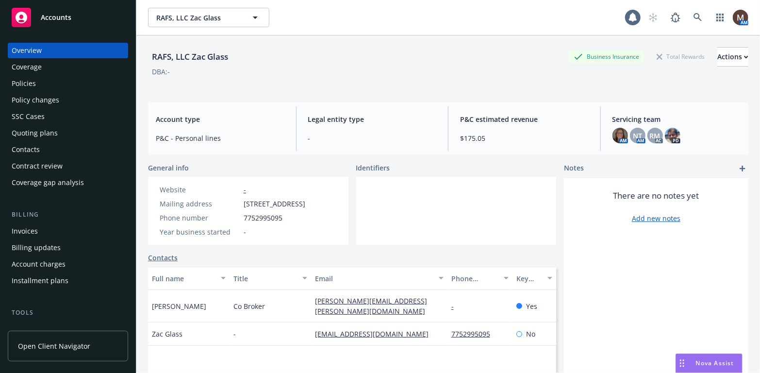
click at [35, 228] on div "Invoices" at bounding box center [25, 231] width 26 height 16
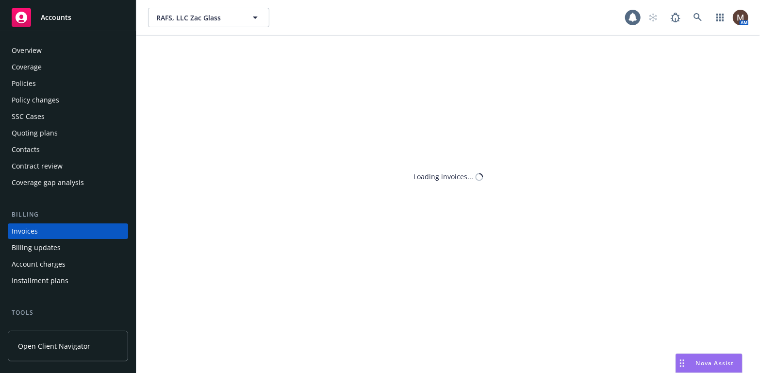
scroll to position [29, 0]
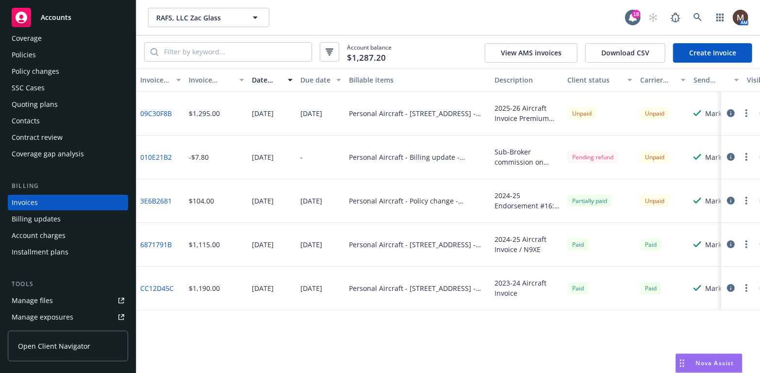
click at [746, 112] on circle "button" at bounding box center [746, 113] width 2 height 2
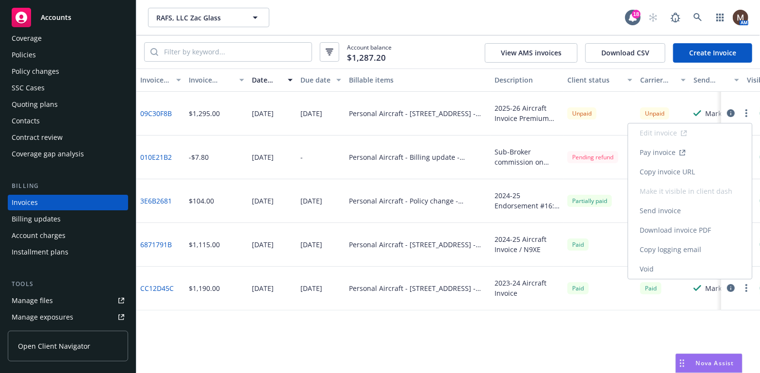
click at [688, 170] on link "Copy invoice URL" at bounding box center [690, 171] width 124 height 19
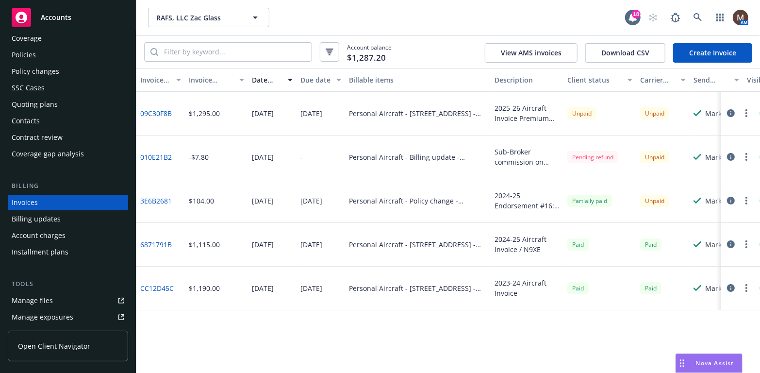
click at [33, 54] on div "Policies" at bounding box center [24, 55] width 24 height 16
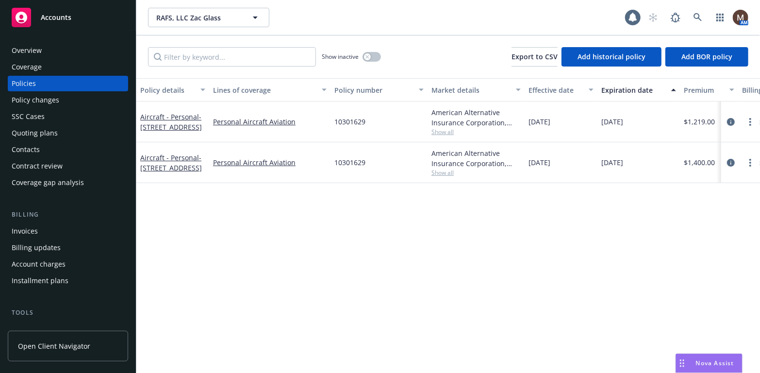
click at [35, 229] on div "Invoices" at bounding box center [25, 231] width 26 height 16
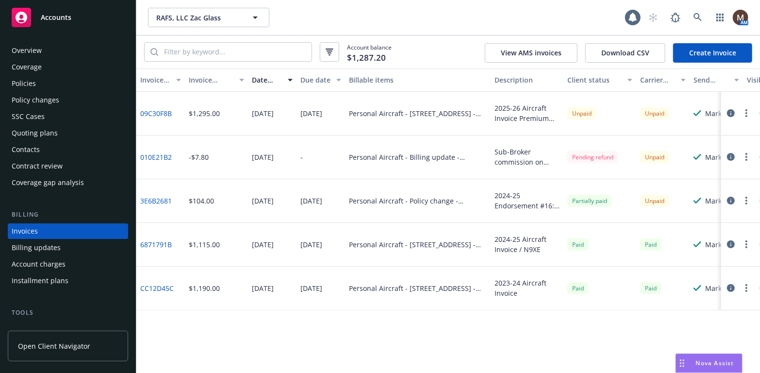
scroll to position [29, 0]
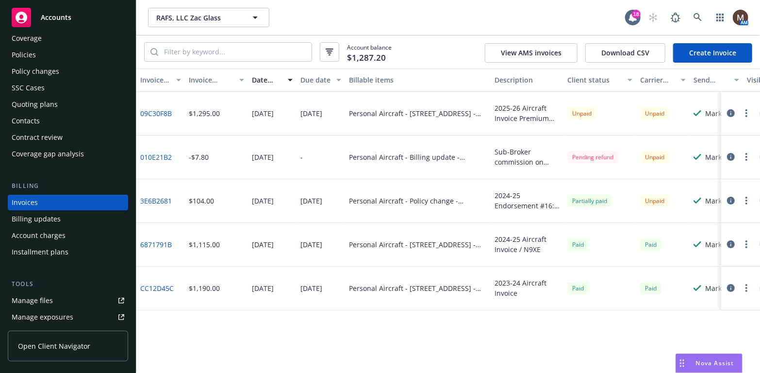
click at [47, 294] on div "Manage files" at bounding box center [32, 301] width 41 height 16
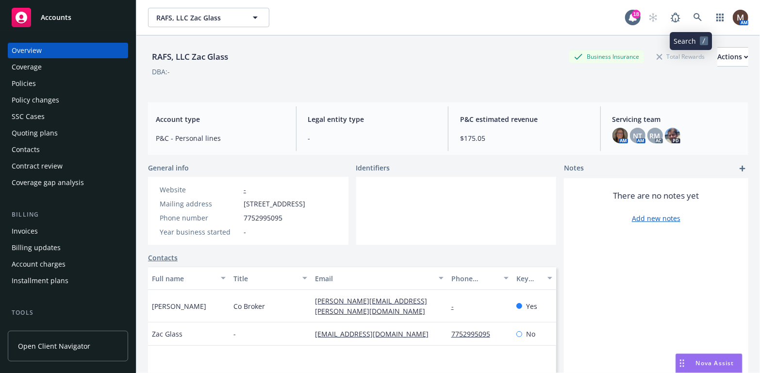
scroll to position [49, 0]
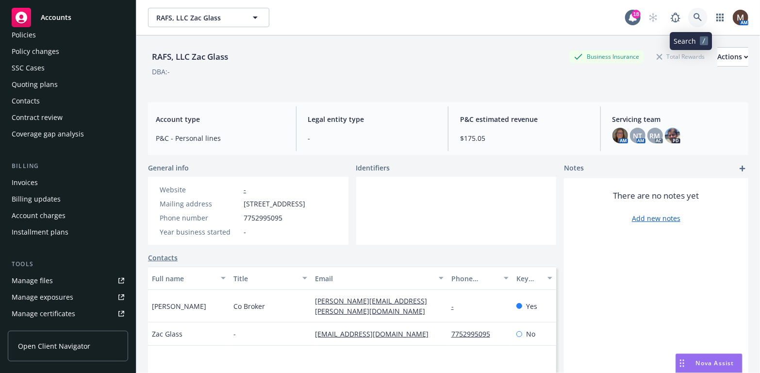
click at [692, 11] on link at bounding box center [697, 17] width 19 height 19
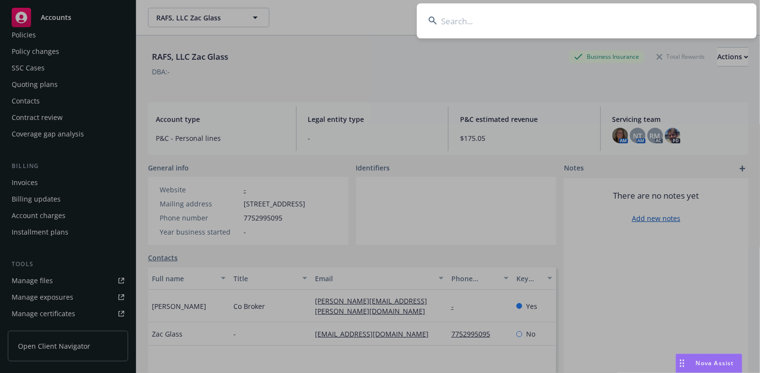
click at [460, 20] on input at bounding box center [587, 20] width 340 height 35
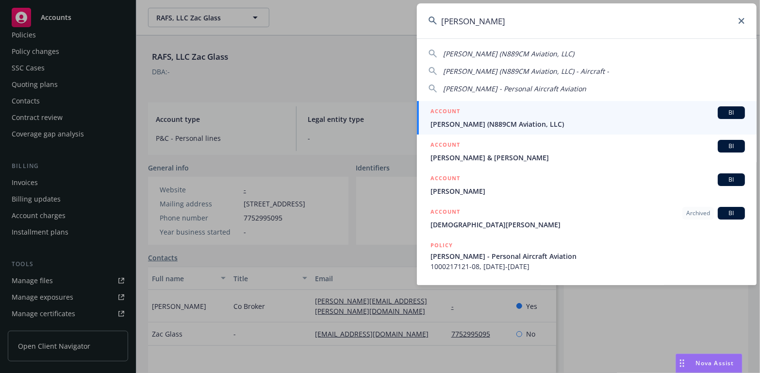
type input "curtis sanford"
click at [443, 122] on li "ACCOUNT BI Curtis Sanford (N889CM Aviation, LLC)" at bounding box center [587, 117] width 340 height 33
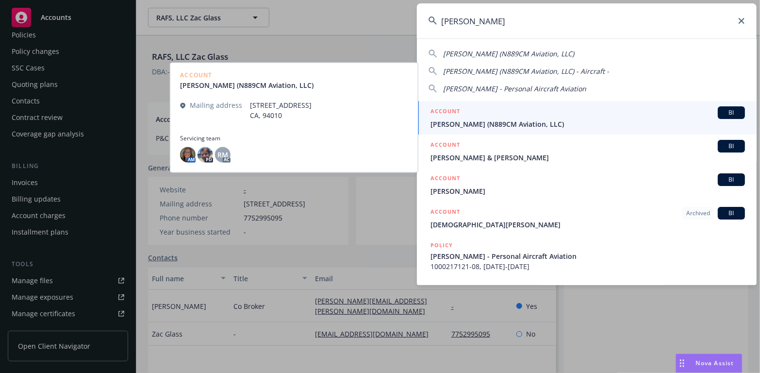
click at [503, 121] on span "Curtis Sanford (N889CM Aviation, LLC)" at bounding box center [587, 124] width 314 height 10
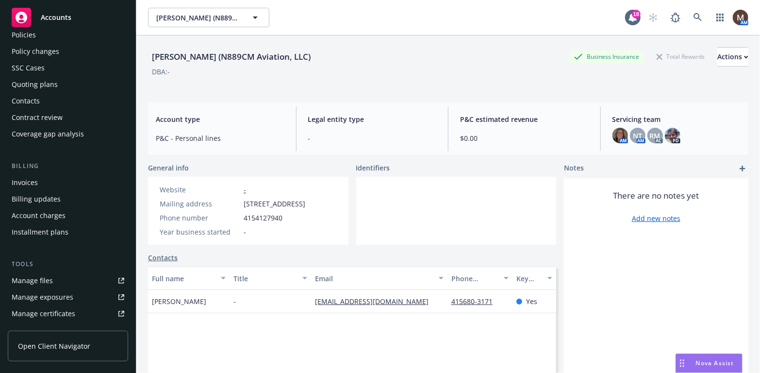
click at [42, 37] on div "Policies" at bounding box center [68, 35] width 113 height 16
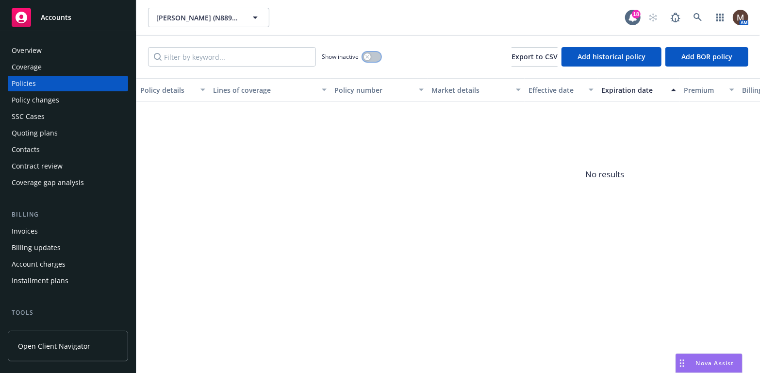
click at [372, 55] on button "button" at bounding box center [371, 57] width 18 height 10
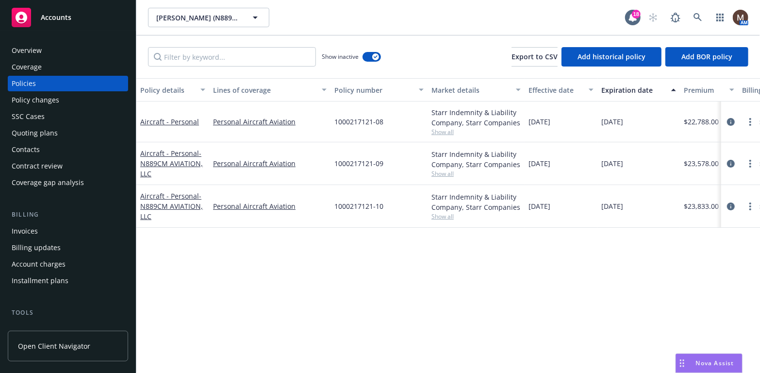
click at [32, 81] on div "Policies" at bounding box center [24, 84] width 24 height 16
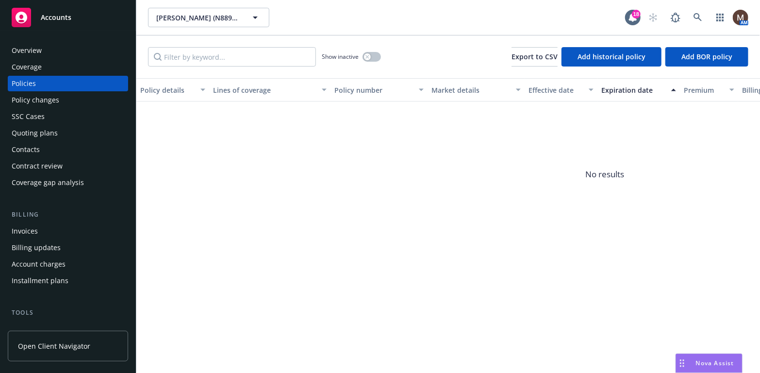
click at [31, 146] on div "Contacts" at bounding box center [26, 150] width 28 height 16
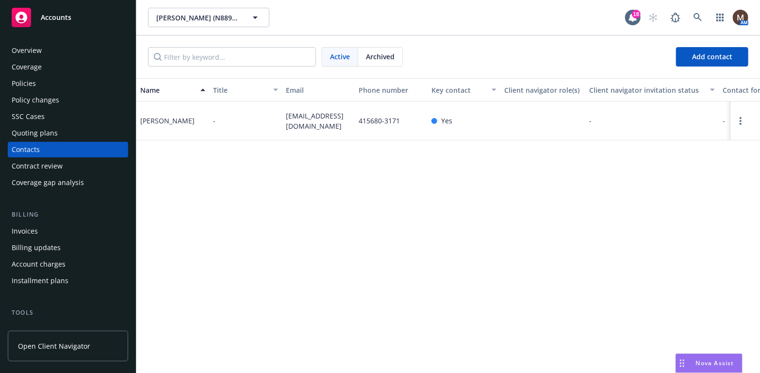
drag, startPoint x: 38, startPoint y: 82, endPoint x: 44, endPoint y: 84, distance: 6.1
click at [38, 82] on div "Policies" at bounding box center [68, 84] width 113 height 16
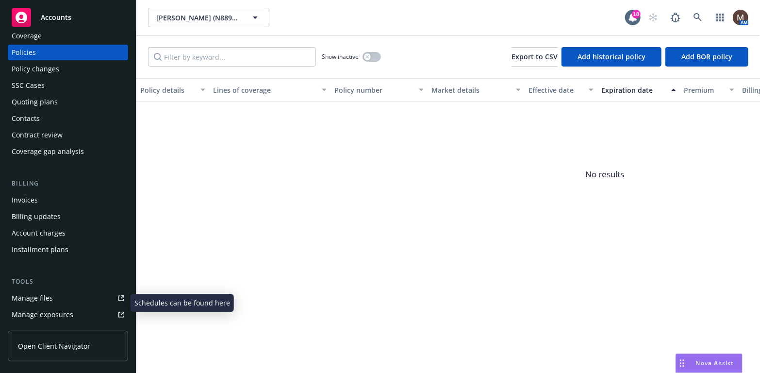
scroll to position [49, 0]
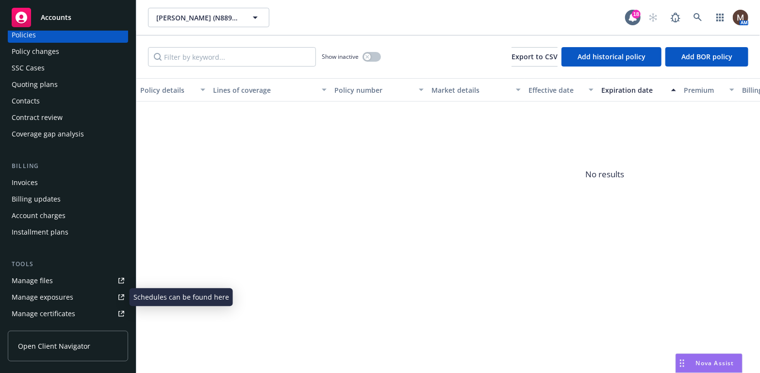
click at [45, 281] on div "Manage files" at bounding box center [32, 281] width 41 height 16
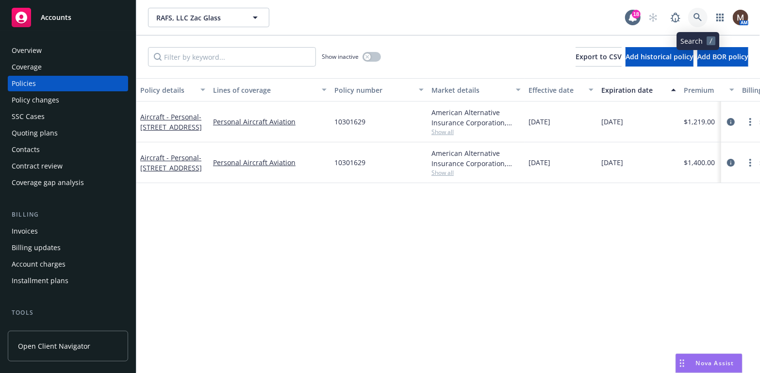
click at [696, 14] on icon at bounding box center [697, 17] width 8 height 8
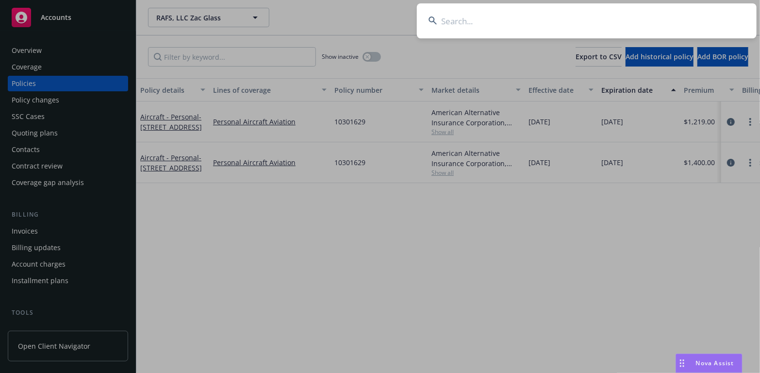
click at [454, 19] on input at bounding box center [587, 20] width 340 height 35
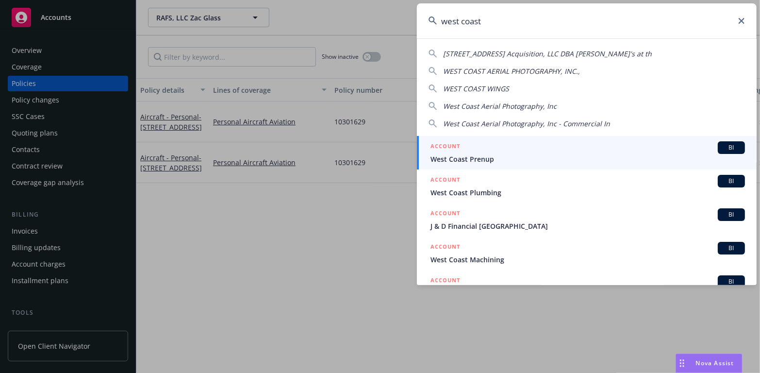
drag, startPoint x: 488, startPoint y: 122, endPoint x: 256, endPoint y: 187, distance: 240.8
click at [485, 122] on span "West Coast Aerial Photography, Inc - Commercial In" at bounding box center [526, 123] width 167 height 9
type input "West Coast Aerial Photography, Inc - Commercial In"
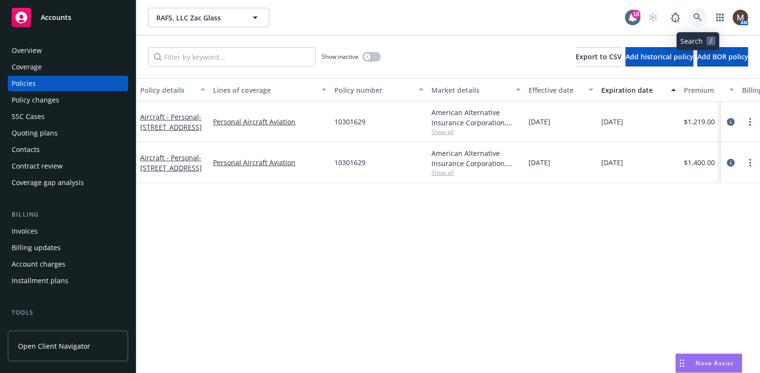
click at [696, 15] on icon at bounding box center [697, 17] width 9 height 9
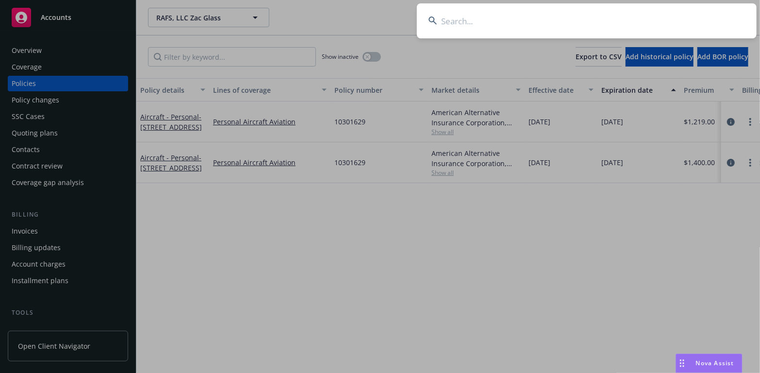
click at [468, 20] on input at bounding box center [587, 20] width 340 height 35
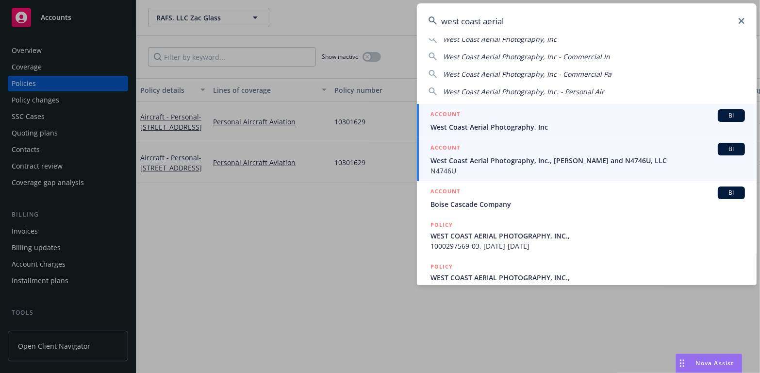
scroll to position [49, 0]
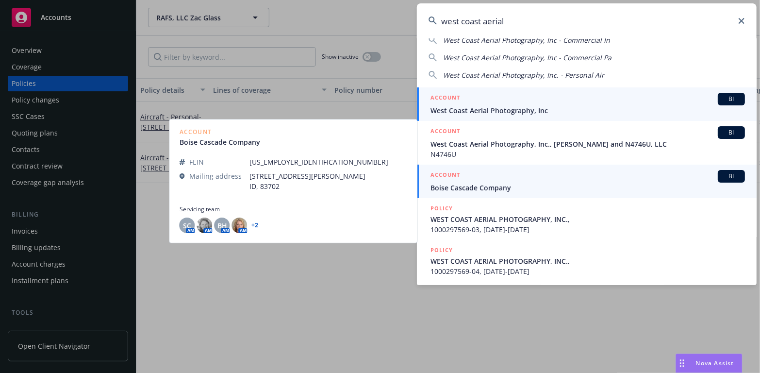
type input "west coast aerial"
click at [472, 109] on span "West Coast Aerial Photography, Inc" at bounding box center [587, 110] width 314 height 10
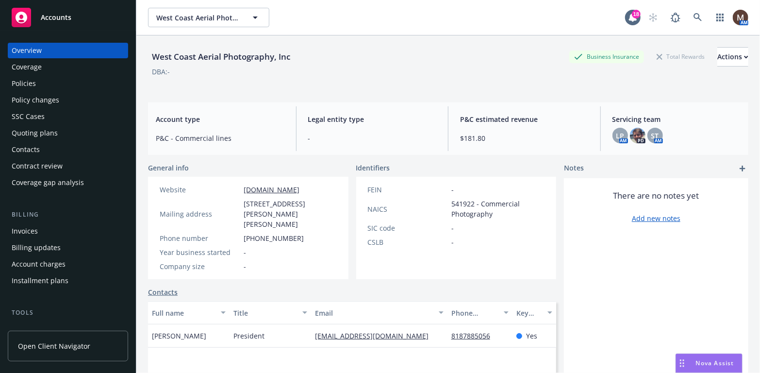
click at [31, 83] on div "Policies" at bounding box center [24, 84] width 24 height 16
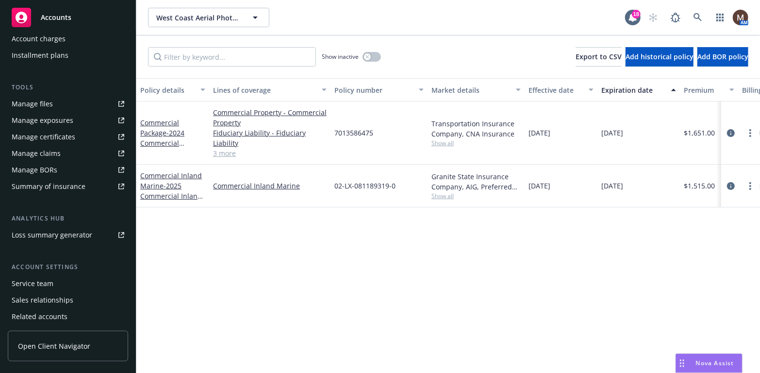
scroll to position [243, 0]
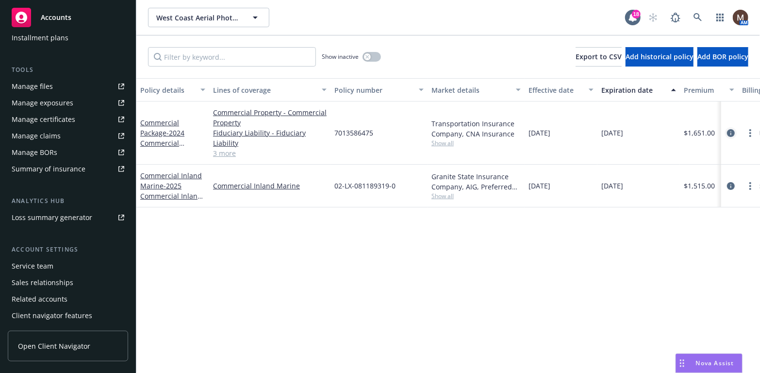
click at [732, 129] on icon "circleInformation" at bounding box center [731, 133] width 8 height 8
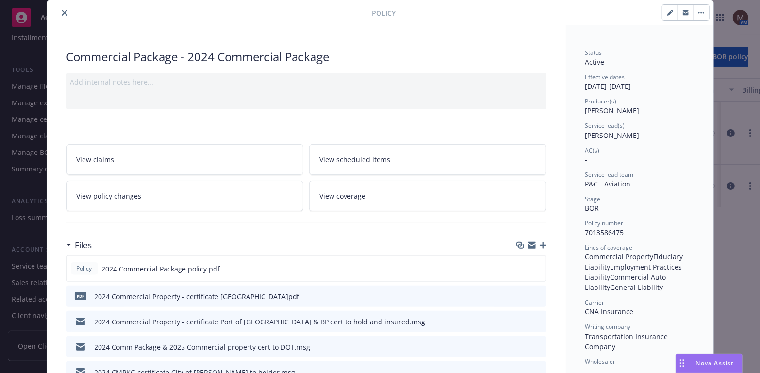
scroll to position [49, 0]
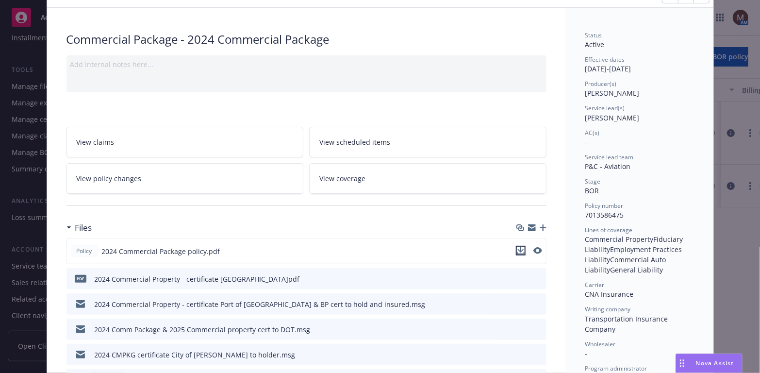
click at [519, 248] on icon "download file" at bounding box center [521, 250] width 8 height 8
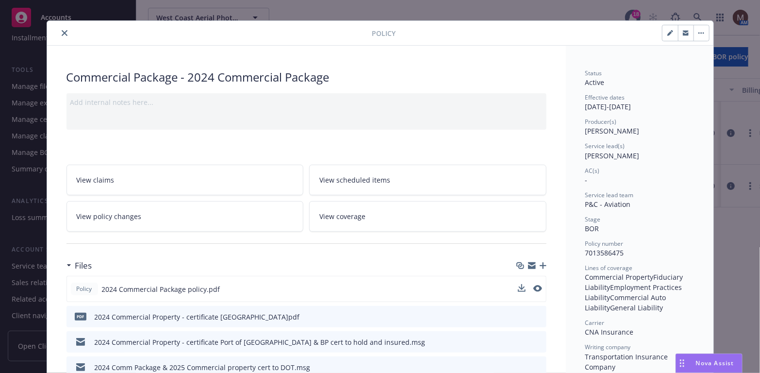
scroll to position [0, 0]
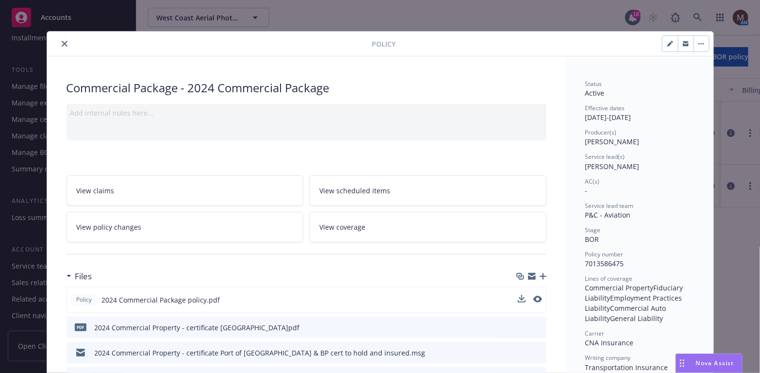
click at [60, 39] on button "close" at bounding box center [65, 44] width 12 height 12
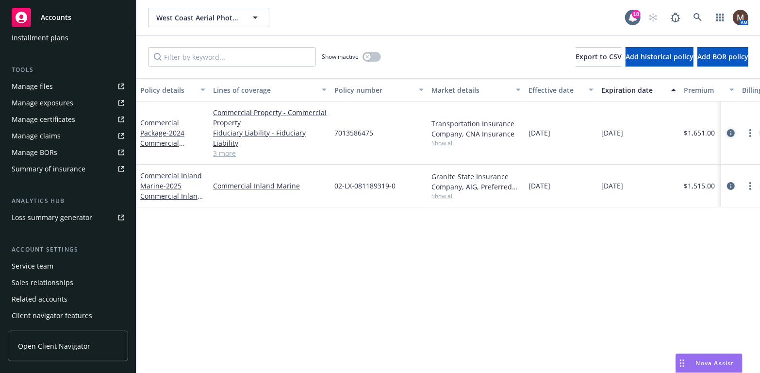
click at [731, 130] on icon "circleInformation" at bounding box center [731, 133] width 8 height 8
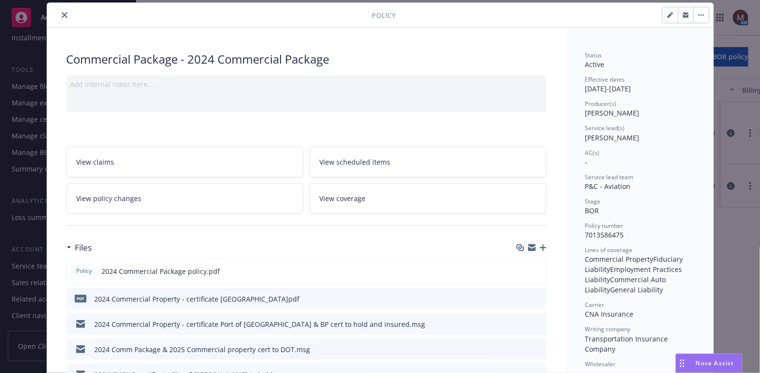
scroll to position [126, 0]
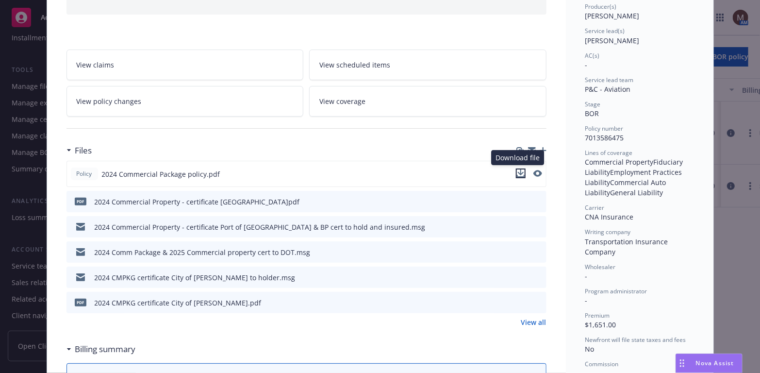
click at [517, 171] on icon "download file" at bounding box center [521, 173] width 8 height 8
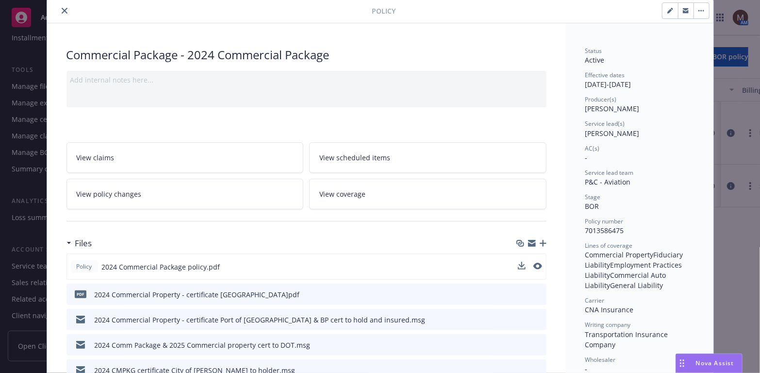
scroll to position [29, 0]
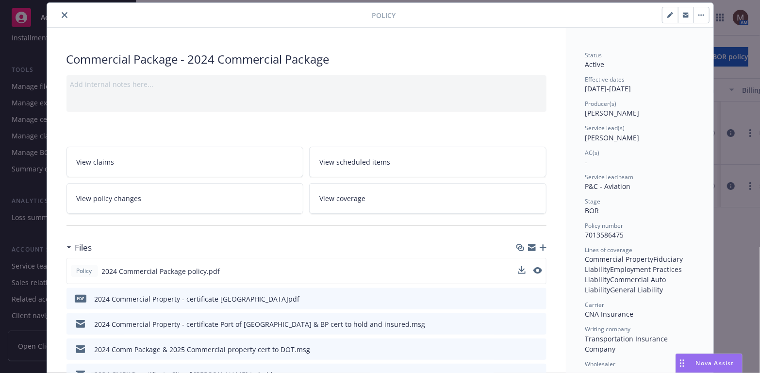
click at [60, 10] on button "close" at bounding box center [65, 15] width 12 height 12
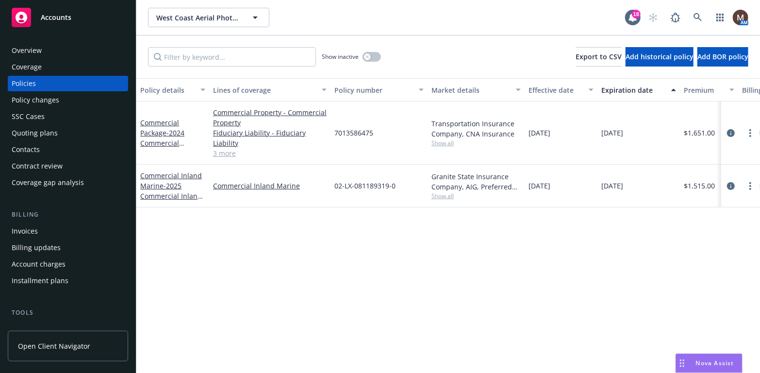
click at [25, 83] on div "Policies" at bounding box center [24, 84] width 24 height 16
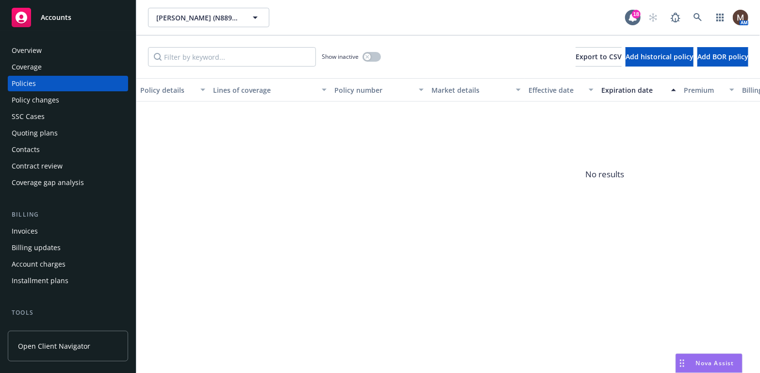
scroll to position [49, 0]
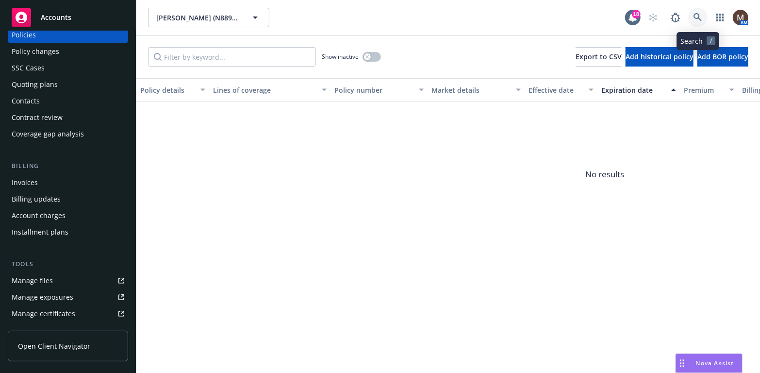
click at [698, 13] on link at bounding box center [697, 17] width 19 height 19
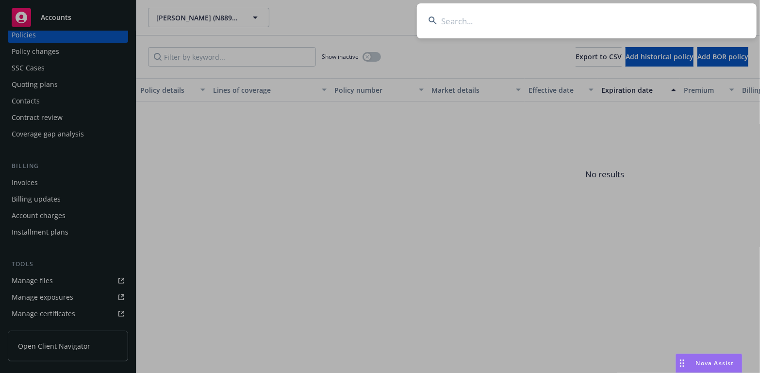
click at [446, 20] on input at bounding box center [587, 20] width 340 height 35
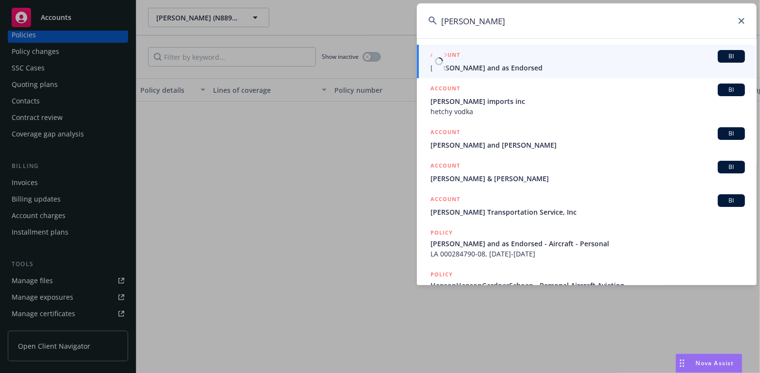
type input "[PERSON_NAME]"
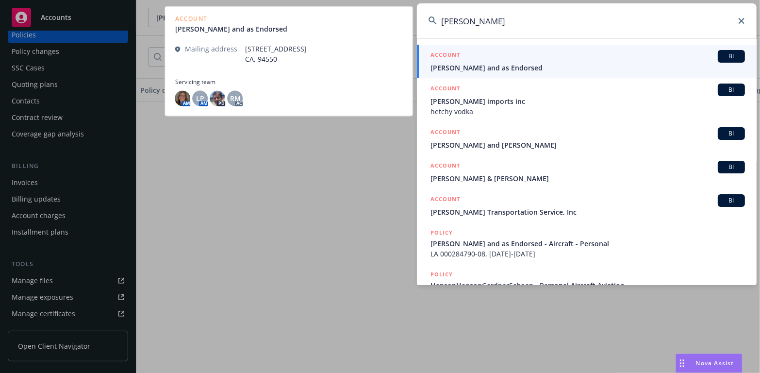
click at [465, 65] on span "[PERSON_NAME] and as Endorsed" at bounding box center [587, 68] width 314 height 10
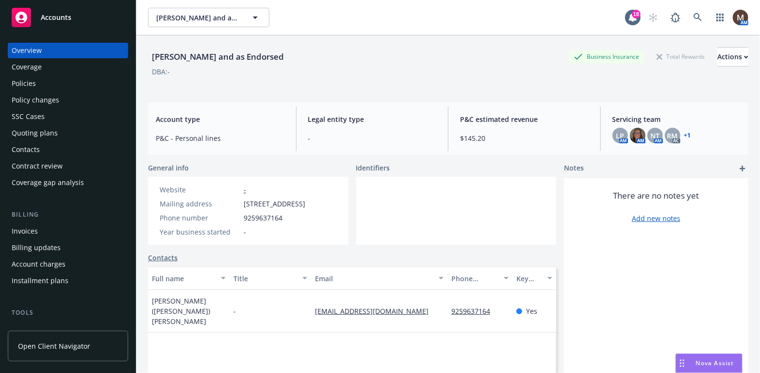
scroll to position [49, 0]
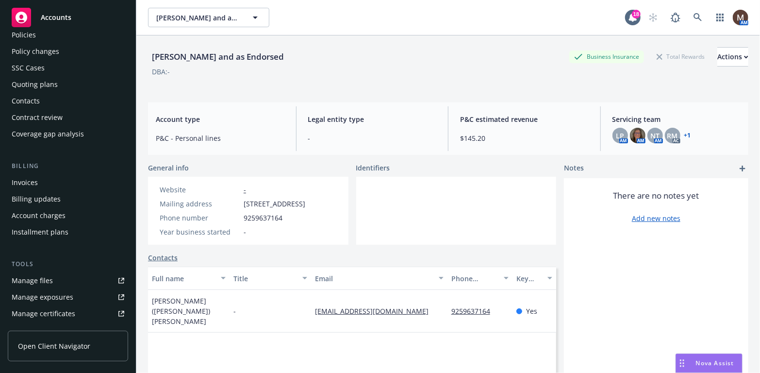
click at [52, 276] on link "Manage files" at bounding box center [68, 281] width 120 height 16
click at [693, 15] on icon at bounding box center [697, 17] width 9 height 9
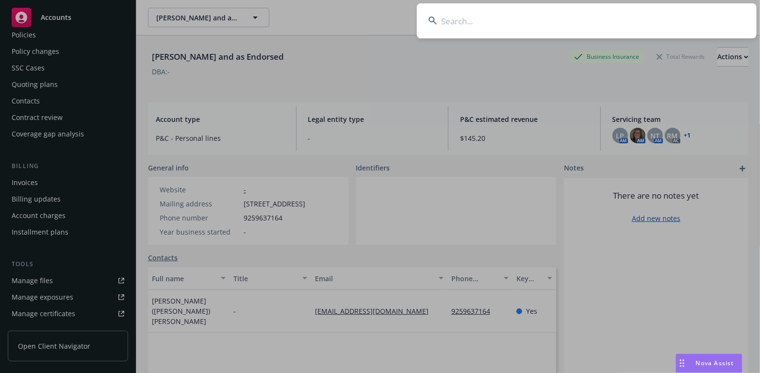
click at [454, 18] on input at bounding box center [587, 20] width 340 height 35
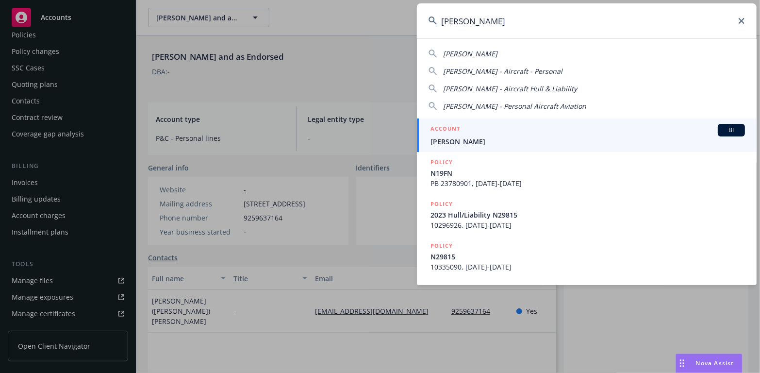
type input "[PERSON_NAME]"
click at [459, 142] on span "[PERSON_NAME]" at bounding box center [587, 141] width 314 height 10
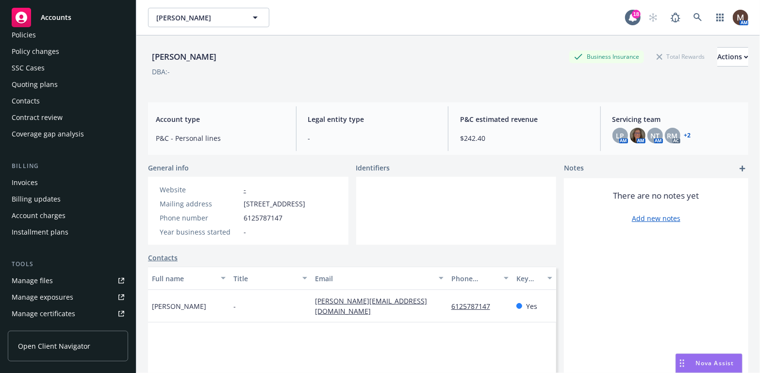
click at [29, 33] on div "Policies" at bounding box center [24, 35] width 24 height 16
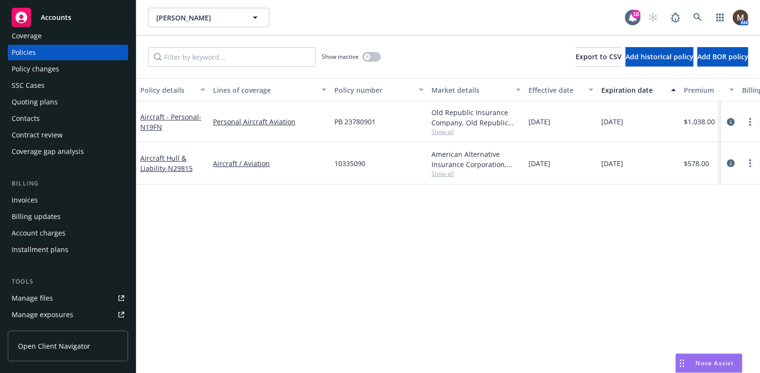
scroll to position [49, 0]
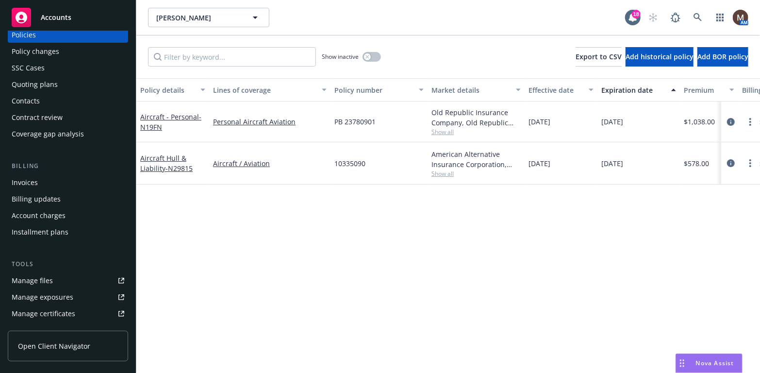
click at [42, 277] on div "Manage files" at bounding box center [32, 281] width 41 height 16
click at [695, 16] on icon at bounding box center [697, 17] width 9 height 9
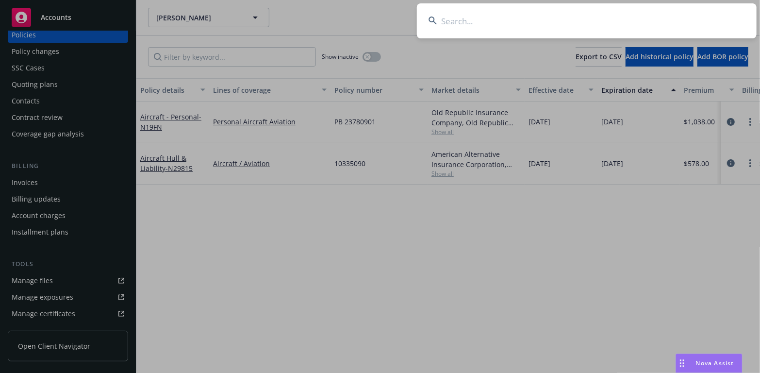
click at [450, 17] on input at bounding box center [587, 20] width 340 height 35
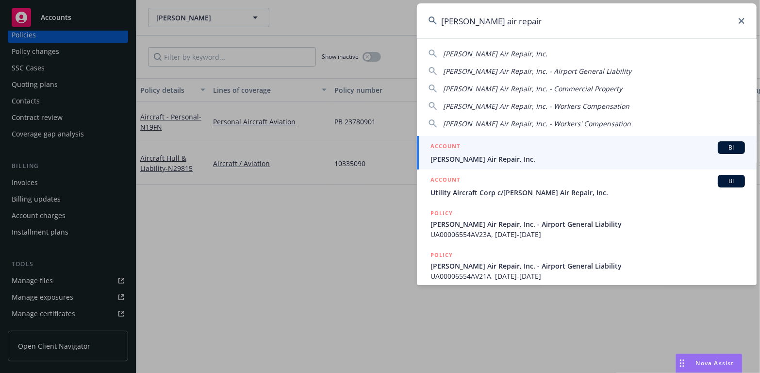
type input "[PERSON_NAME] air repair"
click at [445, 158] on span "[PERSON_NAME] Air Repair, Inc." at bounding box center [587, 159] width 314 height 10
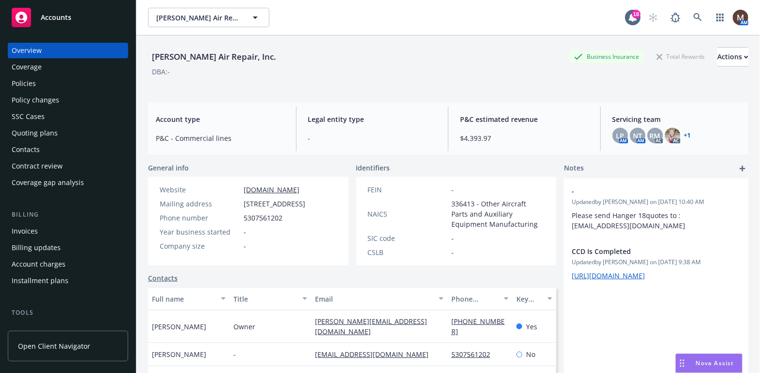
click at [44, 145] on div "Contacts" at bounding box center [68, 150] width 113 height 16
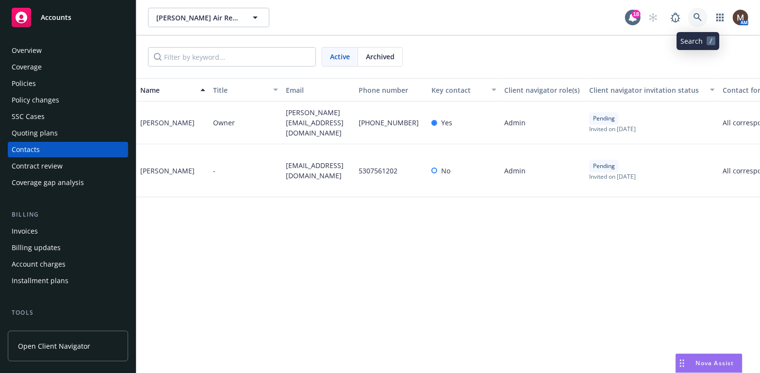
click at [696, 11] on link at bounding box center [697, 17] width 19 height 19
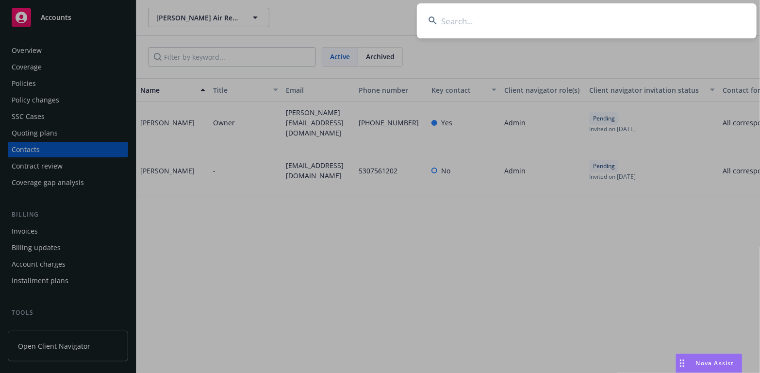
click at [459, 17] on input at bounding box center [587, 20] width 340 height 35
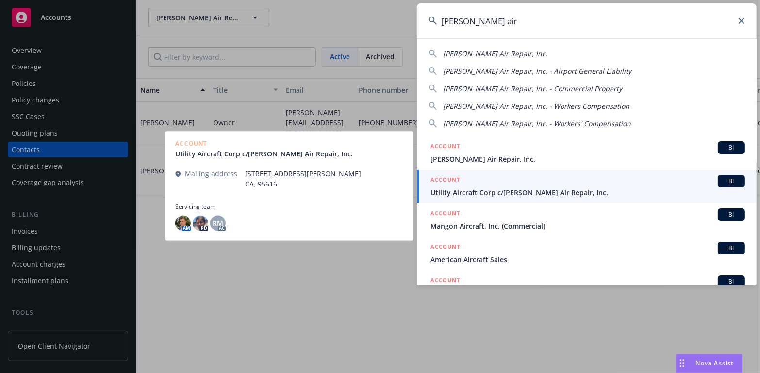
type input "[PERSON_NAME] air"
click at [484, 191] on span "Utility Aircraft Corp c/[PERSON_NAME] Air Repair, Inc." at bounding box center [587, 192] width 314 height 10
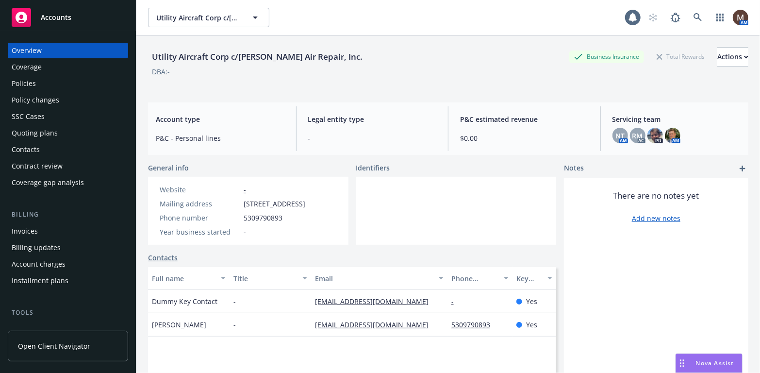
click at [51, 151] on div "Contacts" at bounding box center [68, 150] width 113 height 16
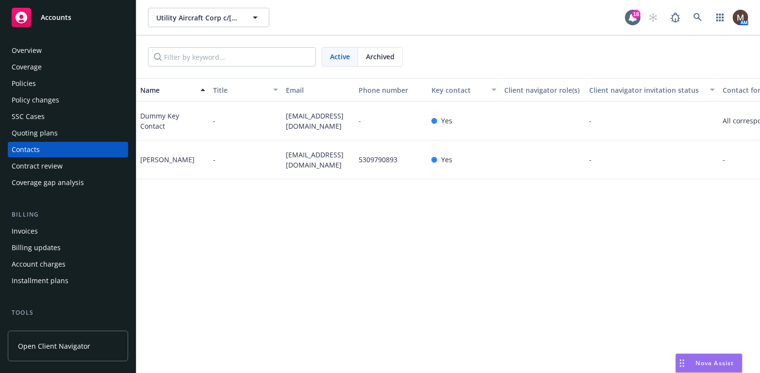
click at [23, 81] on div "Policies" at bounding box center [24, 84] width 24 height 16
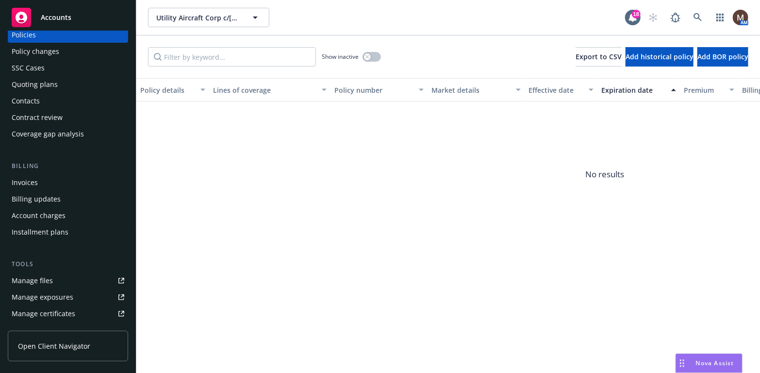
scroll to position [97, 0]
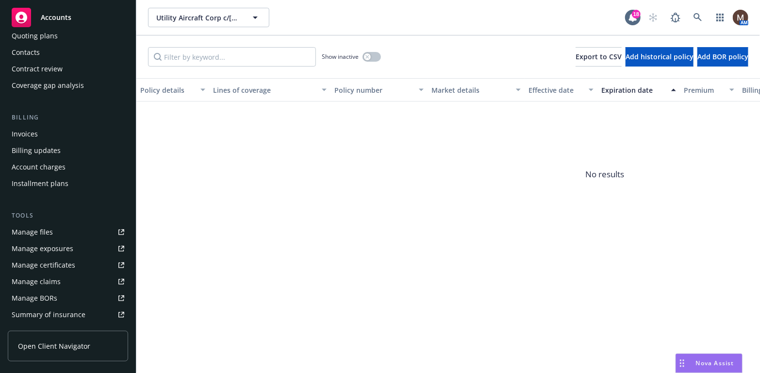
click at [45, 230] on div "Manage files" at bounding box center [32, 232] width 41 height 16
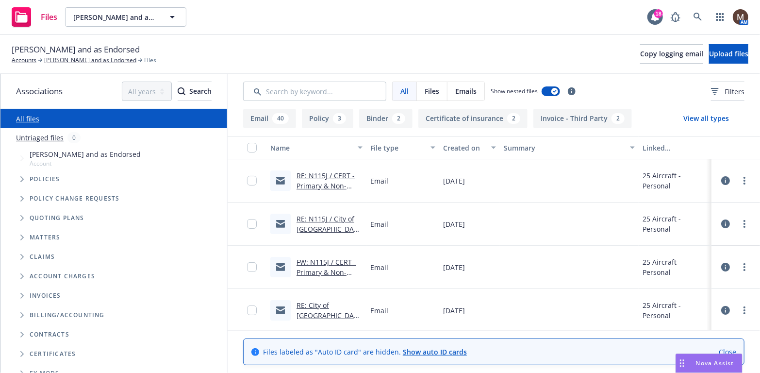
click at [463, 116] on button "Certificate of insurance 2" at bounding box center [472, 118] width 109 height 19
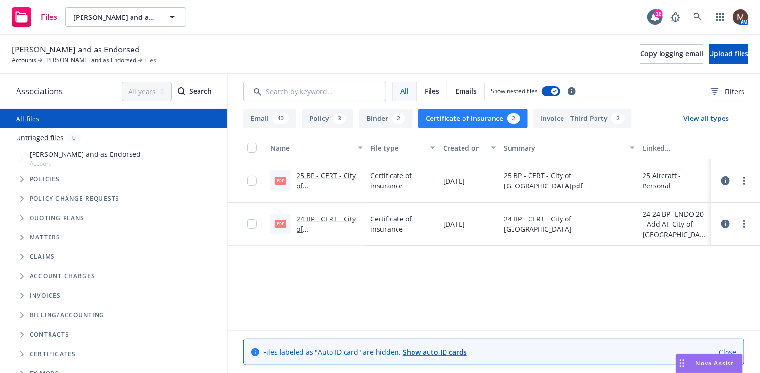
click at [343, 174] on link "25 BP - CERT - City of Livermore.pdf.pdf" at bounding box center [328, 191] width 65 height 40
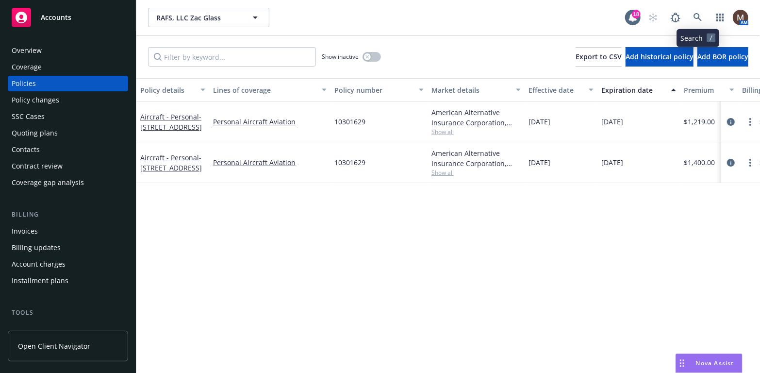
scroll to position [49, 0]
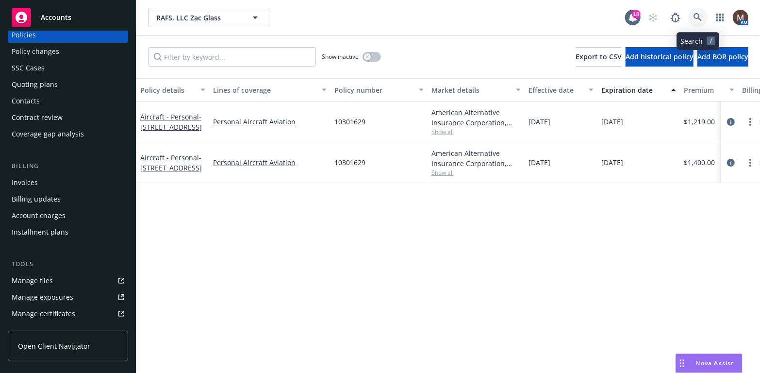
click at [695, 14] on icon at bounding box center [697, 17] width 8 height 8
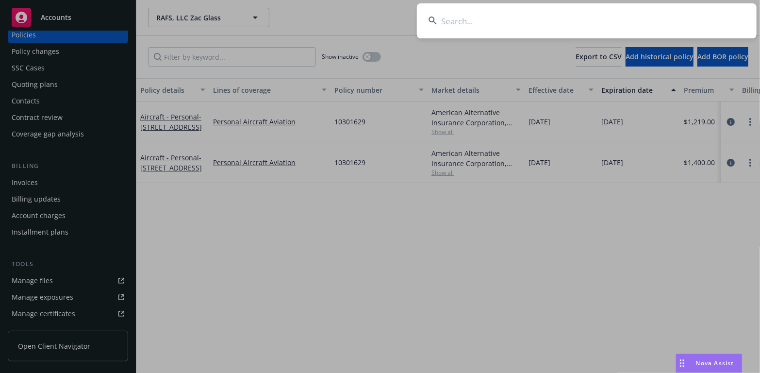
click at [455, 19] on input at bounding box center [587, 20] width 340 height 35
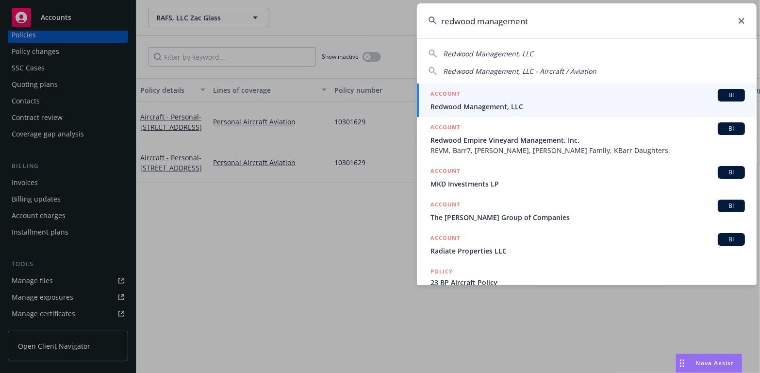
type input "redwood management"
click at [445, 105] on span "Redwood Management, LLC" at bounding box center [587, 106] width 314 height 10
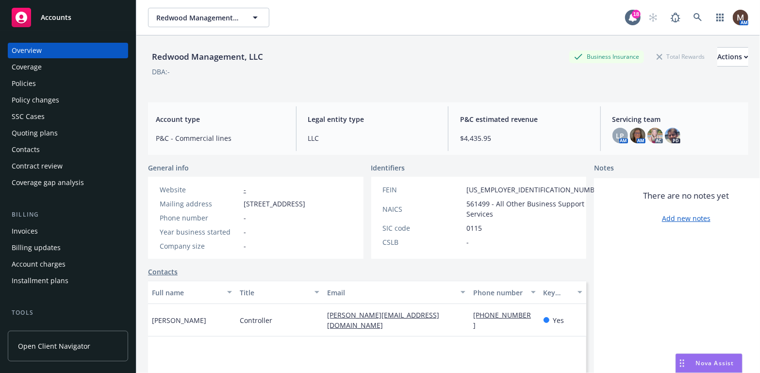
click at [19, 81] on div "Policies" at bounding box center [24, 84] width 24 height 16
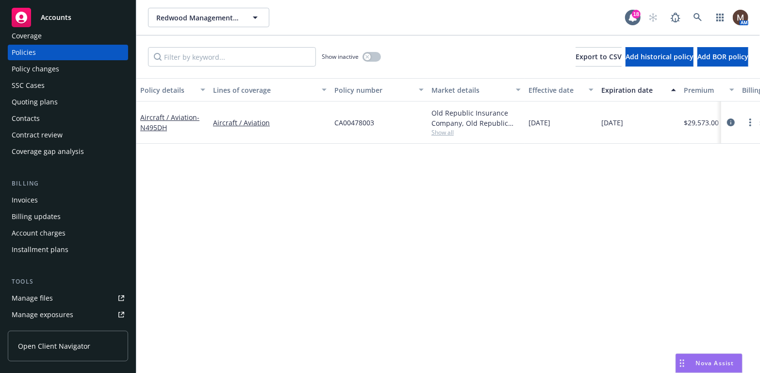
scroll to position [49, 0]
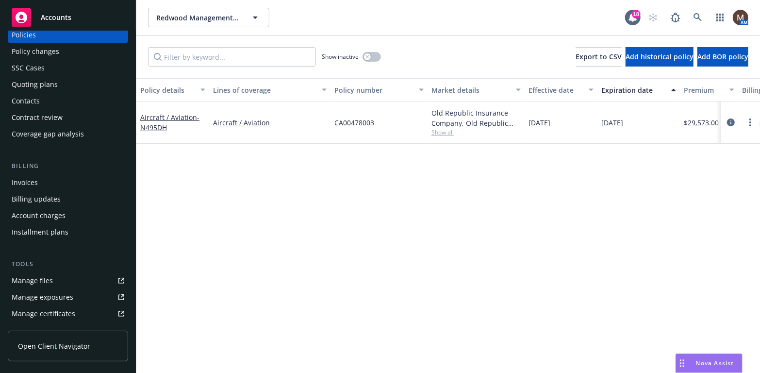
click at [42, 277] on div "Manage files" at bounding box center [32, 281] width 41 height 16
